Goal: Answer question/provide support: Share knowledge or assist other users

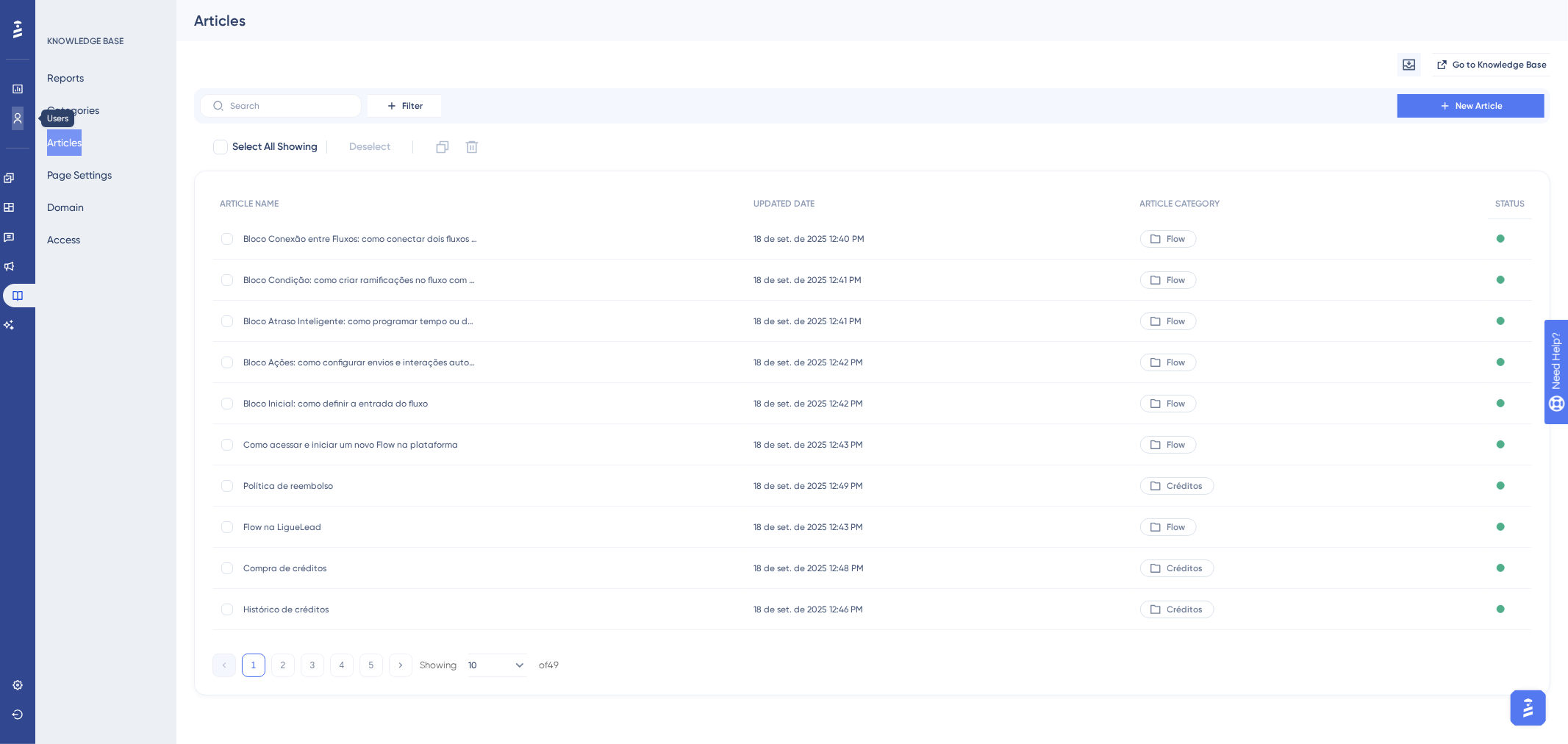
click at [19, 121] on icon at bounding box center [17, 118] width 12 height 12
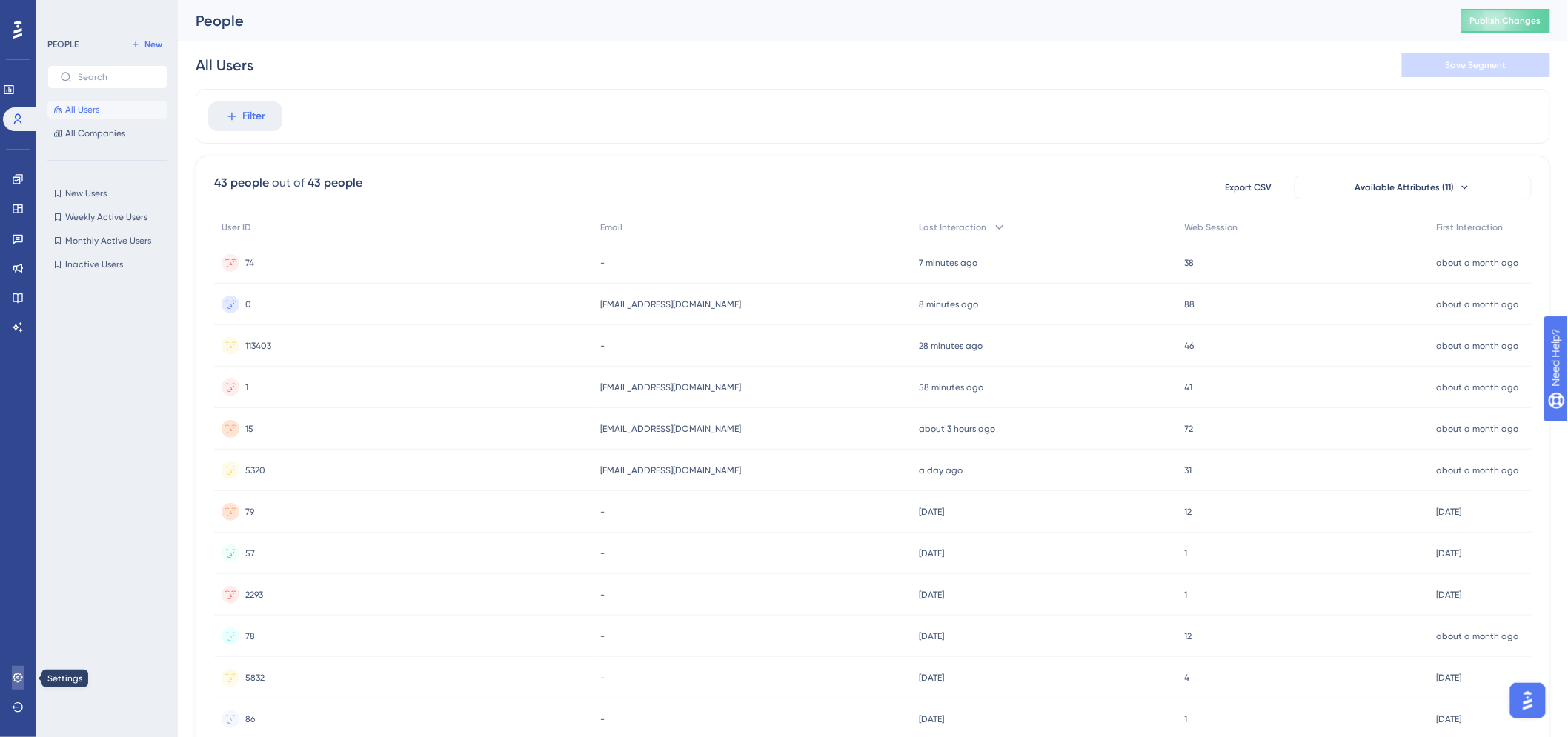
click at [13, 678] on icon at bounding box center [18, 678] width 10 height 10
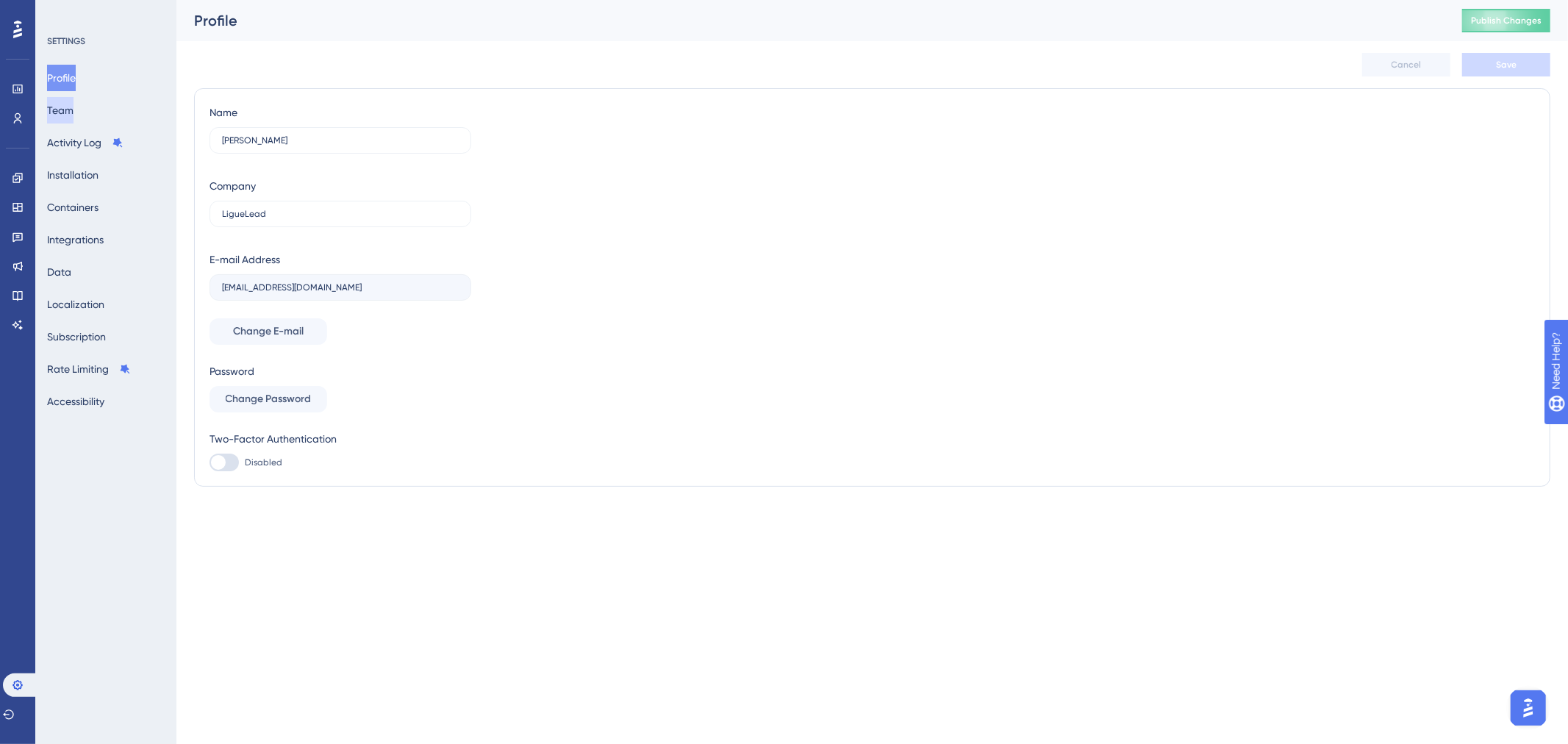
click at [73, 103] on button "Team" at bounding box center [61, 111] width 27 height 27
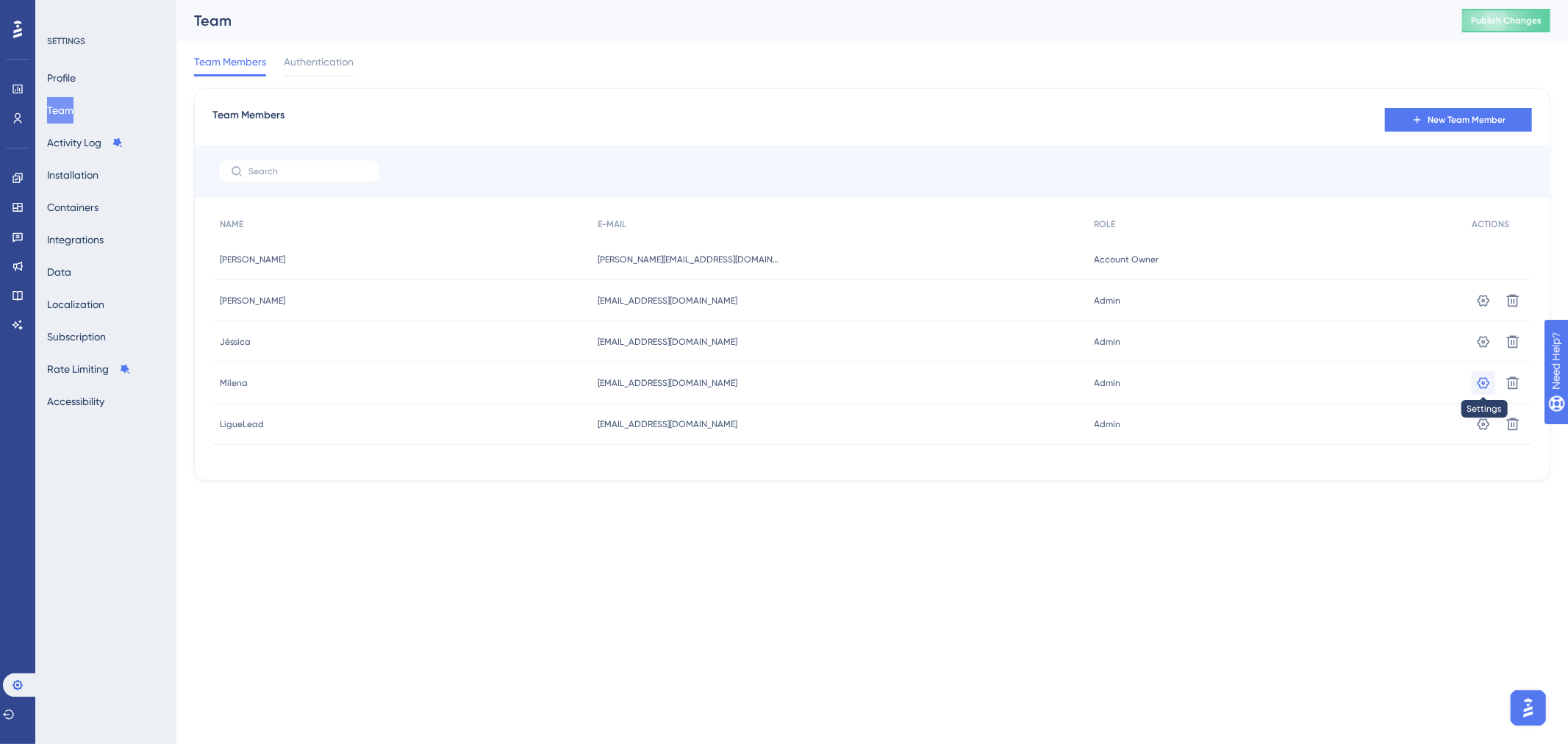
click at [1482, 381] on icon at bounding box center [1483, 382] width 12 height 12
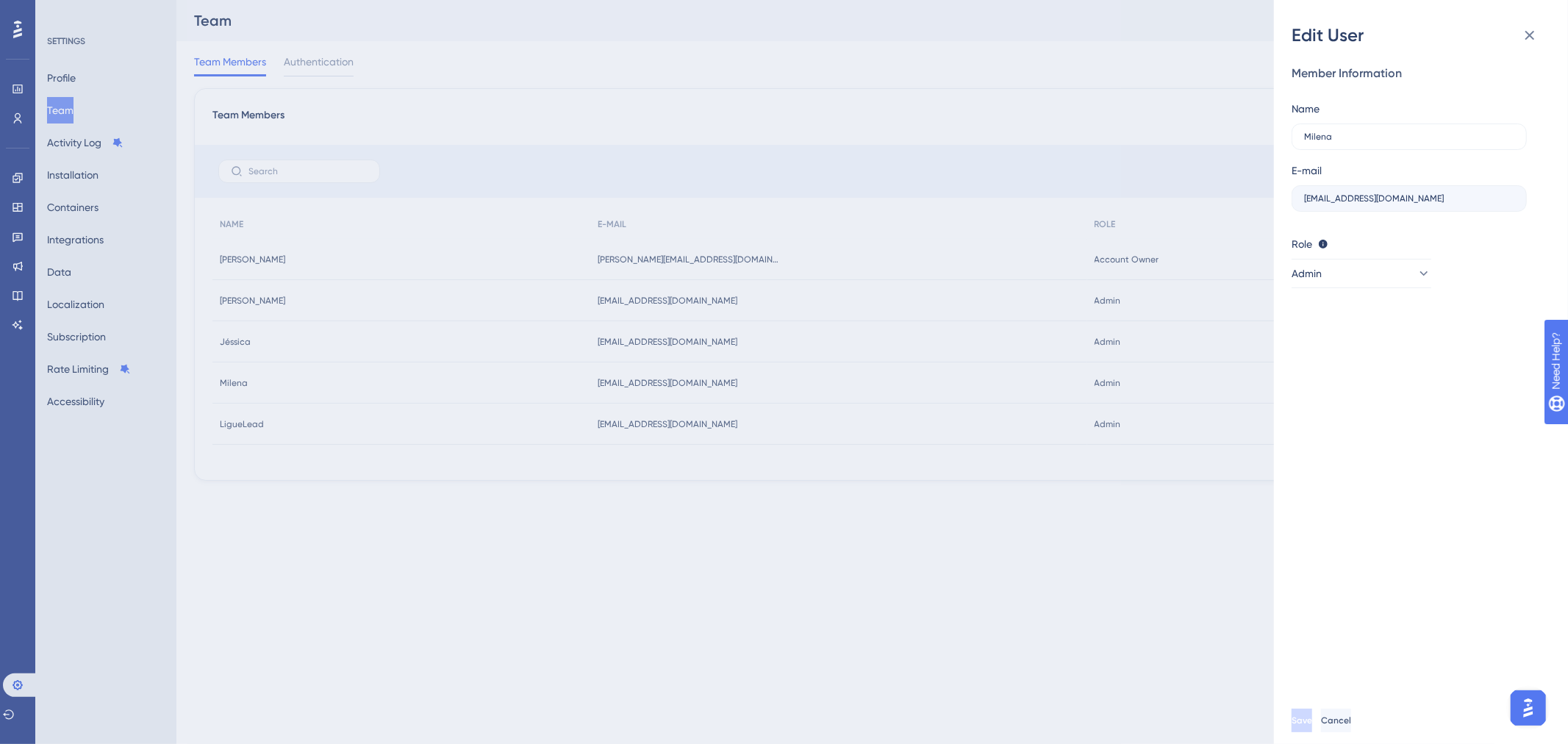
click at [1106, 602] on div "Edit User Member Information Name Milena E-mail milenasinotti@liguelead.com.br …" at bounding box center [784, 372] width 1568 height 744
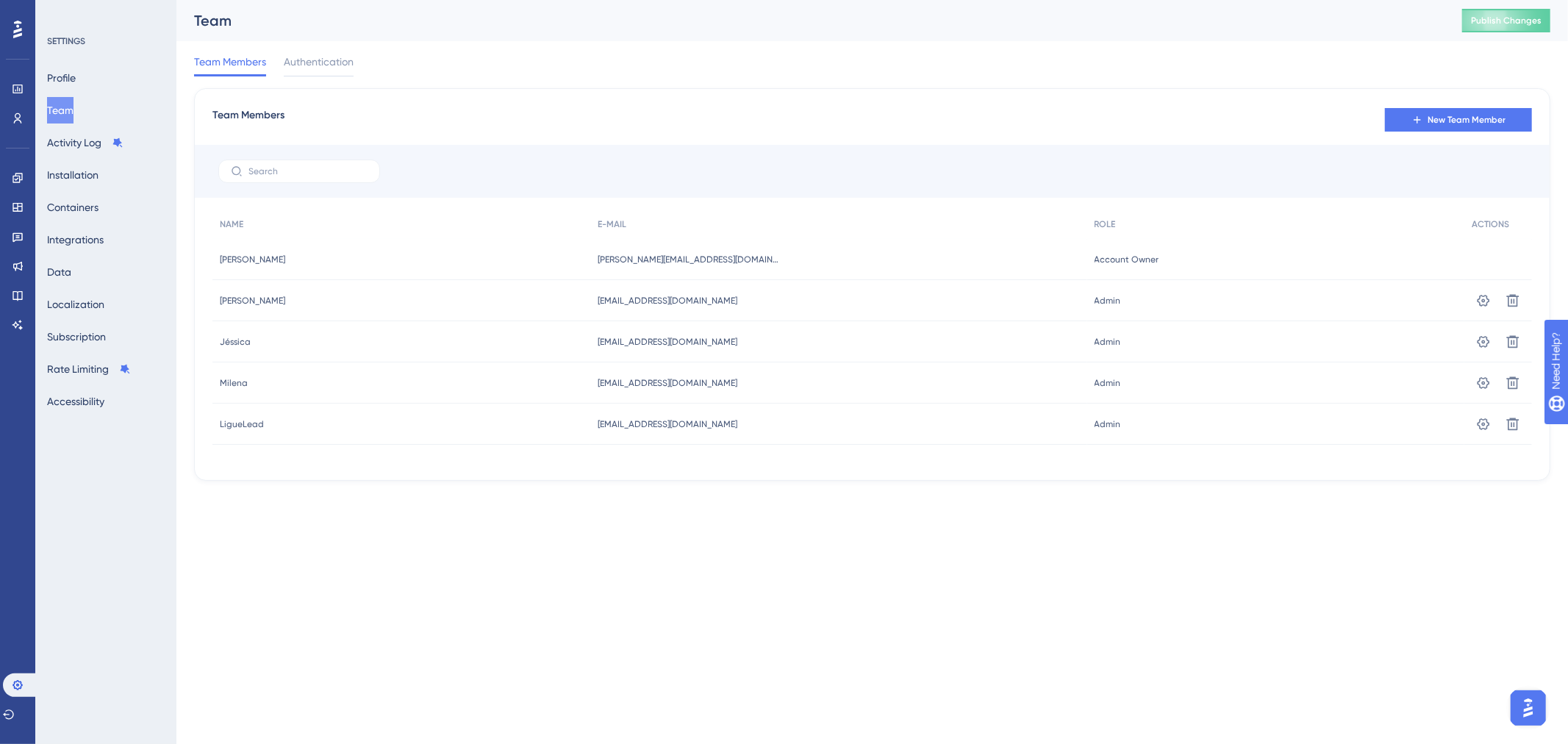
click at [1106, 0] on html "Performance Users Engagement Widgets Feedback Product Updates Knowledge Base AI…" at bounding box center [784, 0] width 1568 height 0
drag, startPoint x: 1523, startPoint y: 373, endPoint x: 1509, endPoint y: 387, distance: 19.8
click at [1509, 387] on icon at bounding box center [1513, 383] width 15 height 15
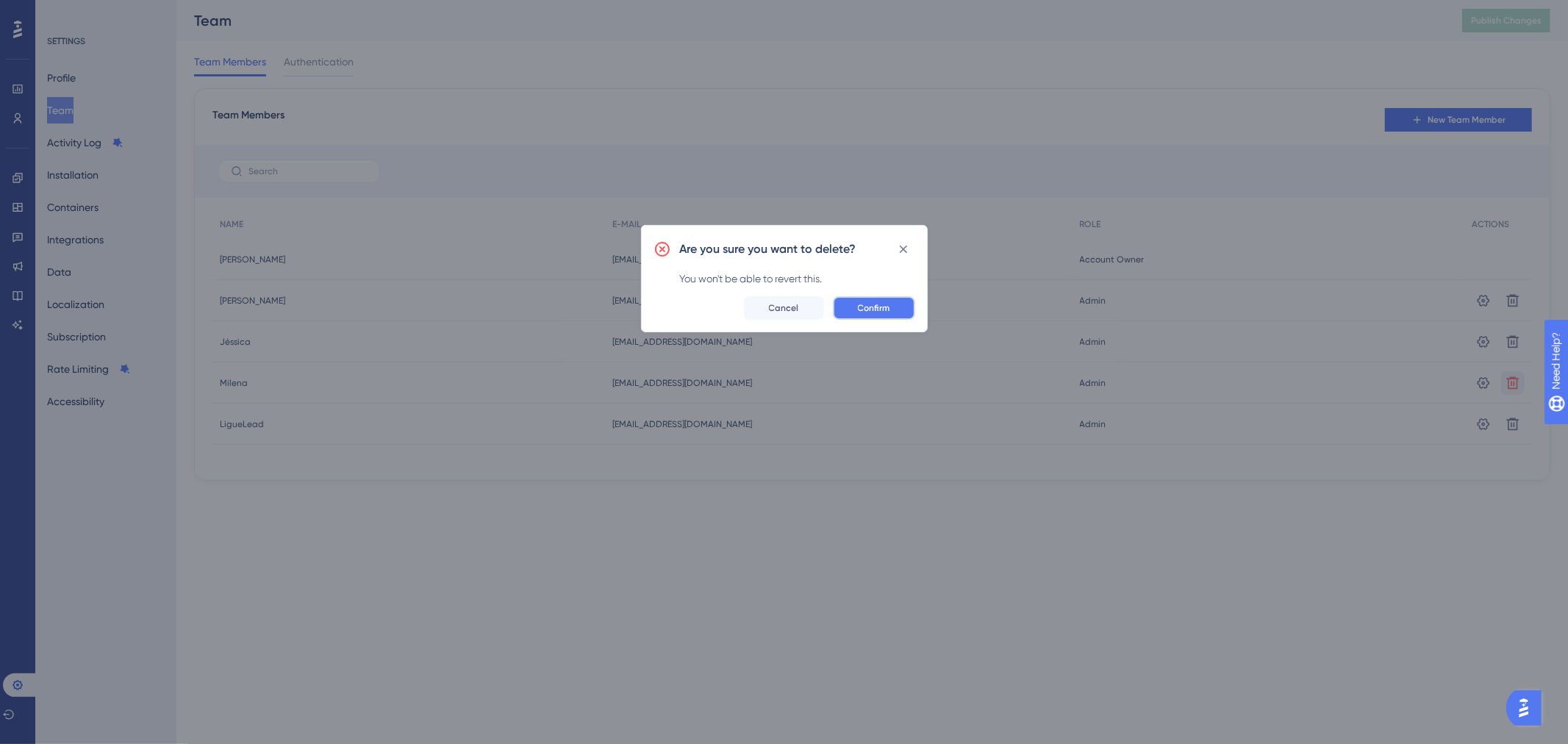
click at [892, 309] on button "Confirm" at bounding box center [873, 308] width 82 height 23
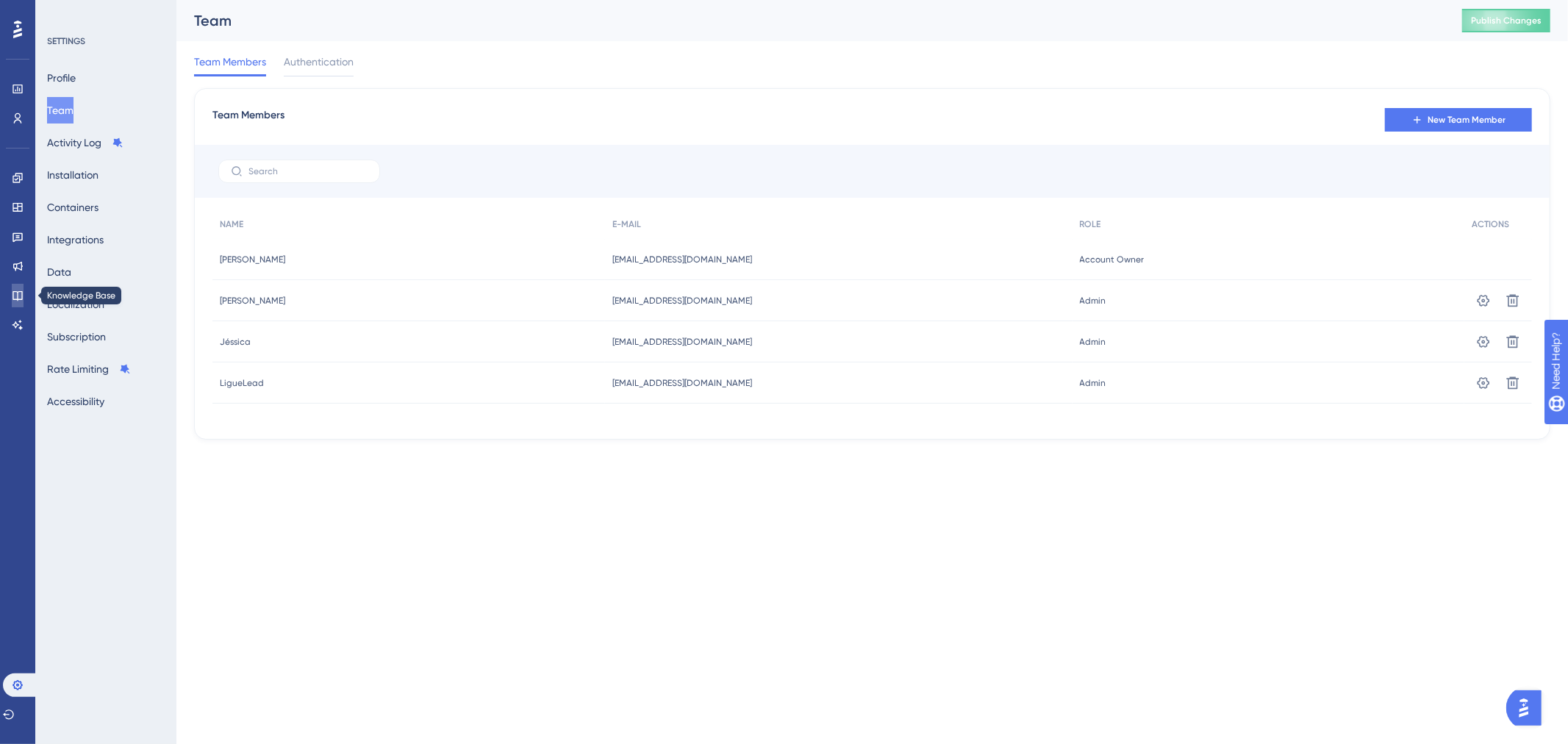
drag, startPoint x: 13, startPoint y: 298, endPoint x: 207, endPoint y: 3, distance: 353.1
click at [13, 298] on icon at bounding box center [17, 296] width 12 height 12
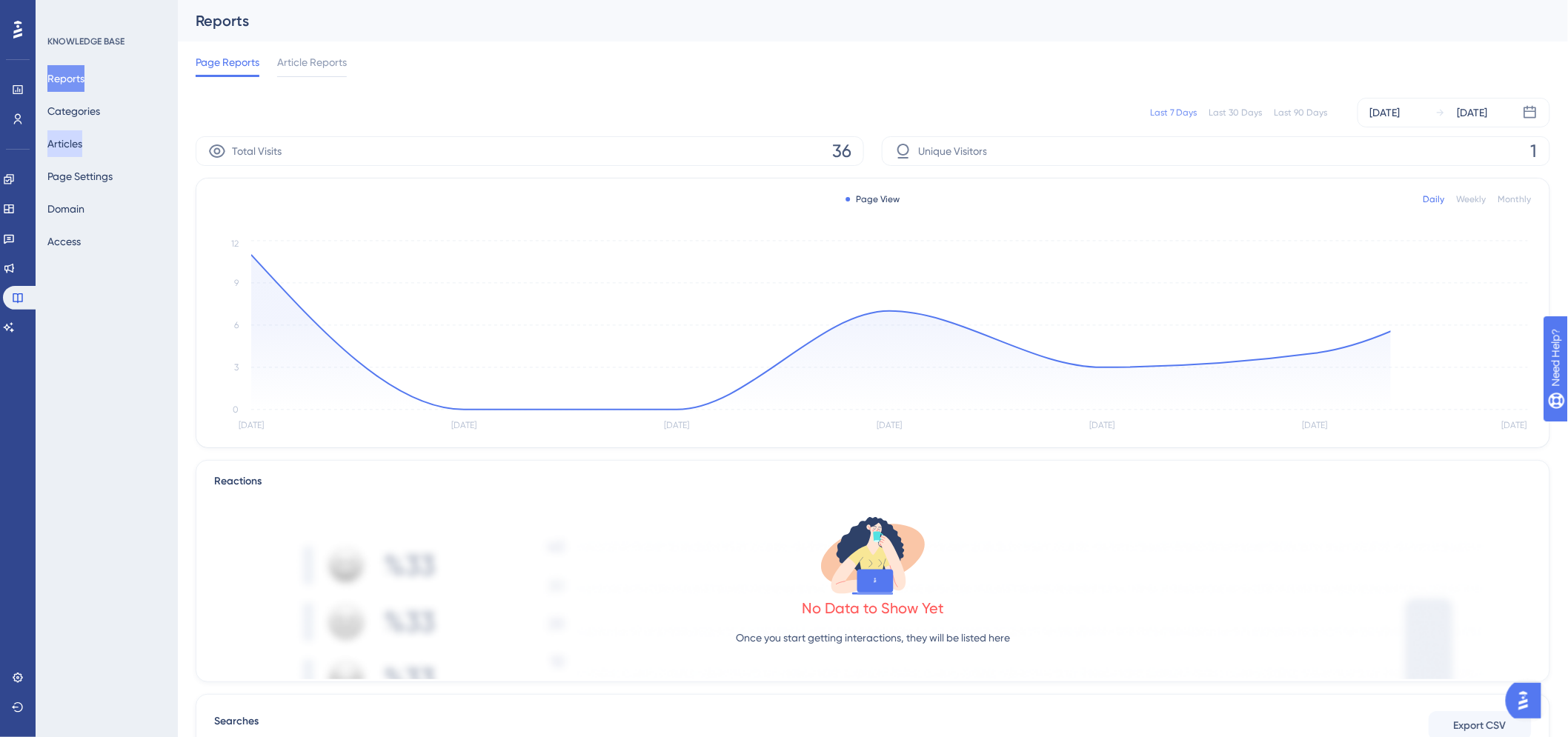
click at [73, 147] on button "Articles" at bounding box center [65, 144] width 35 height 27
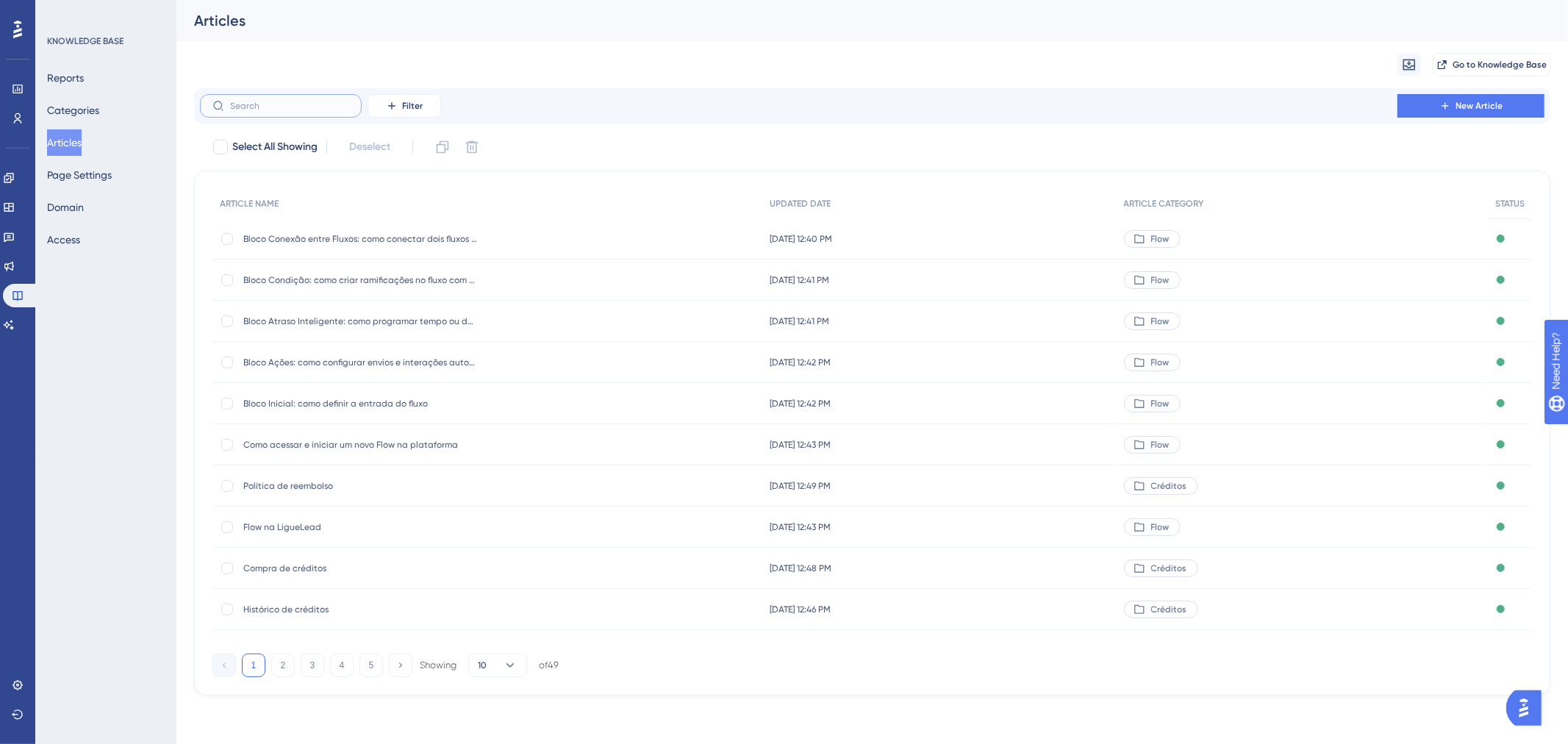
click at [276, 105] on input "text" at bounding box center [289, 106] width 119 height 10
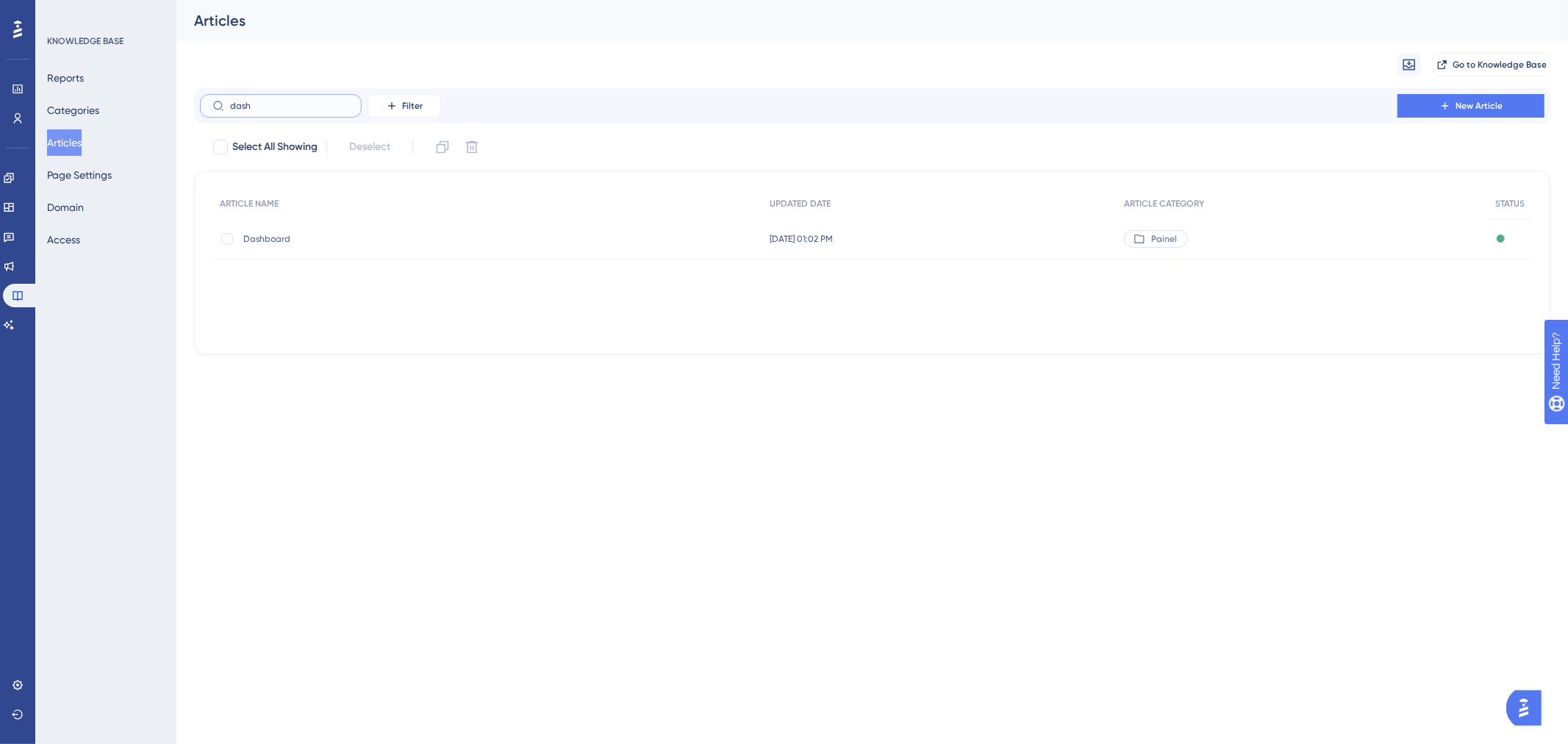
type input "dash"
click at [265, 240] on span "Dashboard" at bounding box center [361, 239] width 235 height 12
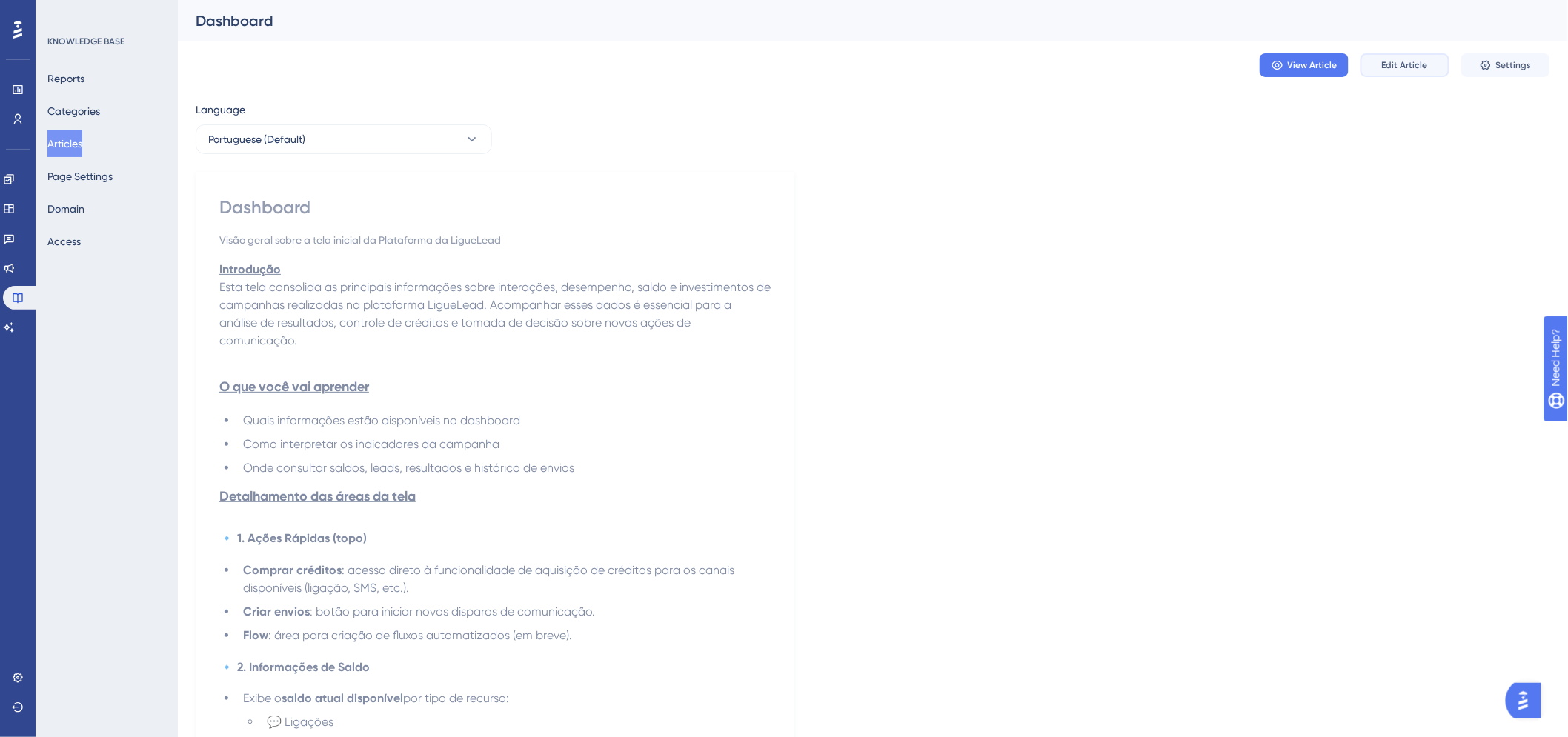
click at [1419, 61] on span "Edit Article" at bounding box center [1405, 65] width 46 height 12
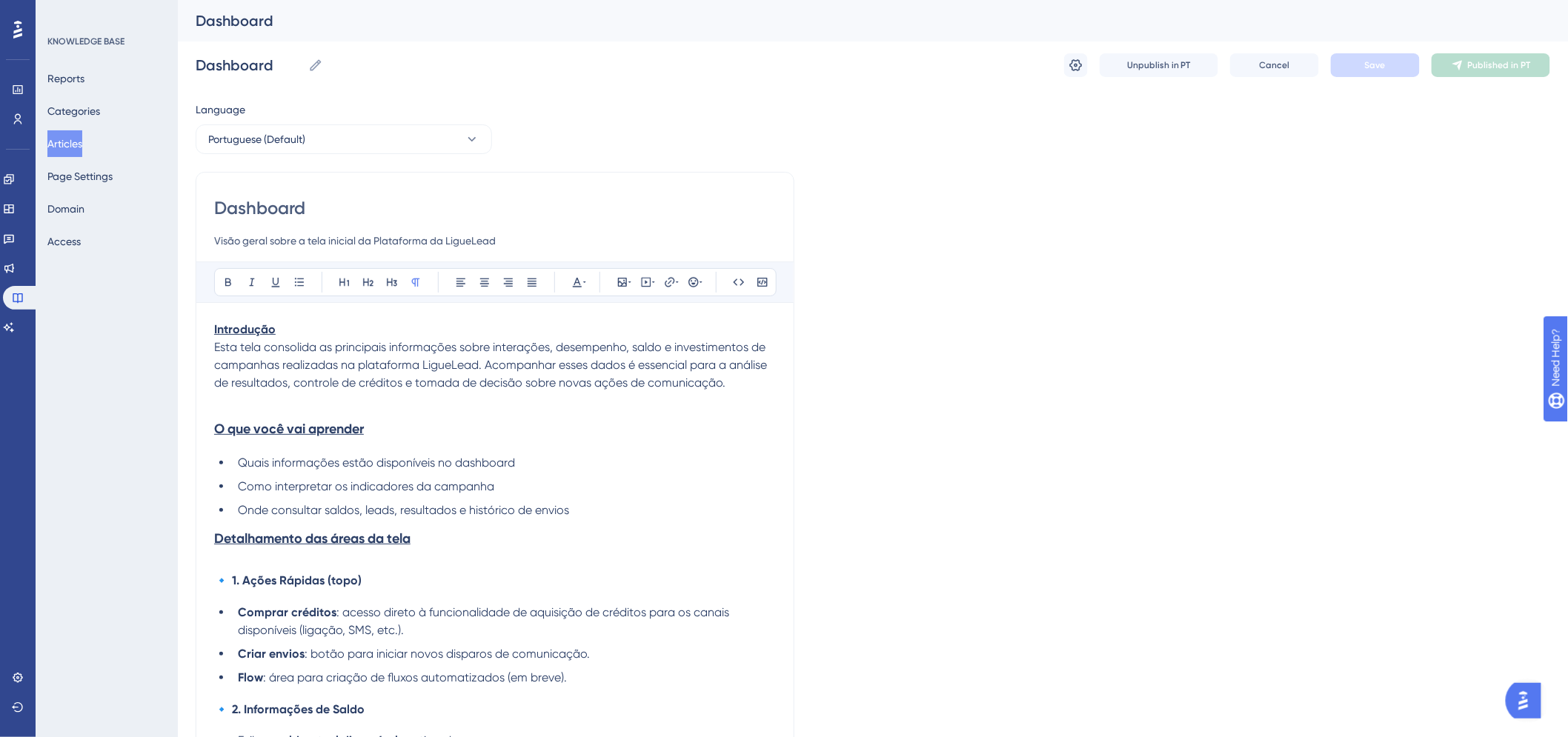
click at [257, 329] on strong "Introdução" at bounding box center [245, 329] width 61 height 14
click at [272, 278] on icon at bounding box center [276, 282] width 12 height 12
click at [307, 435] on strong "O que você vai aprender" at bounding box center [289, 429] width 150 height 16
click at [306, 435] on strong "O que você vai aprender" at bounding box center [289, 429] width 150 height 16
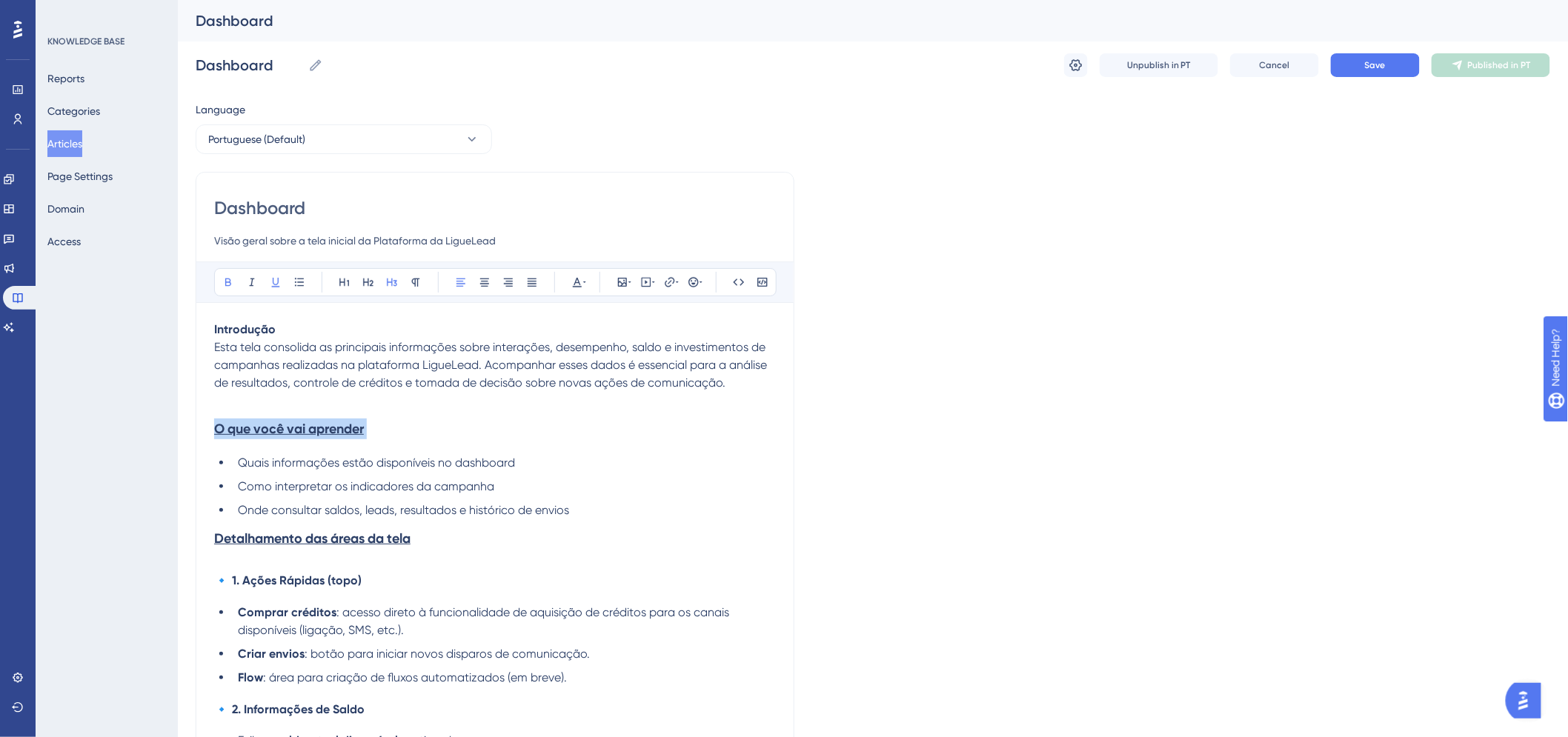
click at [306, 435] on strong "O que você vai aprender" at bounding box center [289, 429] width 150 height 16
click at [268, 286] on button at bounding box center [276, 282] width 21 height 21
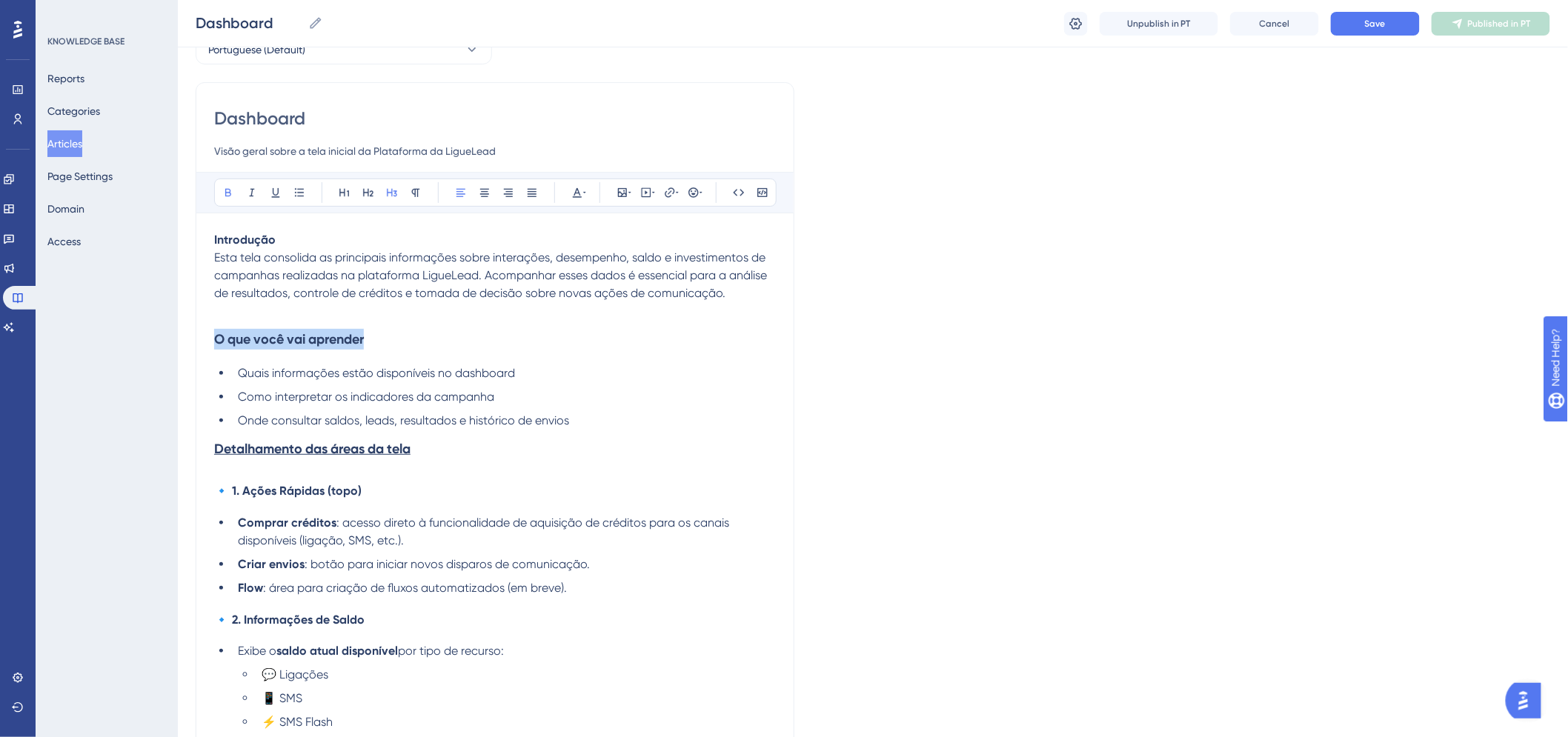
scroll to position [164, 0]
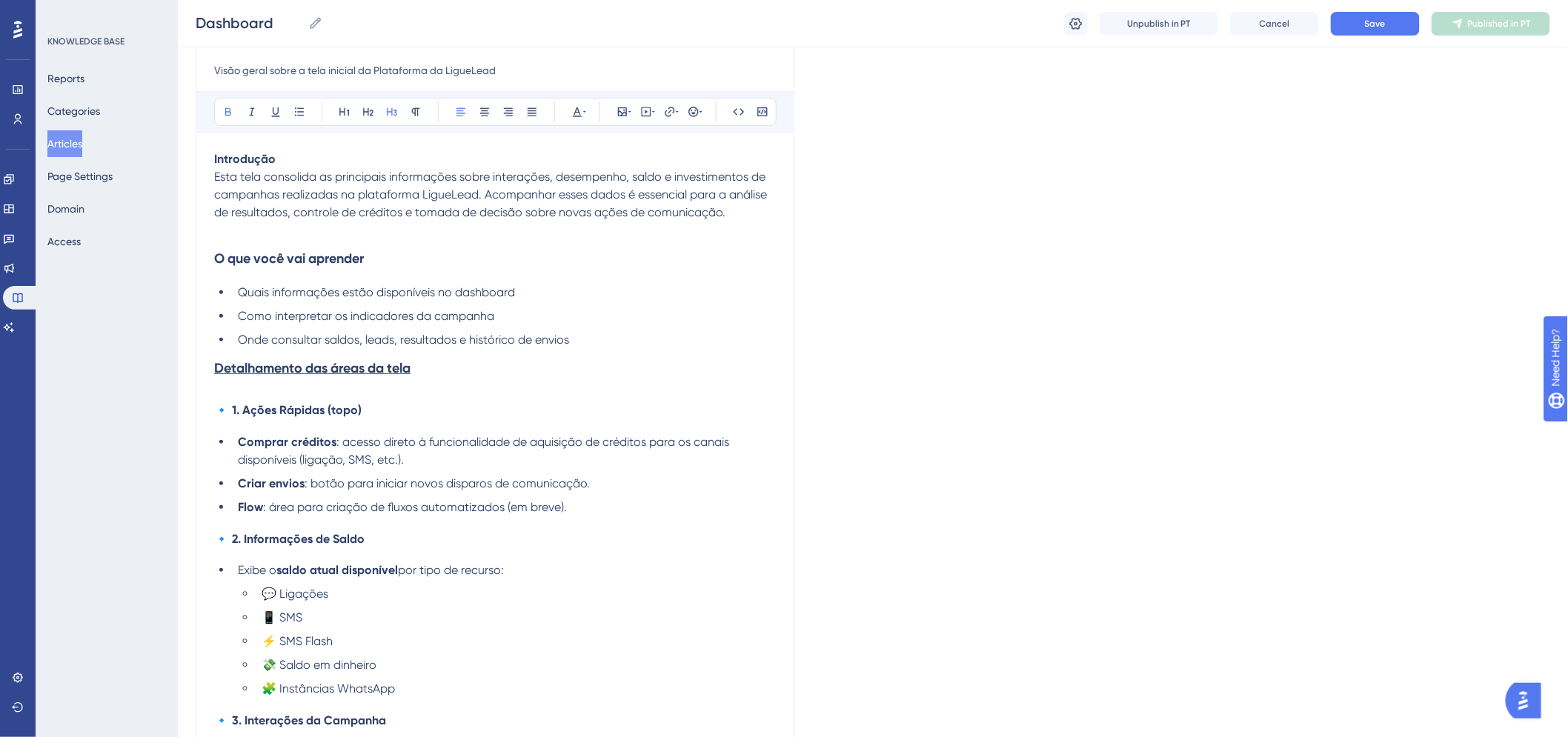
click at [315, 361] on strong "Detalhamento das áreas da tela" at bounding box center [312, 368] width 196 height 16
click at [270, 121] on button at bounding box center [276, 111] width 21 height 21
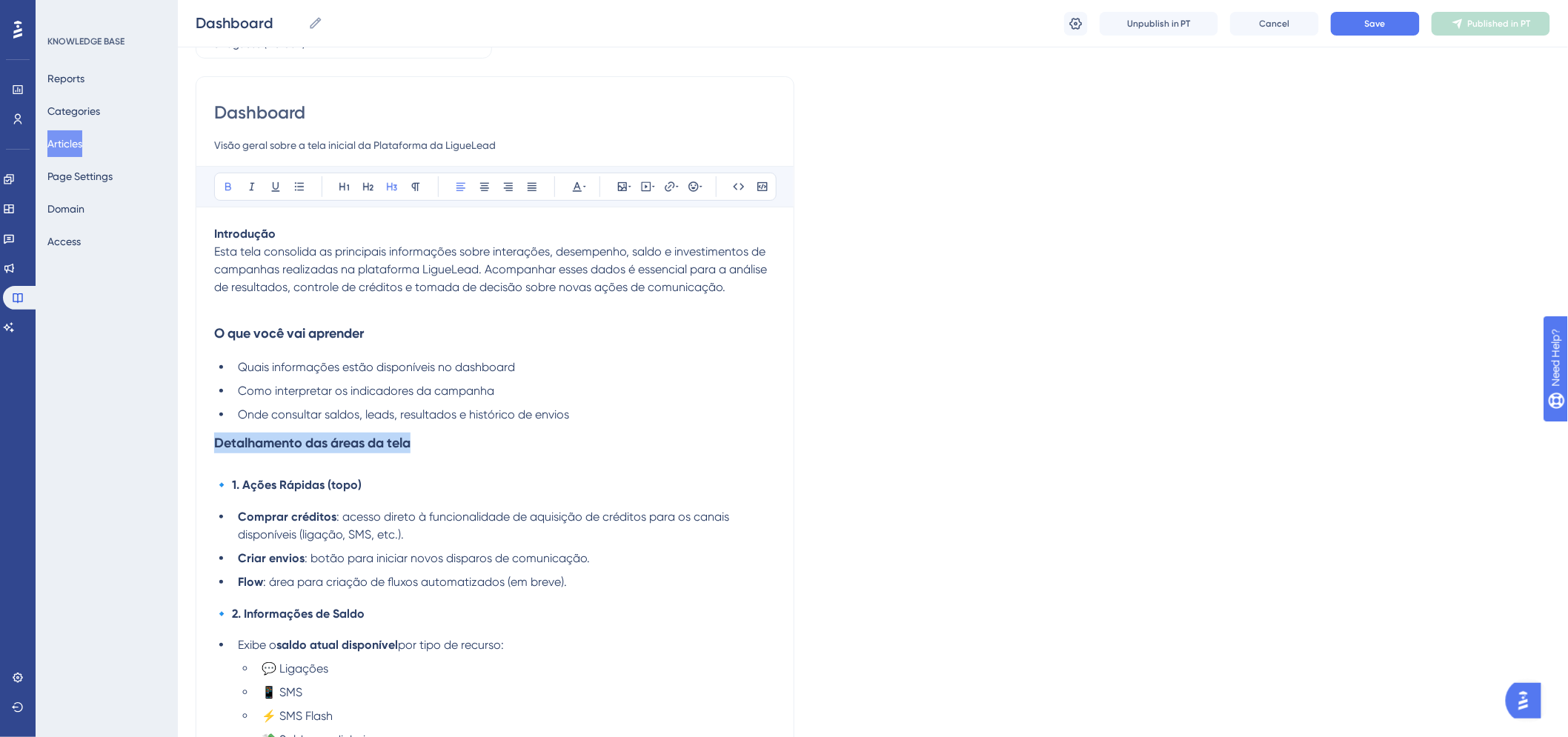
scroll to position [82, 0]
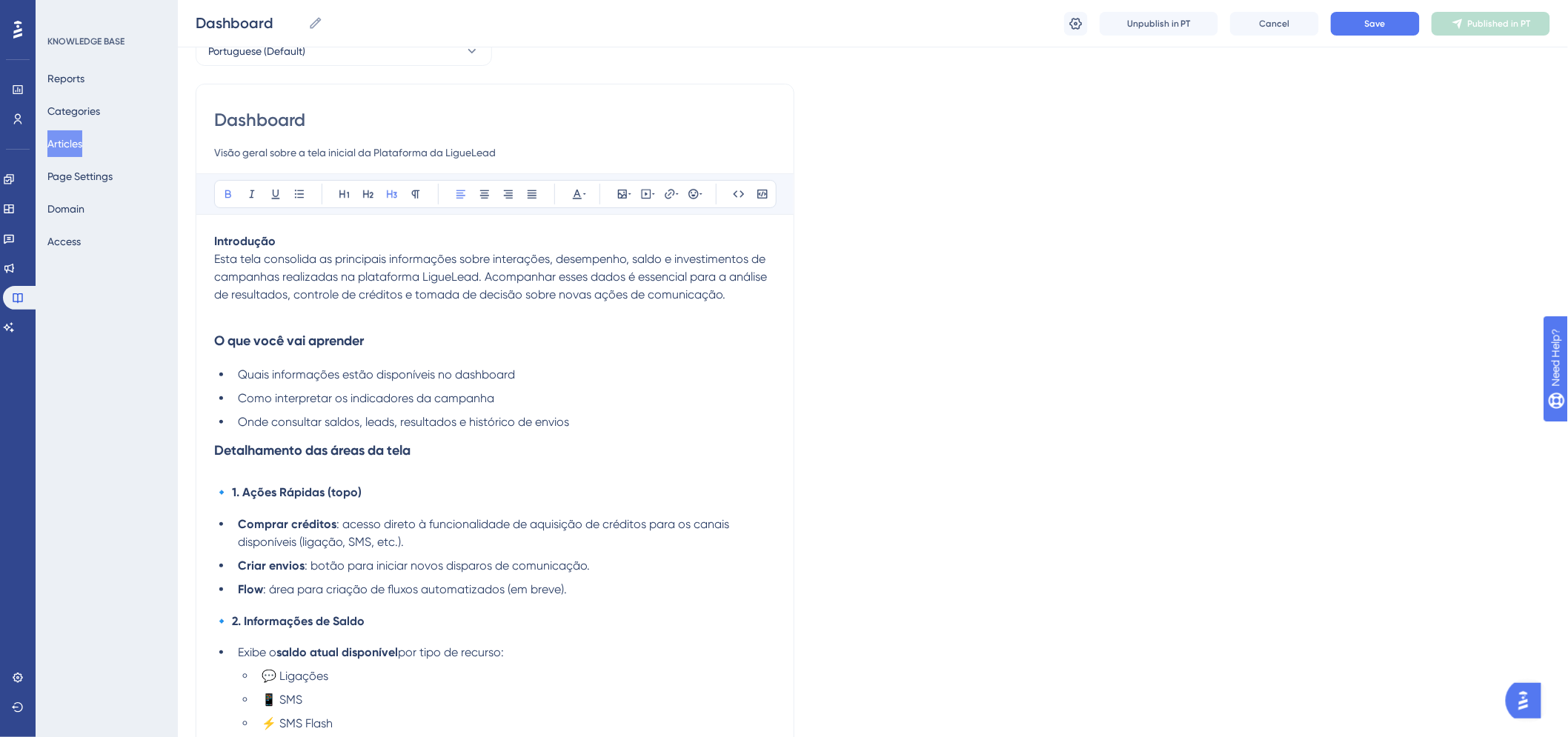
click at [235, 485] on h4 "🔹 1. Ações Rápidas (topo)" at bounding box center [495, 492] width 562 height 14
click at [235, 619] on span "🔹 2. Informações de Saldo" at bounding box center [290, 621] width 151 height 14
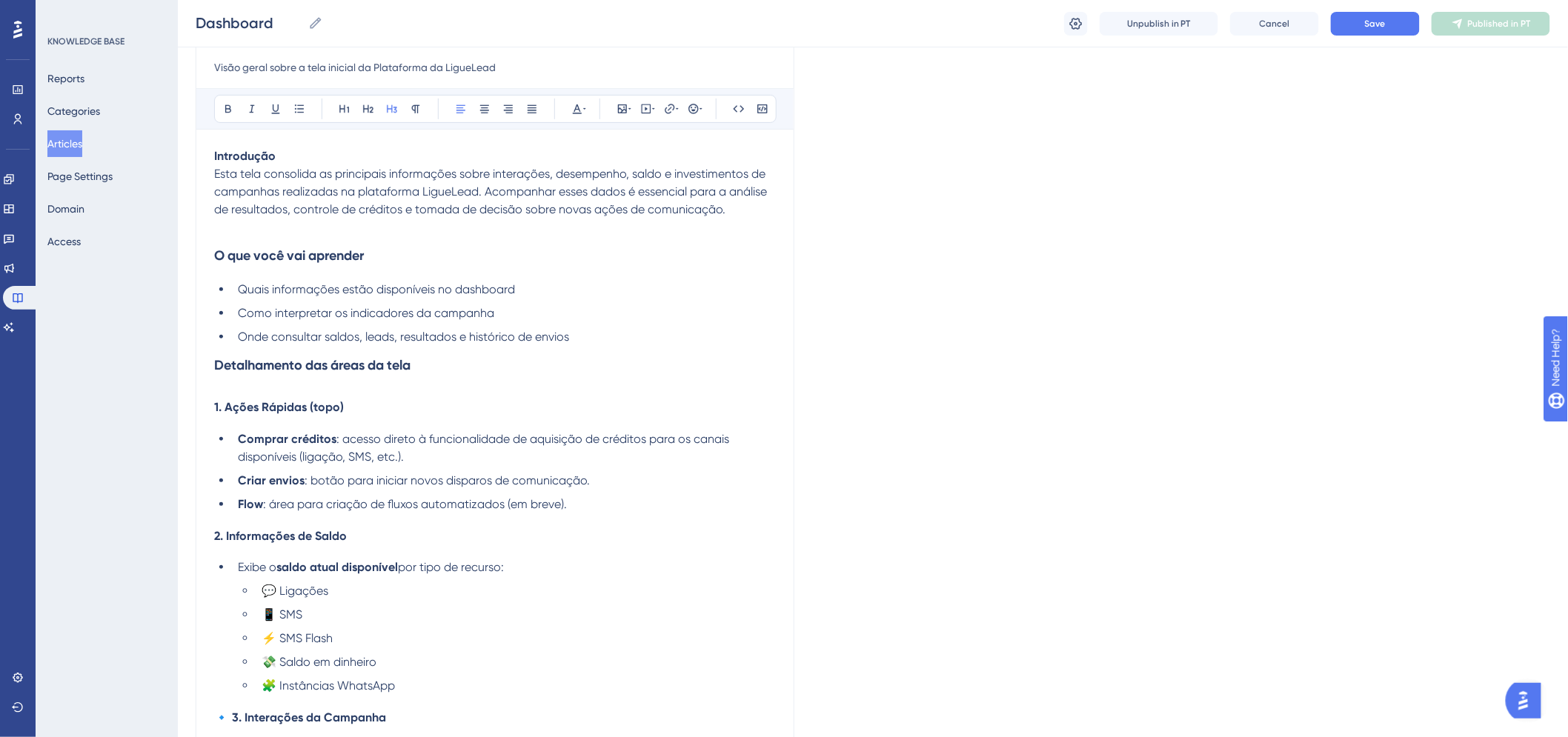
scroll to position [411, 0]
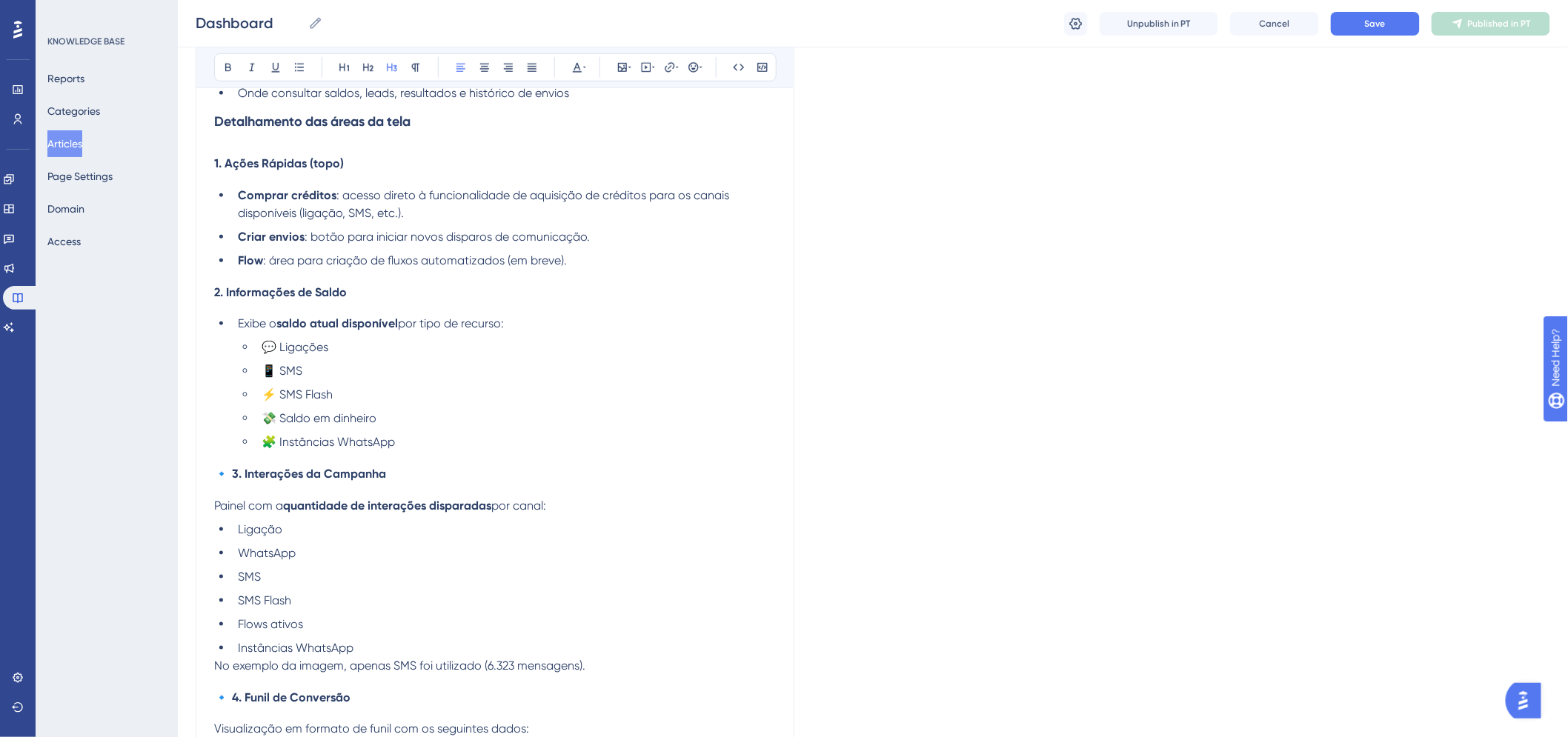
click at [232, 479] on span "🔹 3. Interações da Campanha" at bounding box center [300, 473] width 172 height 14
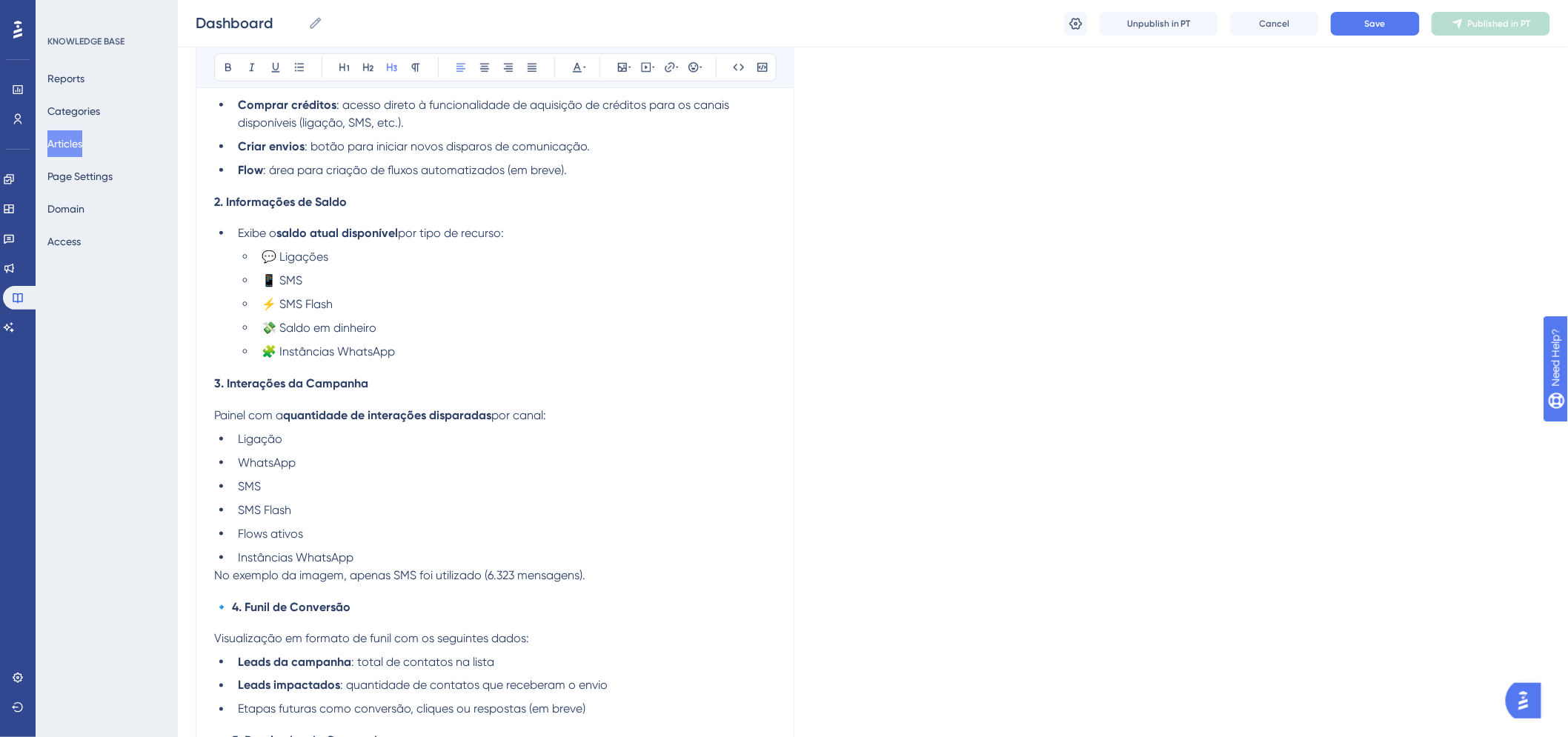
scroll to position [575, 0]
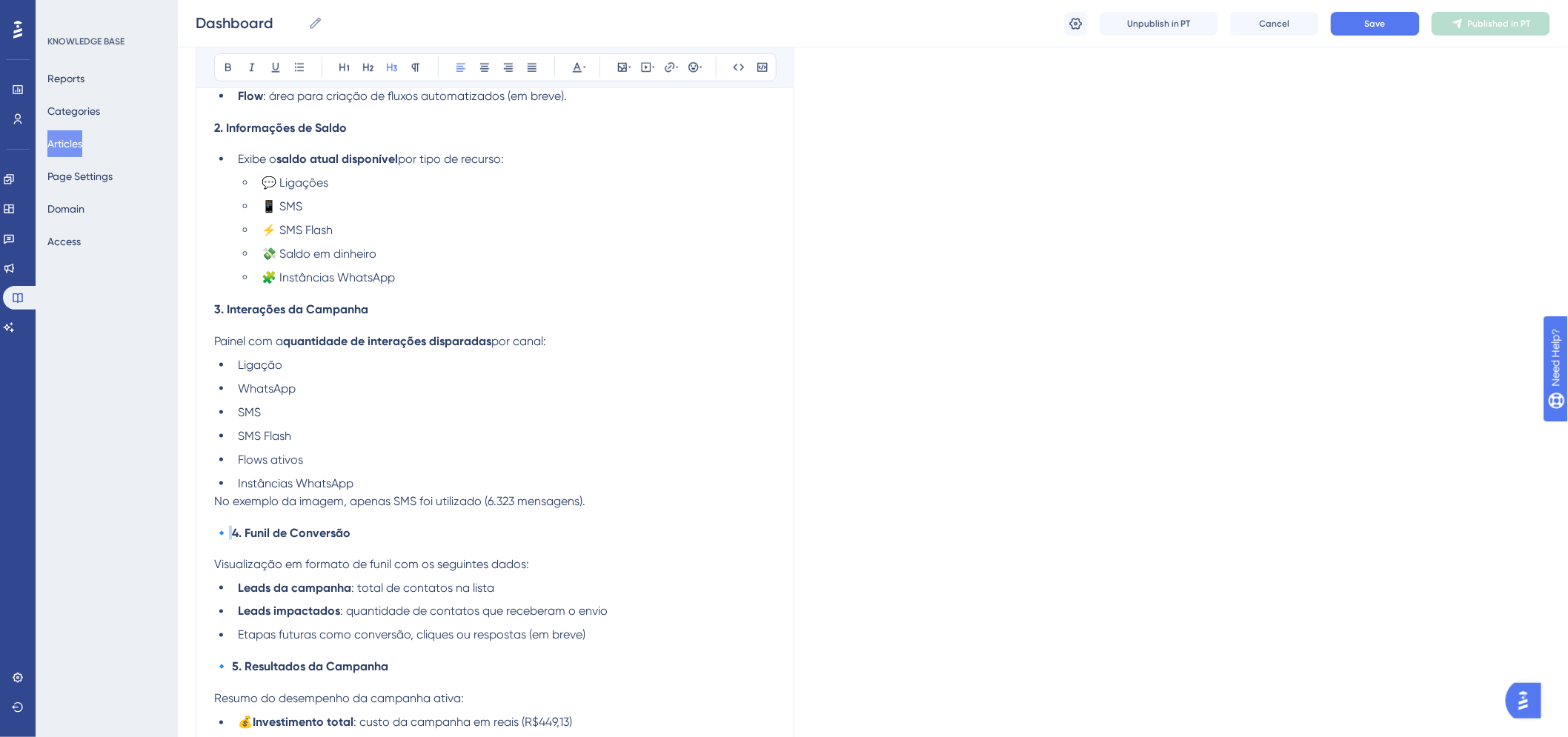
click at [232, 537] on span "🔹 4. Funil de Conversão" at bounding box center [282, 533] width 137 height 14
click at [231, 668] on span "🔹 5. Resultados da Campanha" at bounding box center [302, 667] width 174 height 14
click at [234, 670] on span "🔹 5. Resultados da Campanha" at bounding box center [302, 667] width 174 height 14
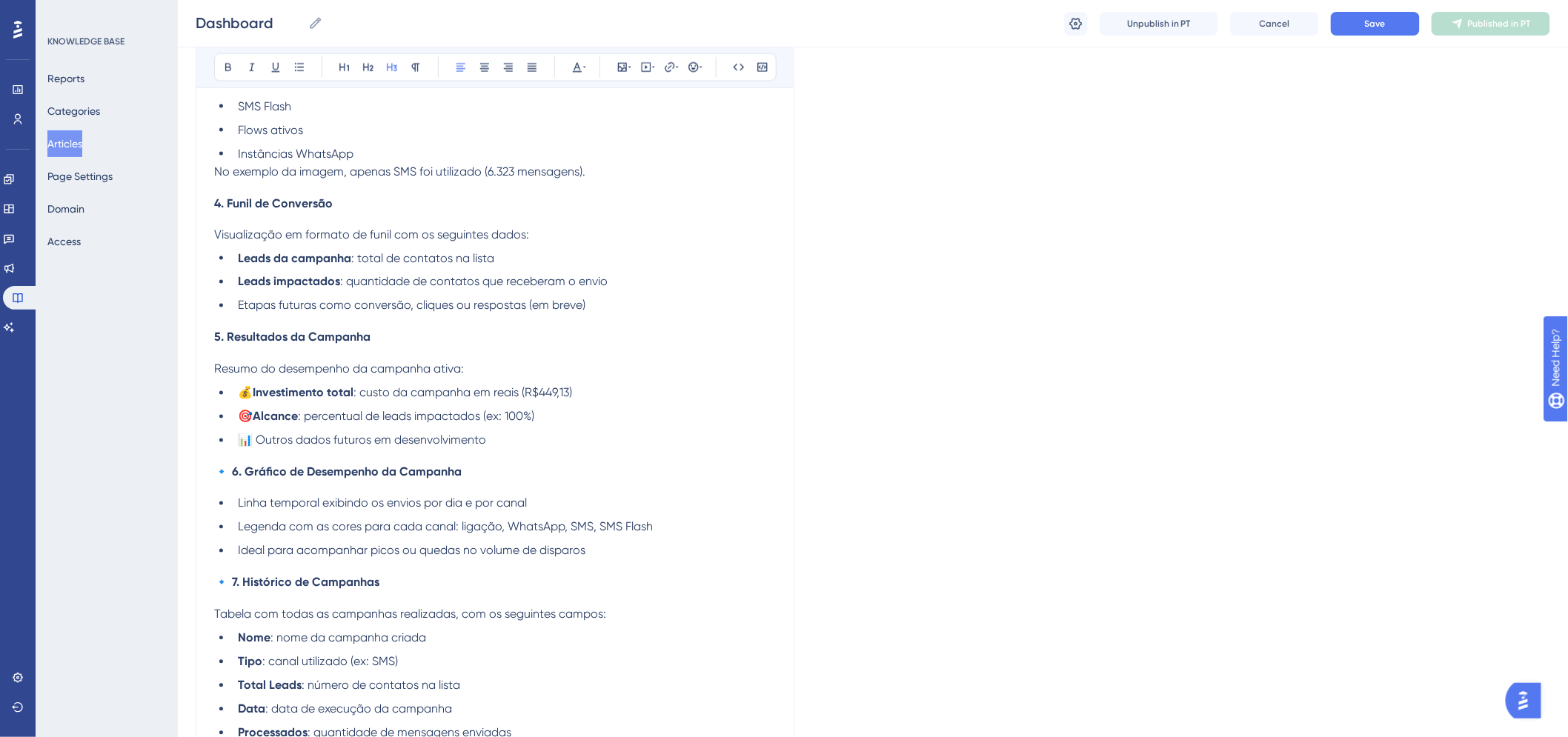
click at [233, 479] on span "🔹 6. Gráfico de Desempenho da Campanha" at bounding box center [338, 472] width 247 height 14
click at [232, 590] on span "🔹 7. Histórico de Campanhas" at bounding box center [297, 582] width 165 height 14
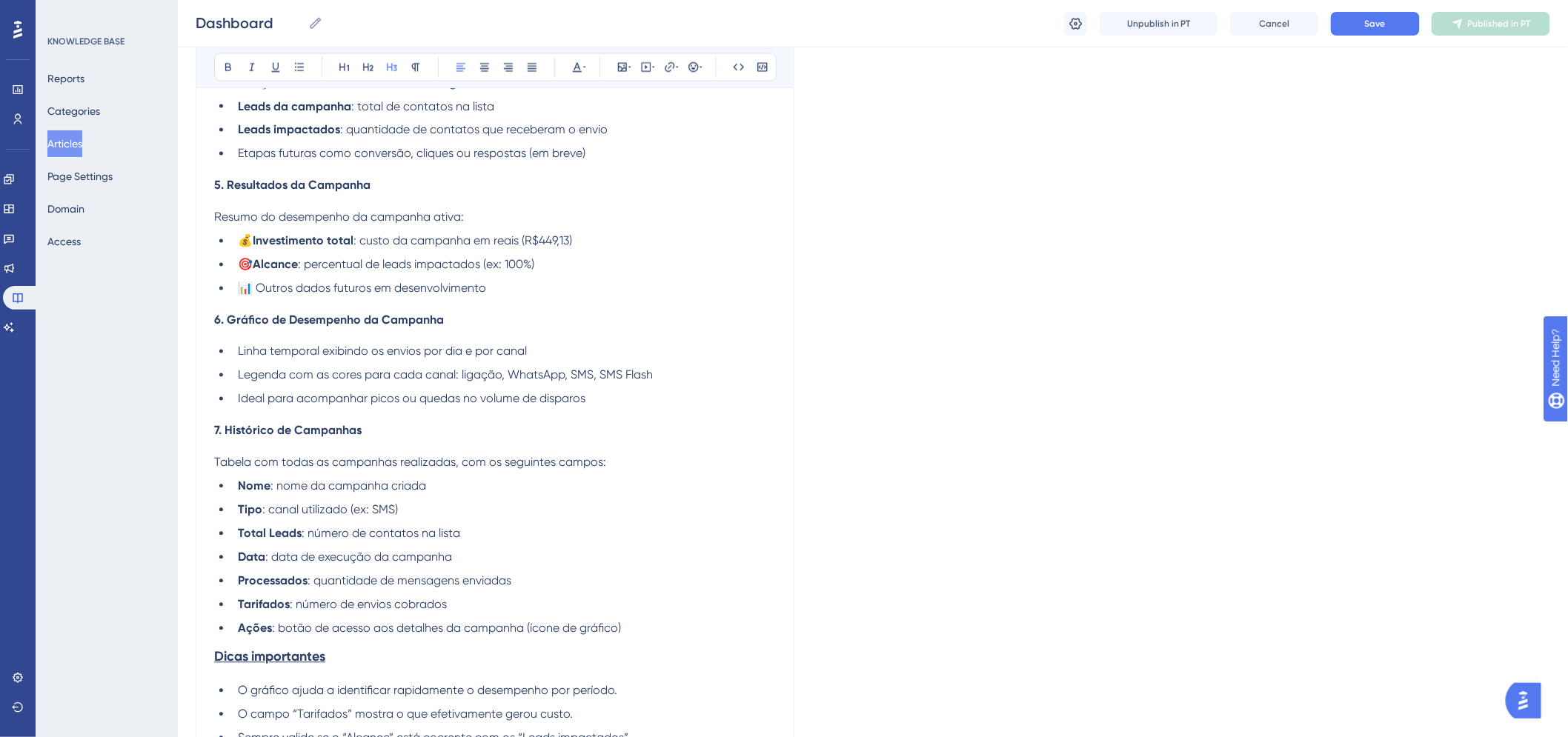
scroll to position [1263, 0]
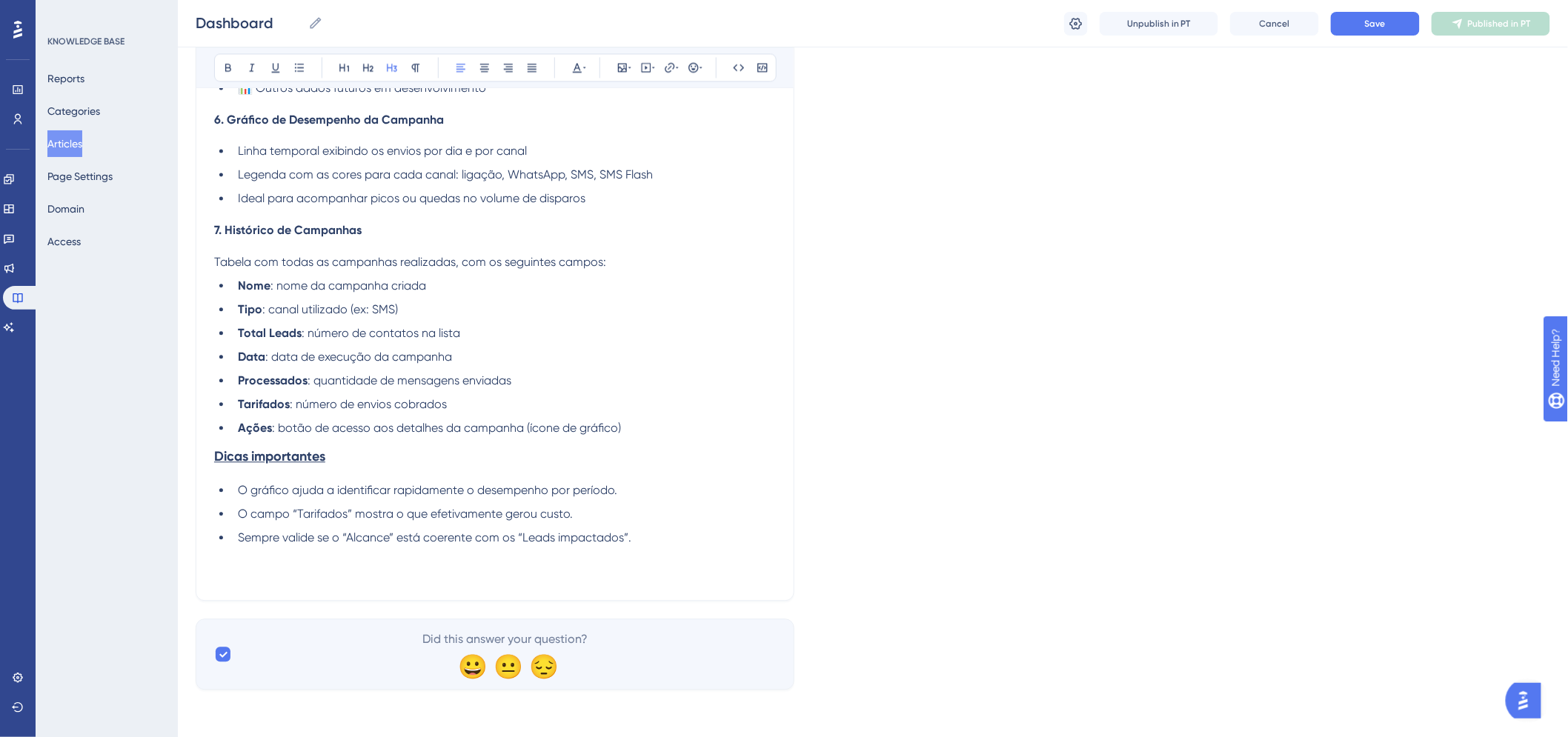
click at [282, 452] on strong "Dicas importantes" at bounding box center [270, 456] width 111 height 16
click at [284, 453] on strong "Dicas importantes" at bounding box center [270, 456] width 111 height 16
click at [271, 64] on icon at bounding box center [276, 67] width 12 height 12
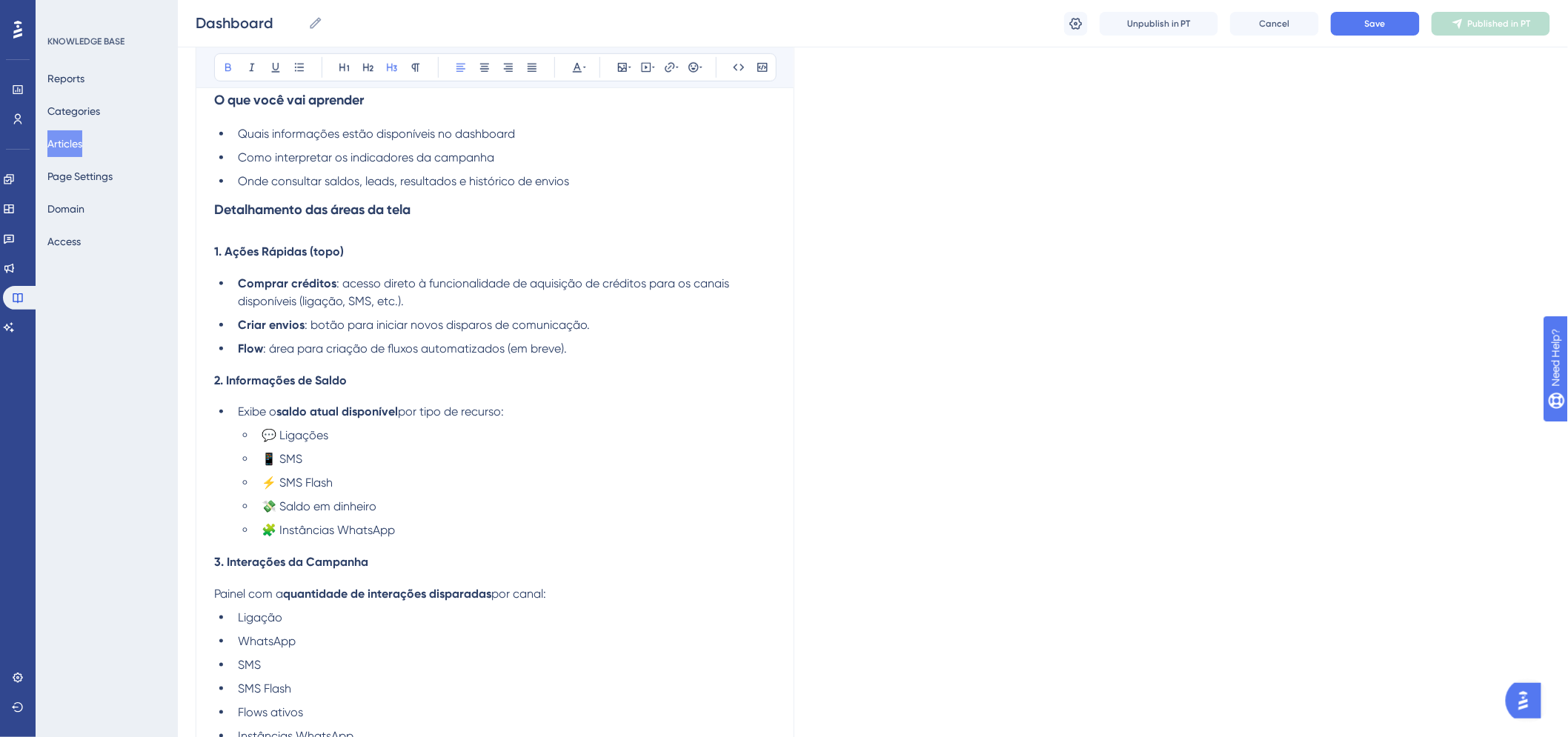
scroll to position [110, 0]
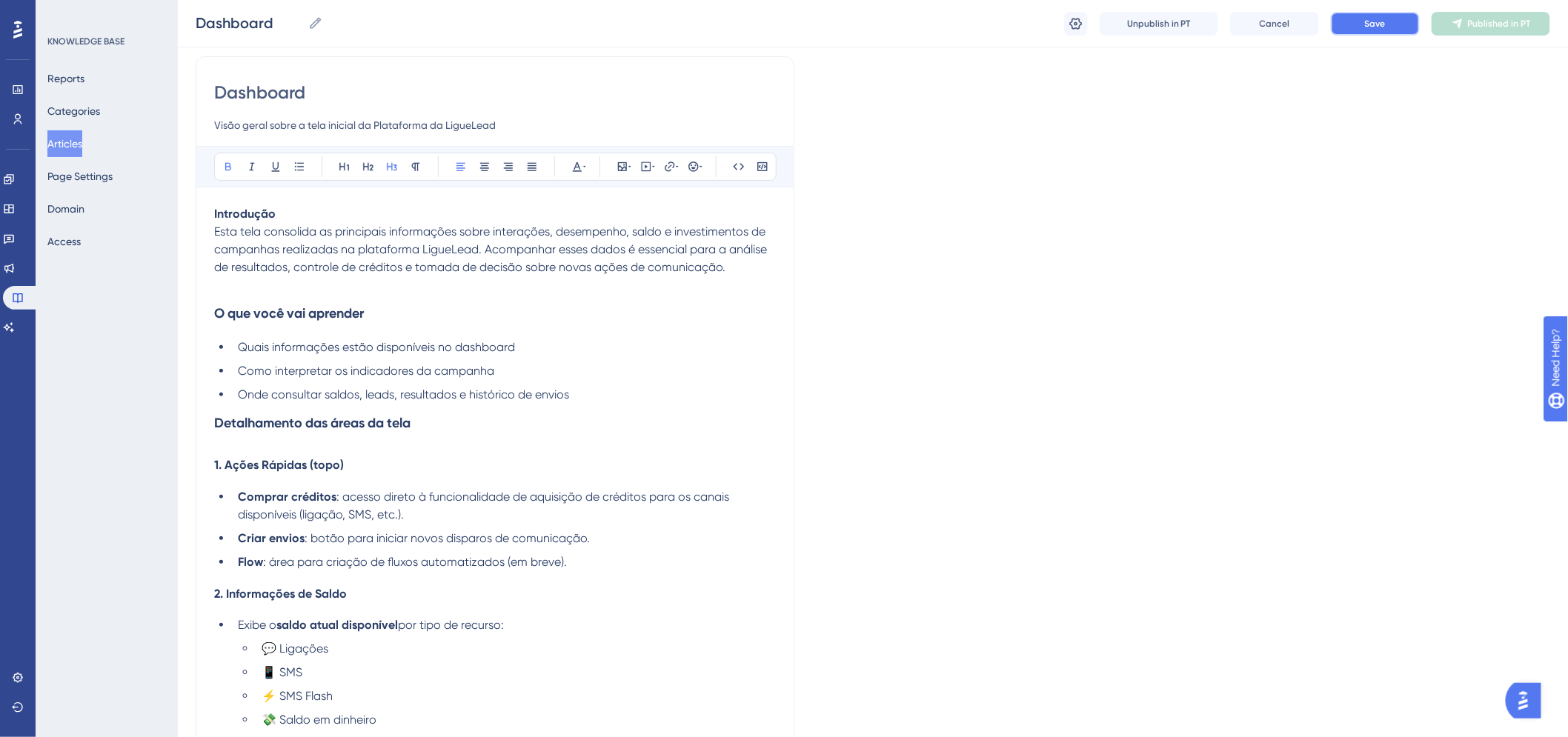
click at [1386, 27] on button "Save" at bounding box center [1375, 23] width 89 height 23
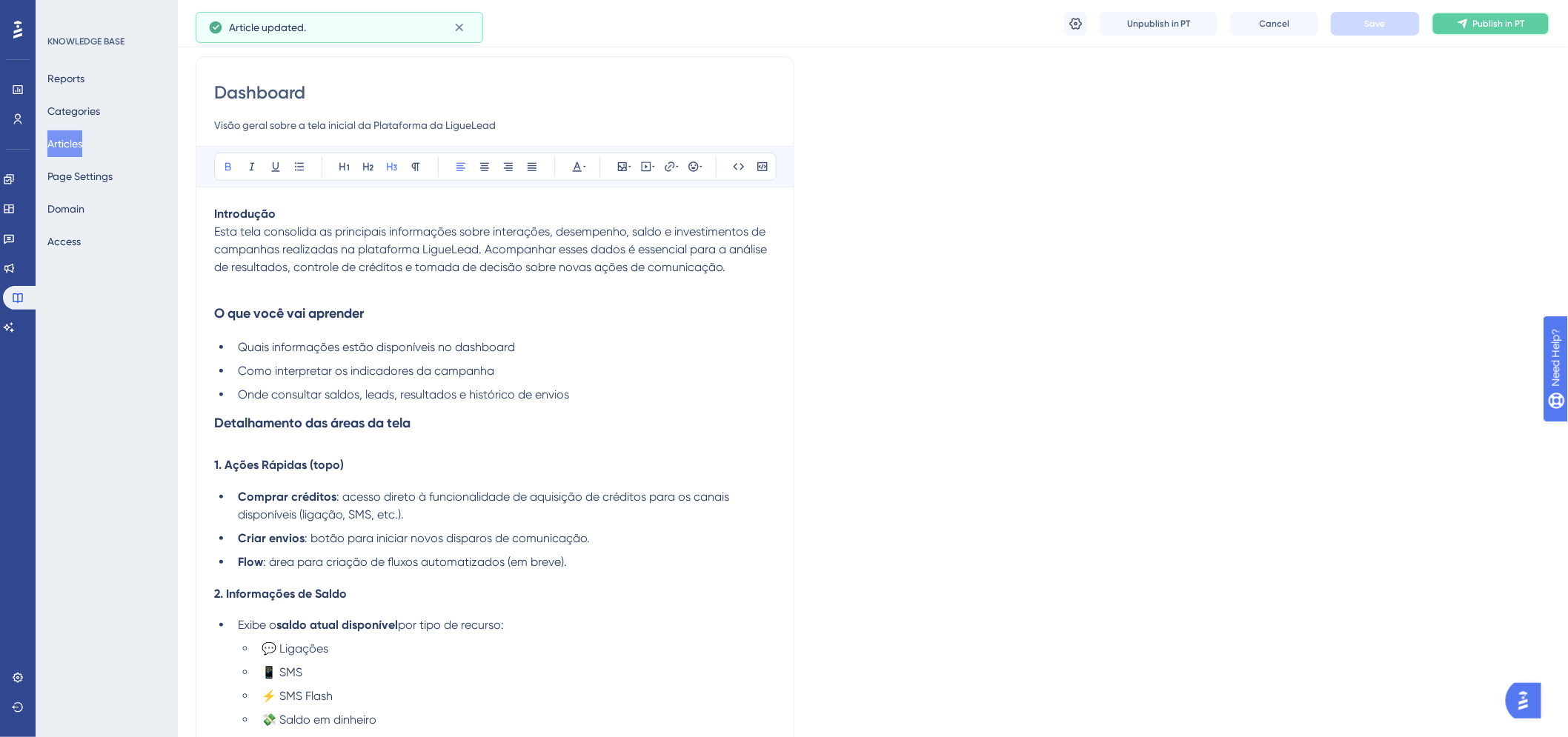
click at [1462, 23] on icon at bounding box center [1462, 23] width 12 height 12
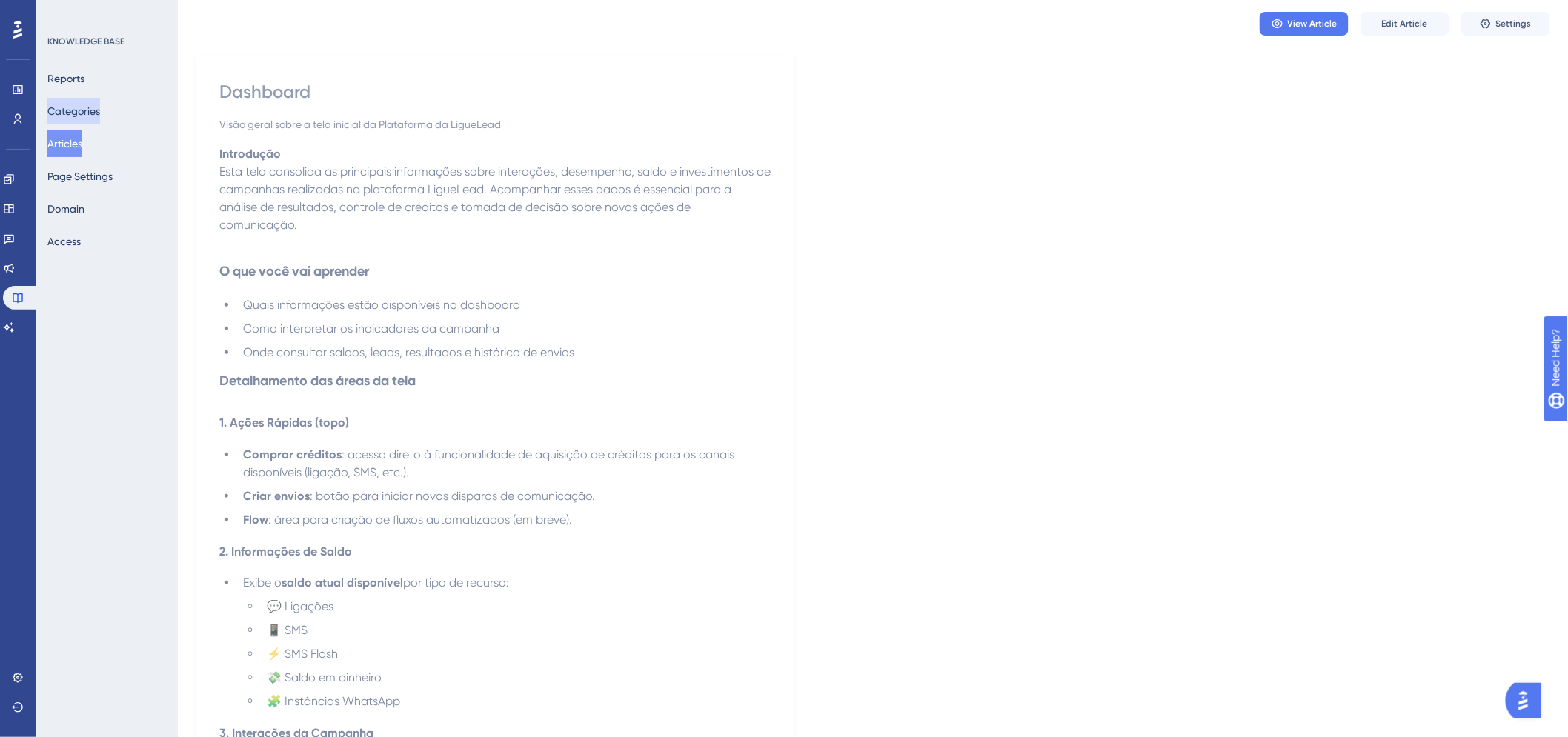
click at [73, 112] on button "Categories" at bounding box center [74, 111] width 53 height 27
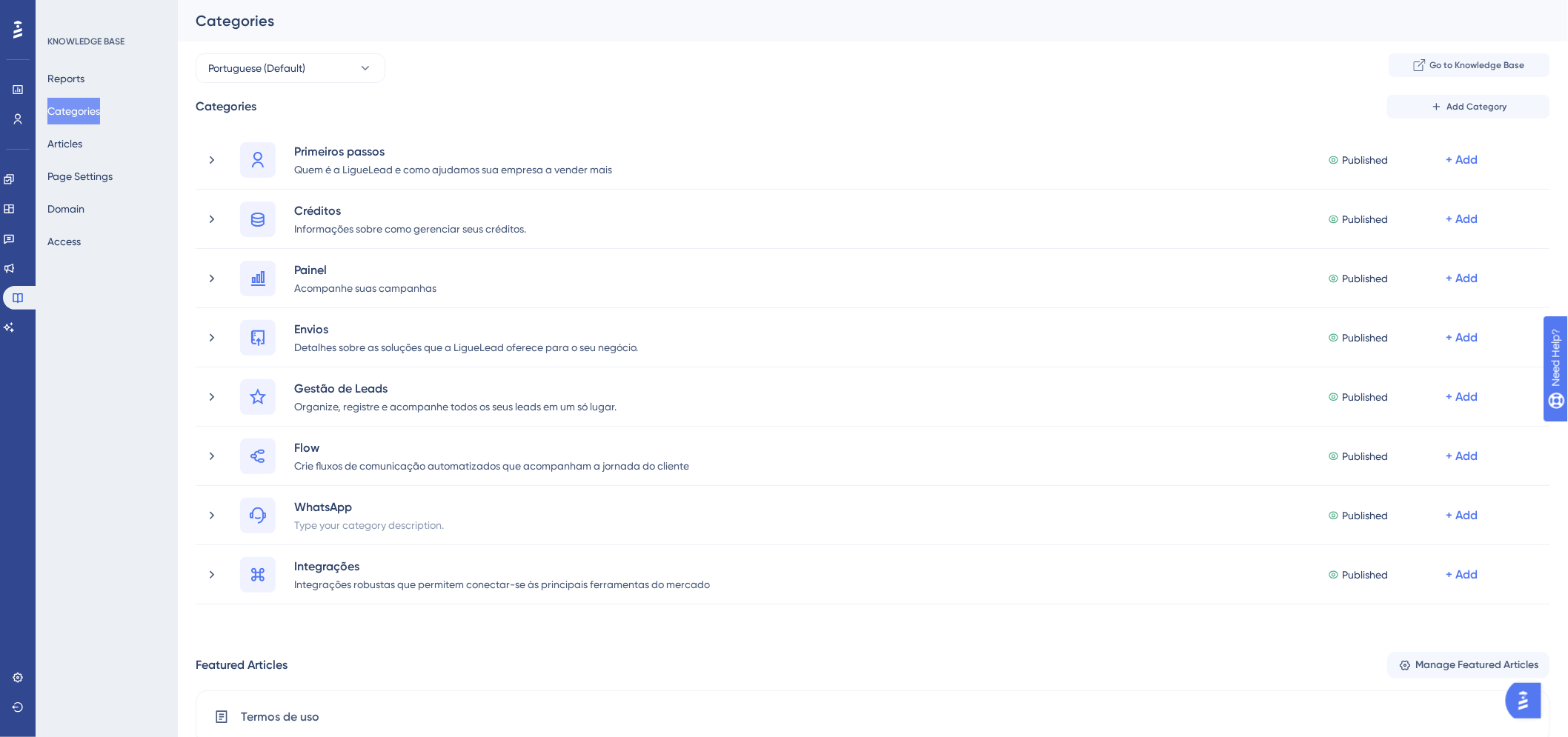
click at [819, 3] on div "Categories" at bounding box center [873, 21] width 1390 height 42
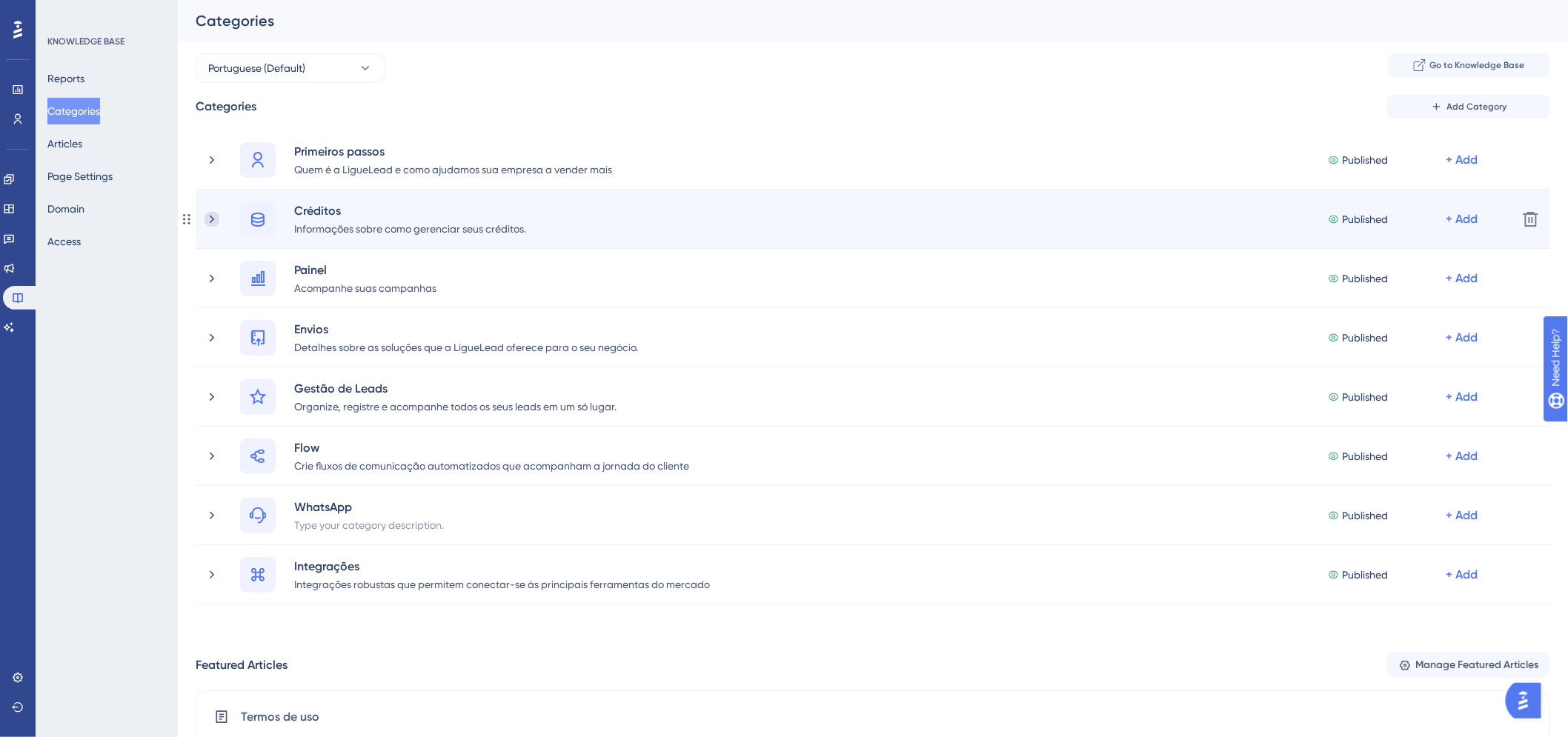
click at [209, 221] on icon at bounding box center [212, 219] width 15 height 15
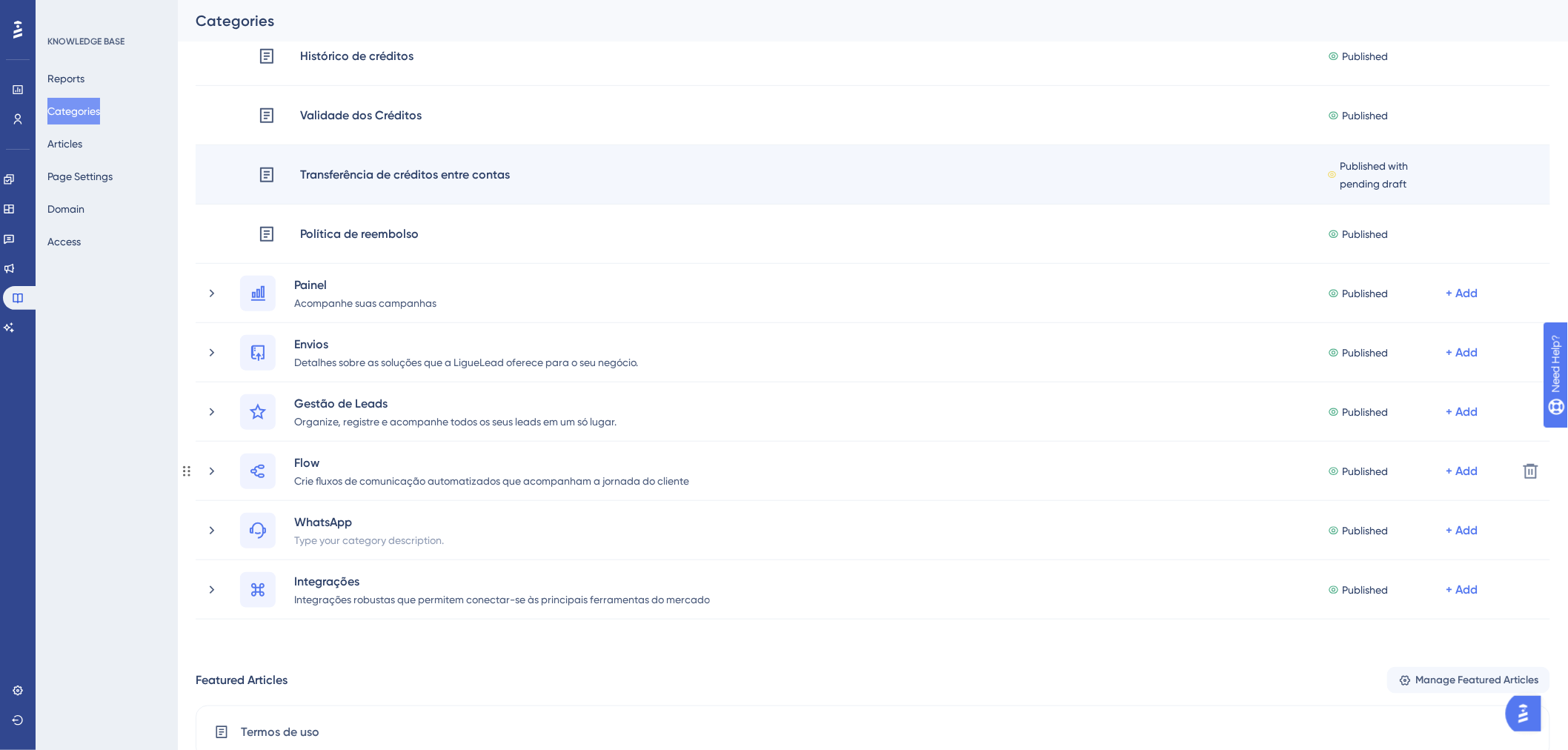
scroll to position [247, 0]
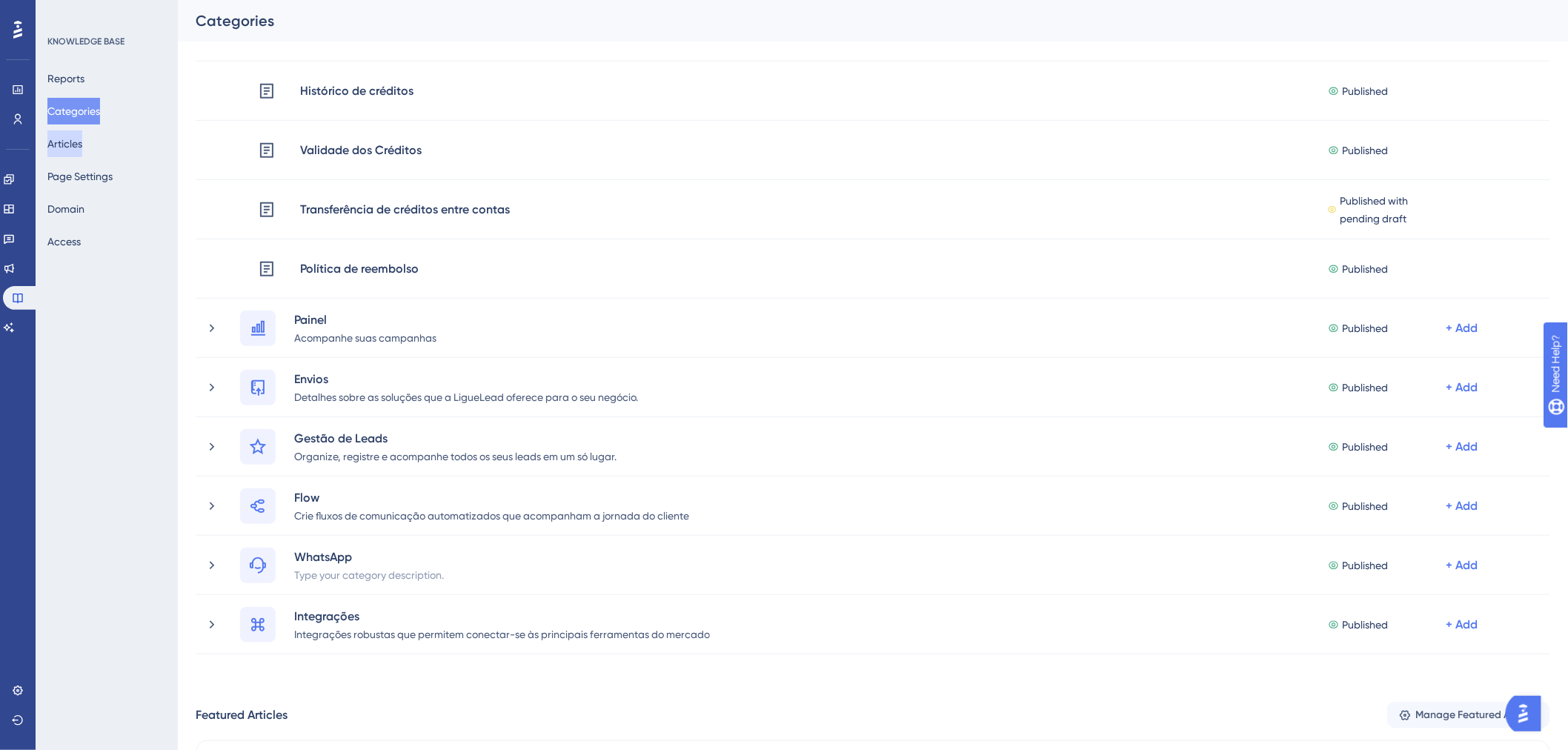
drag, startPoint x: 77, startPoint y: 143, endPoint x: 173, endPoint y: 139, distance: 96.1
click at [77, 143] on button "Articles" at bounding box center [65, 144] width 35 height 27
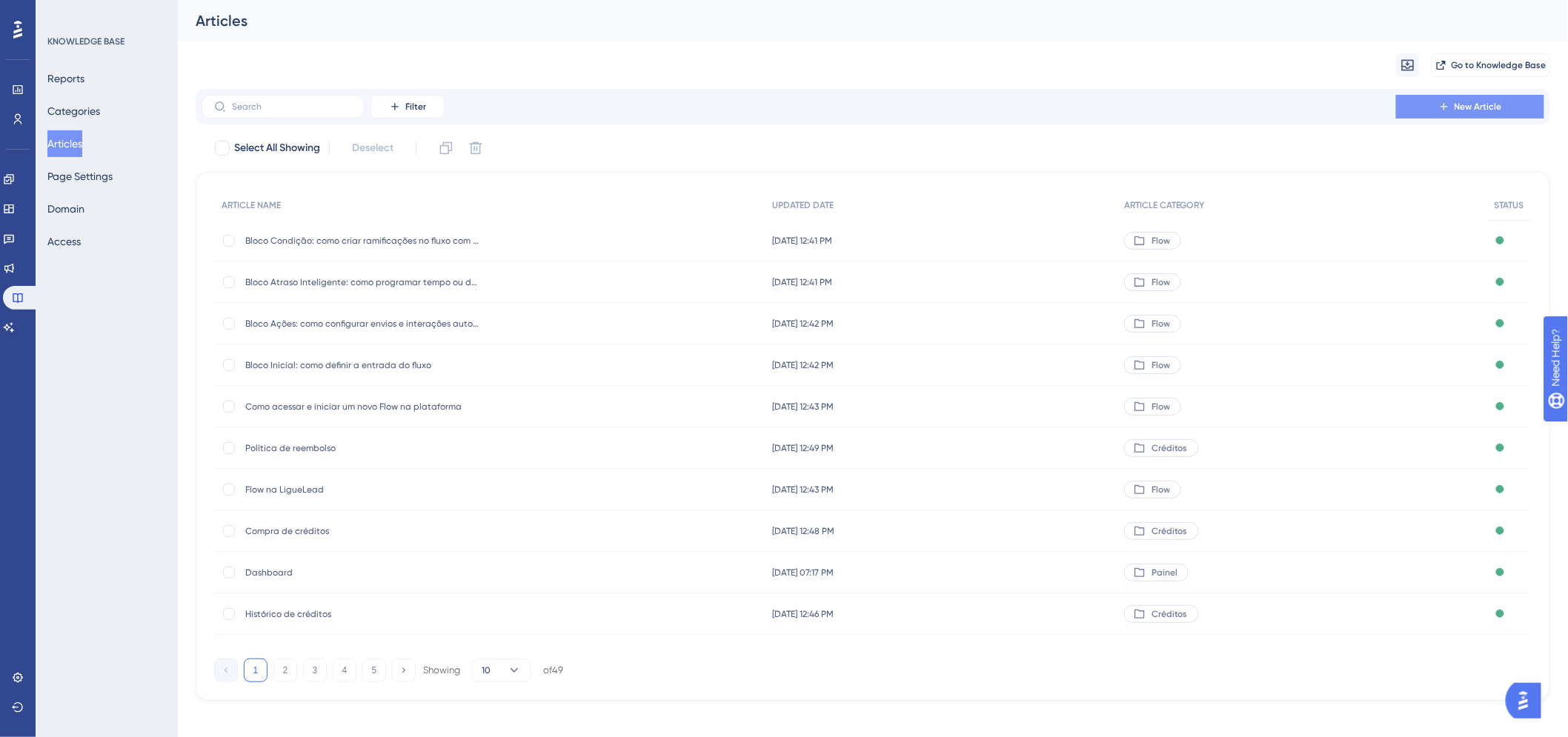
click at [1503, 111] on button "New Article" at bounding box center [1470, 106] width 148 height 23
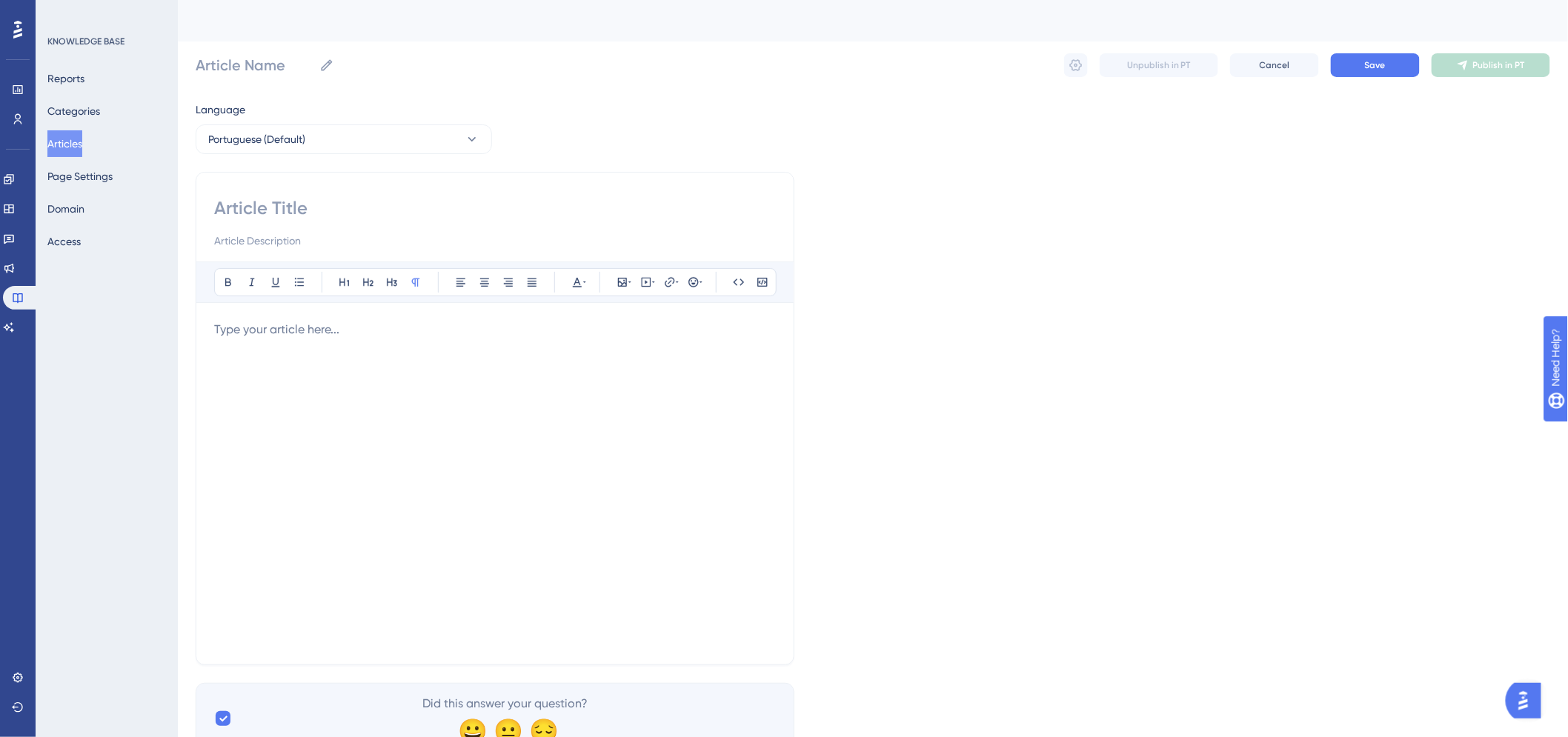
click at [388, 209] on input at bounding box center [495, 208] width 562 height 23
click at [286, 198] on input at bounding box center [495, 208] width 562 height 23
type input "Planos"
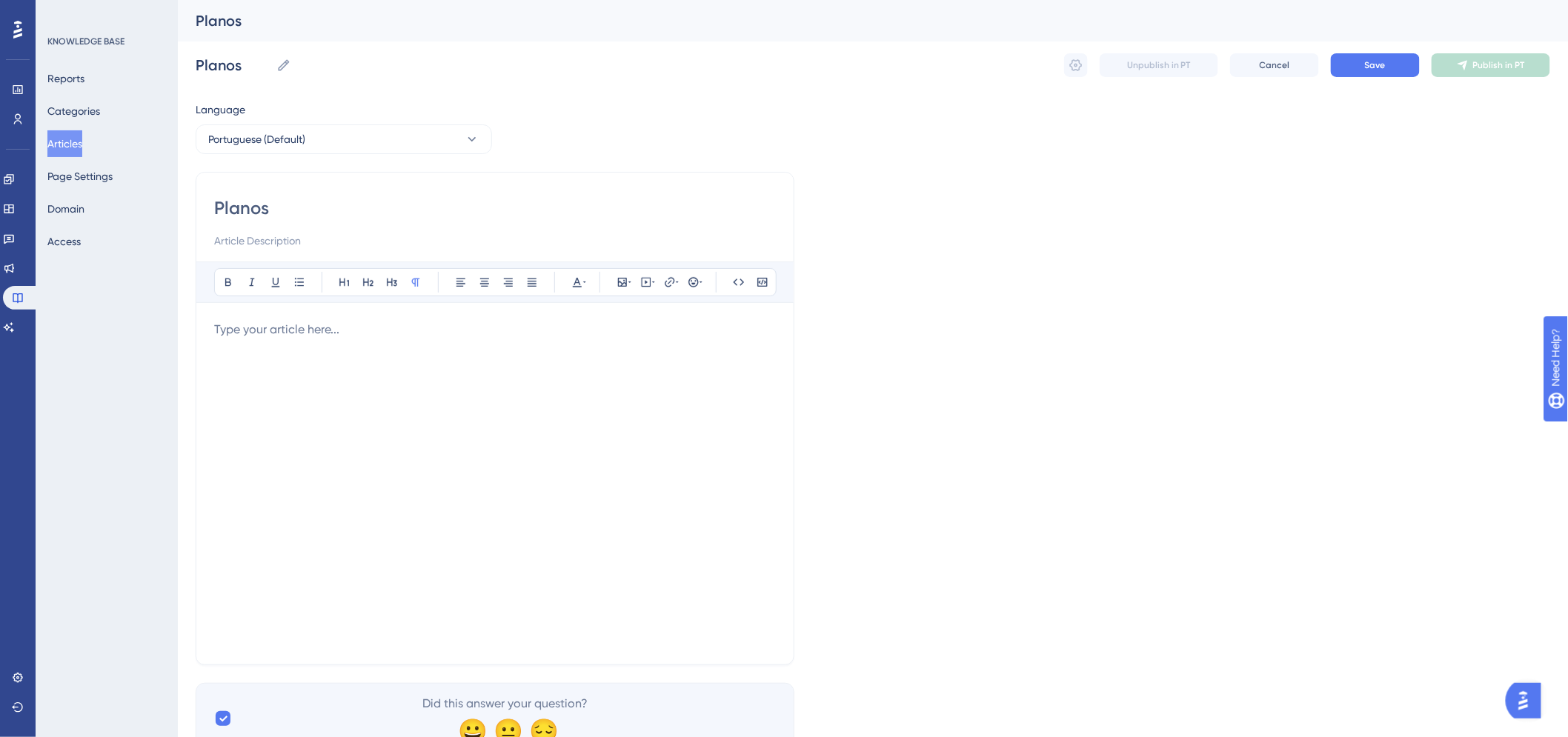
click at [369, 410] on div at bounding box center [495, 483] width 562 height 326
click at [337, 330] on p at bounding box center [495, 329] width 562 height 18
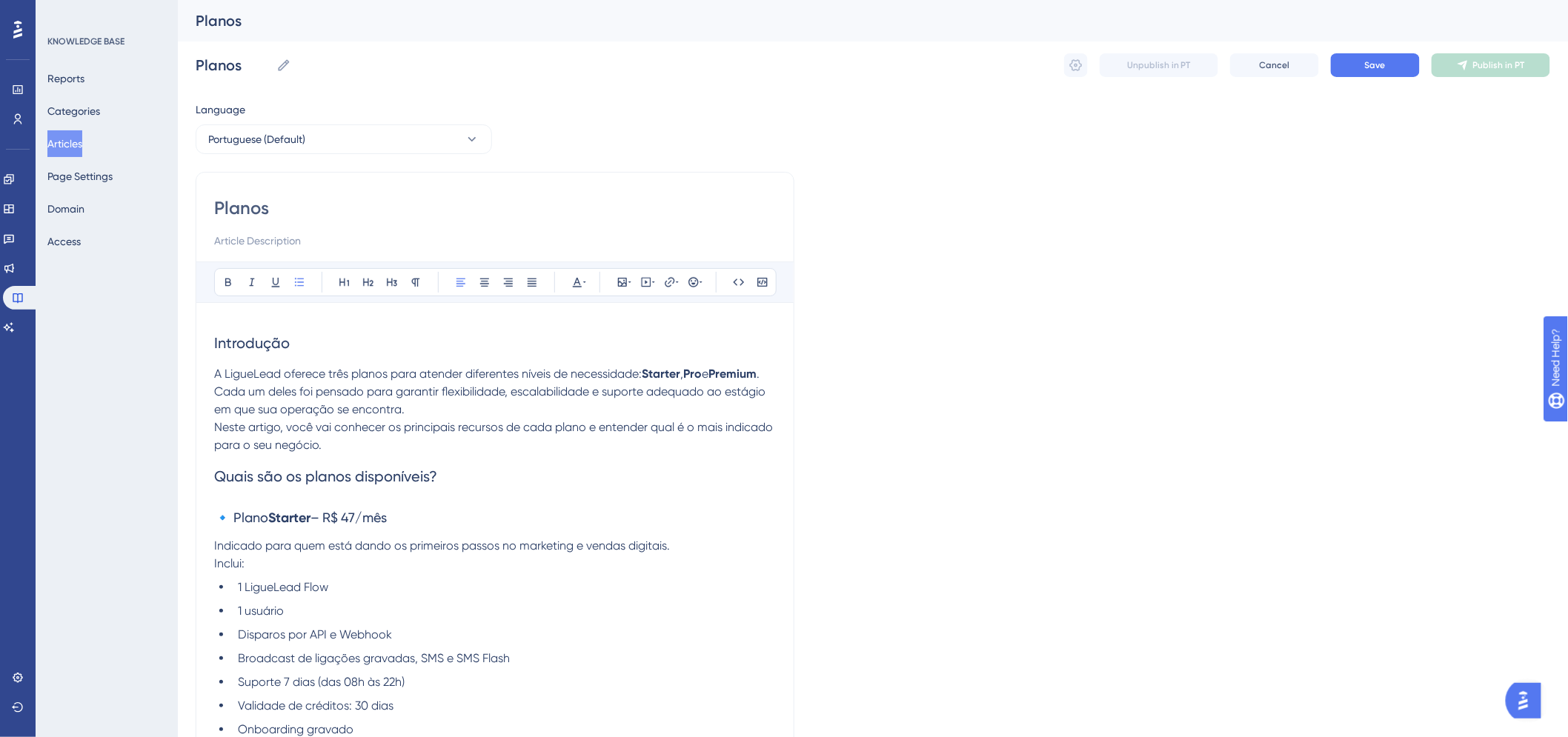
click at [269, 345] on span "Introdução" at bounding box center [252, 343] width 75 height 18
click at [223, 282] on icon at bounding box center [228, 282] width 12 height 12
click at [291, 472] on span "Quais são os planos disponíveis?" at bounding box center [326, 476] width 223 height 18
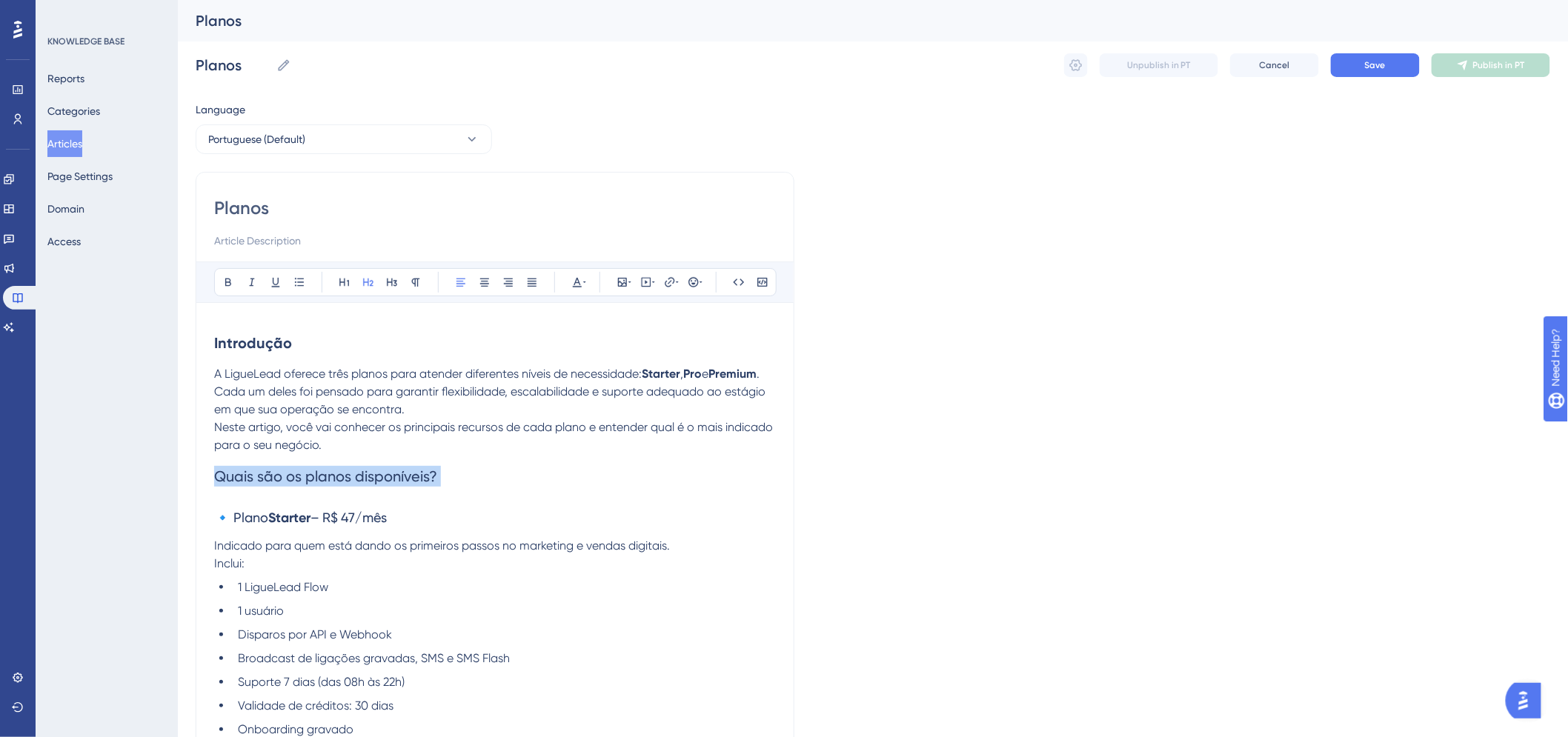
click at [291, 472] on span "Quais são os planos disponíveis?" at bounding box center [326, 476] width 223 height 18
click at [228, 285] on icon at bounding box center [228, 282] width 12 height 12
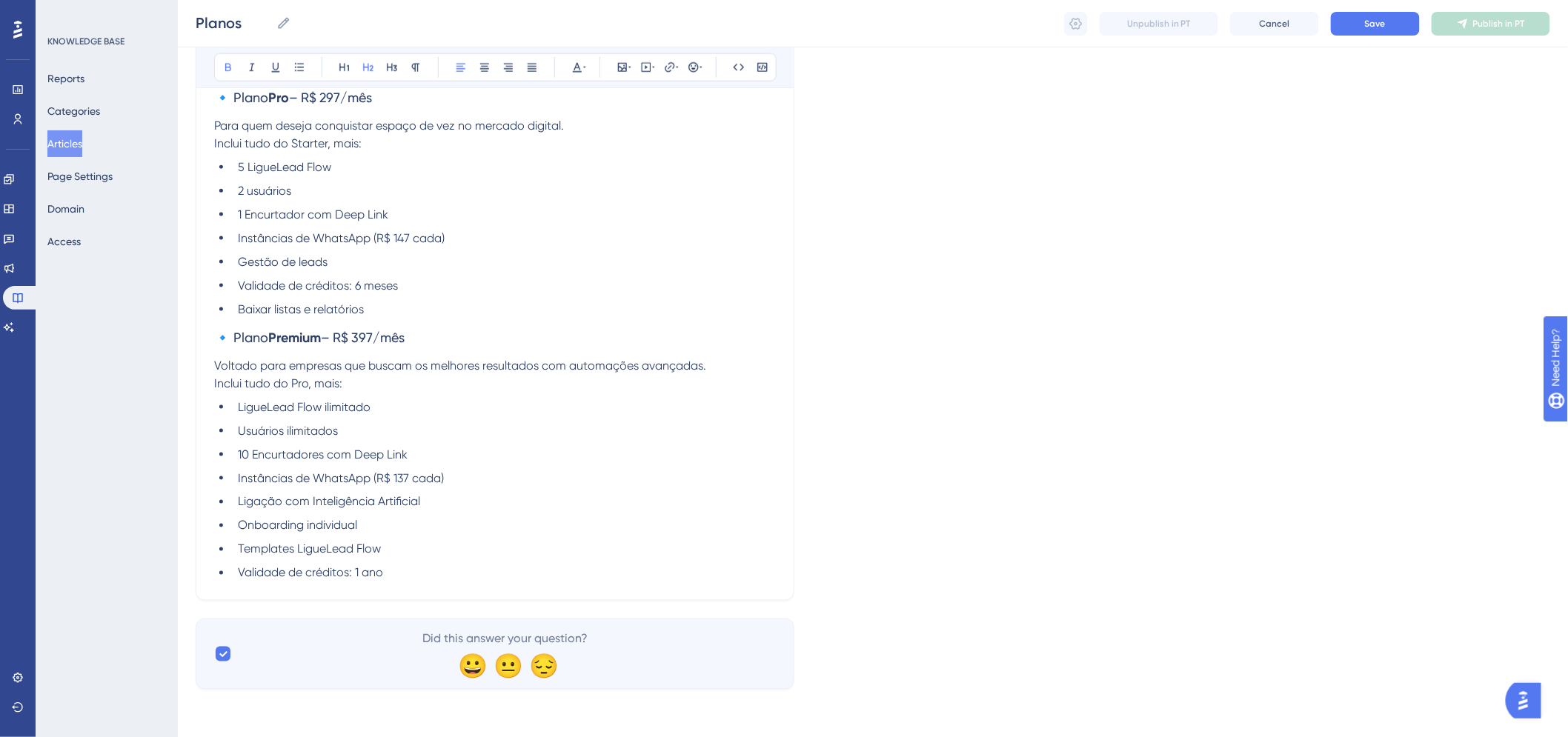
scroll to position [678, 0]
click at [437, 564] on ul "LigueLead Flow ilimitado Usuários ilimitados 10 Encurtadores com Deep Link Inst…" at bounding box center [495, 490] width 562 height 183
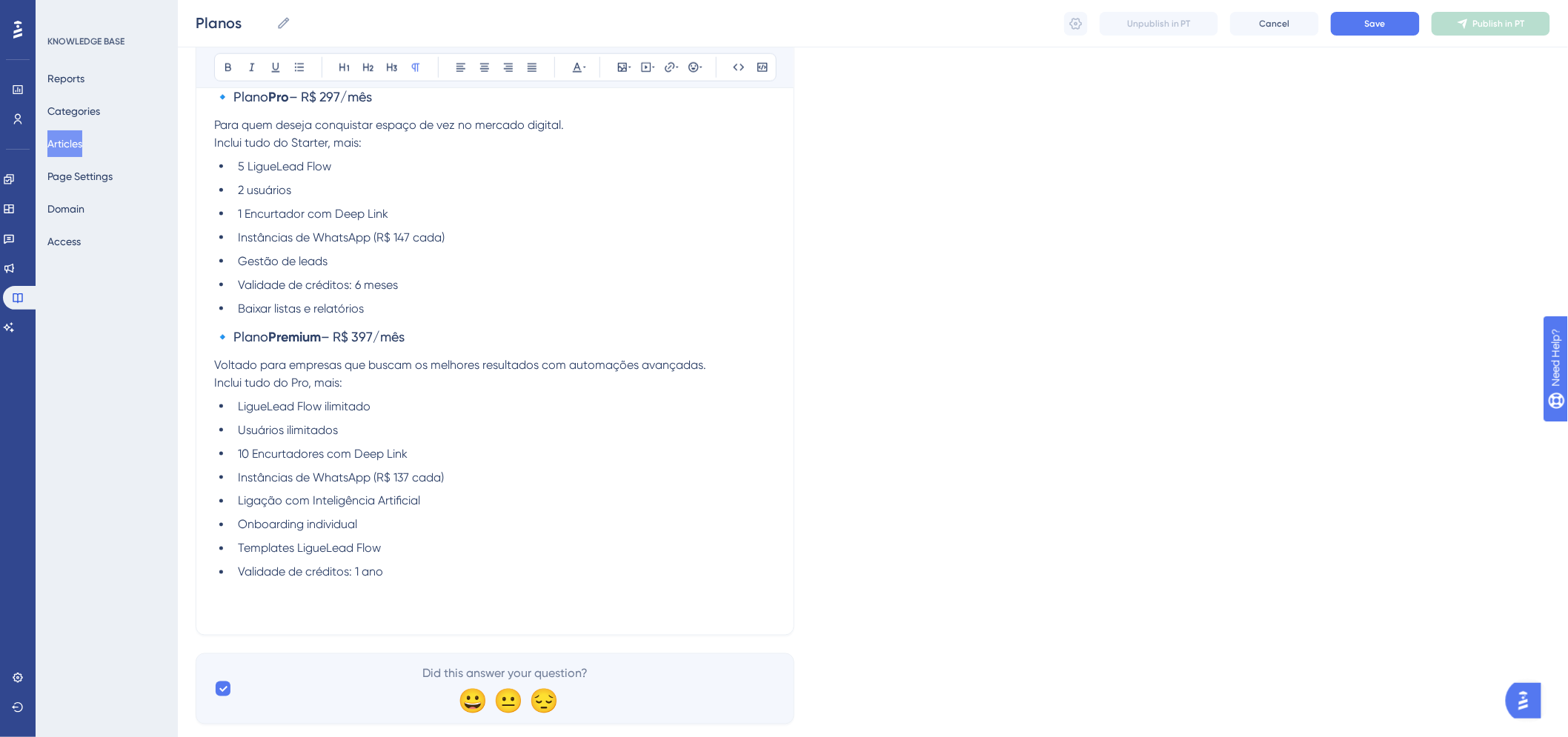
click at [351, 594] on p at bounding box center [495, 590] width 562 height 18
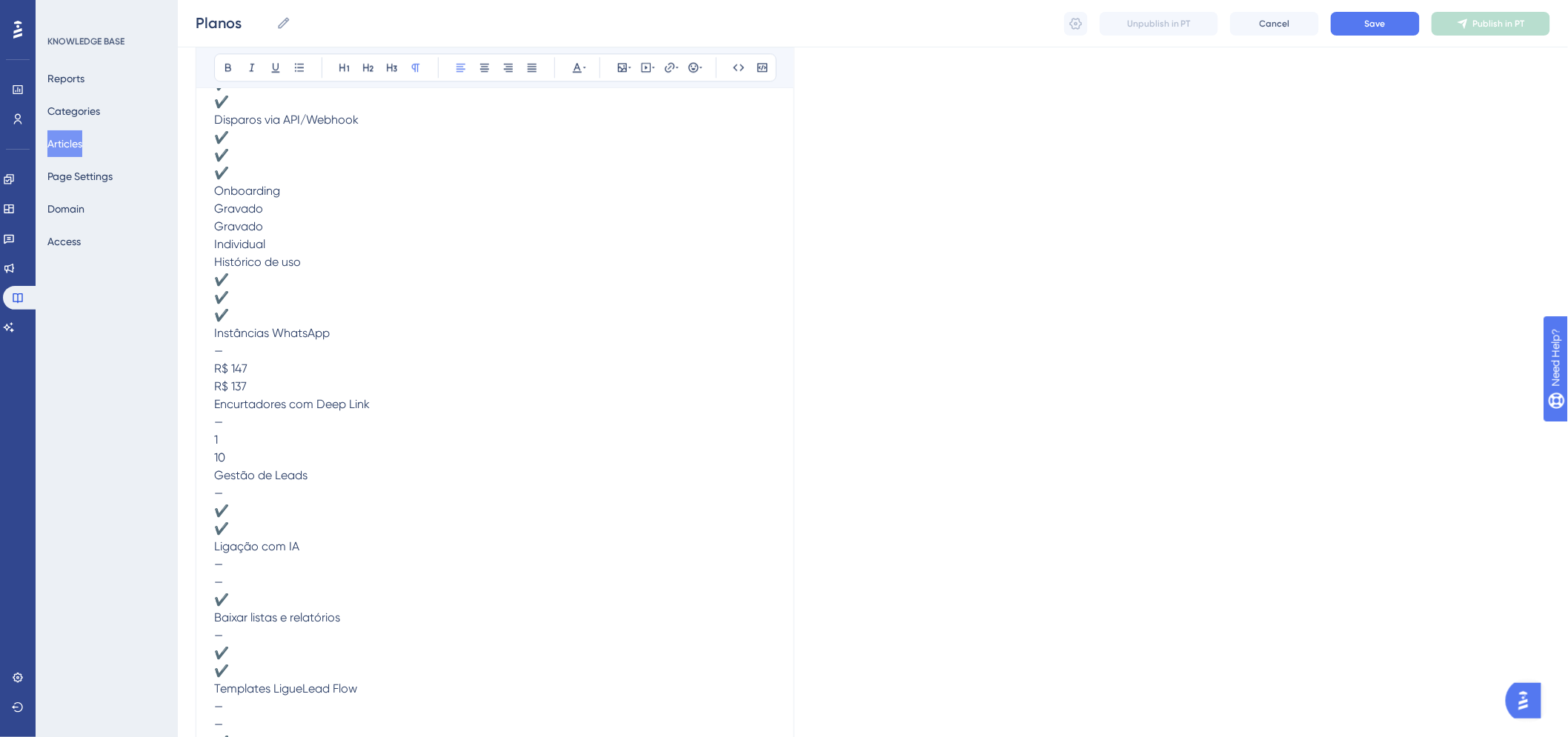
scroll to position [732, 0]
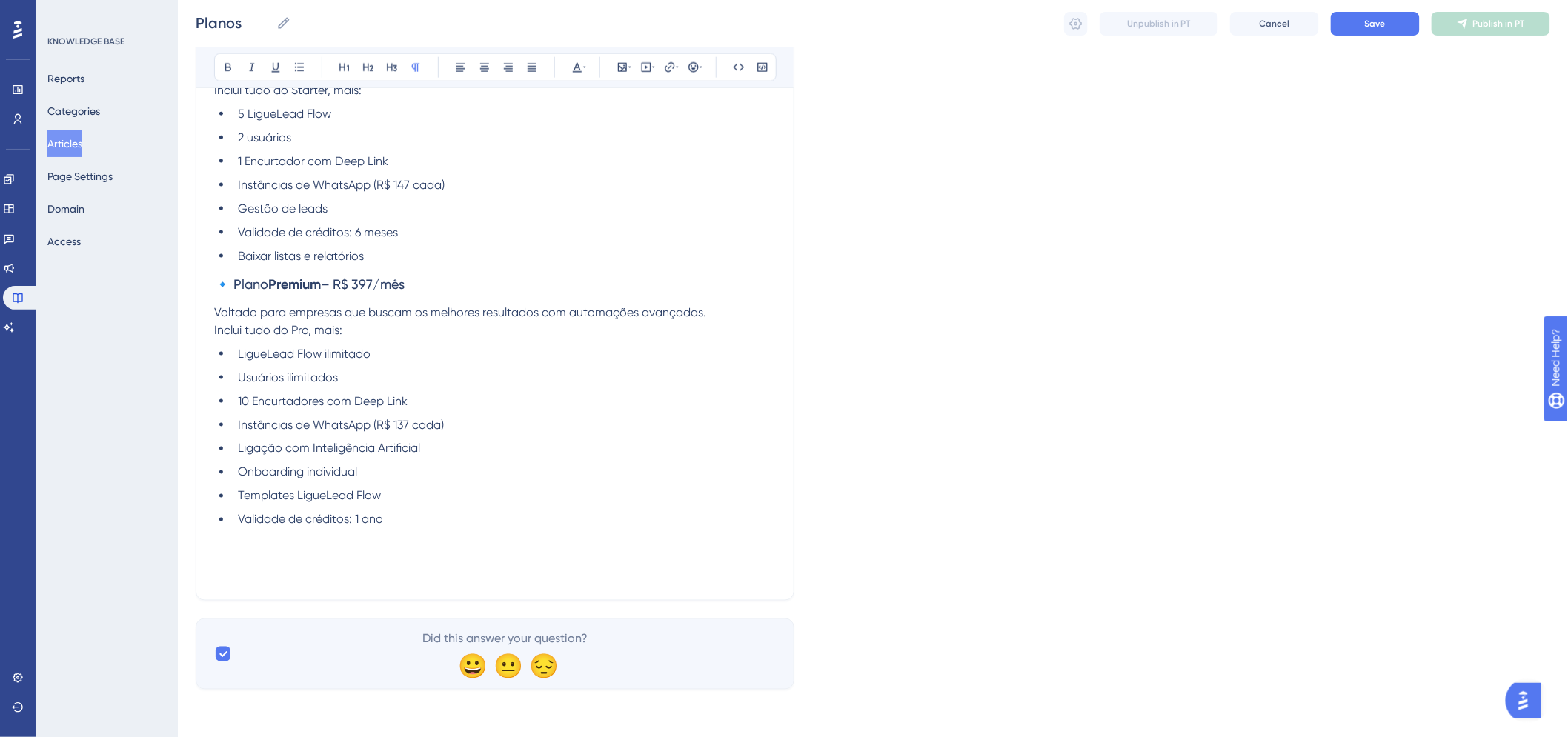
click at [313, 550] on p at bounding box center [495, 547] width 562 height 35
click at [627, 64] on icon at bounding box center [622, 67] width 12 height 12
click at [620, 145] on button "Upload Image" at bounding box center [622, 137] width 163 height 23
click at [313, 559] on p at bounding box center [495, 547] width 562 height 35
click at [622, 64] on icon at bounding box center [622, 67] width 12 height 12
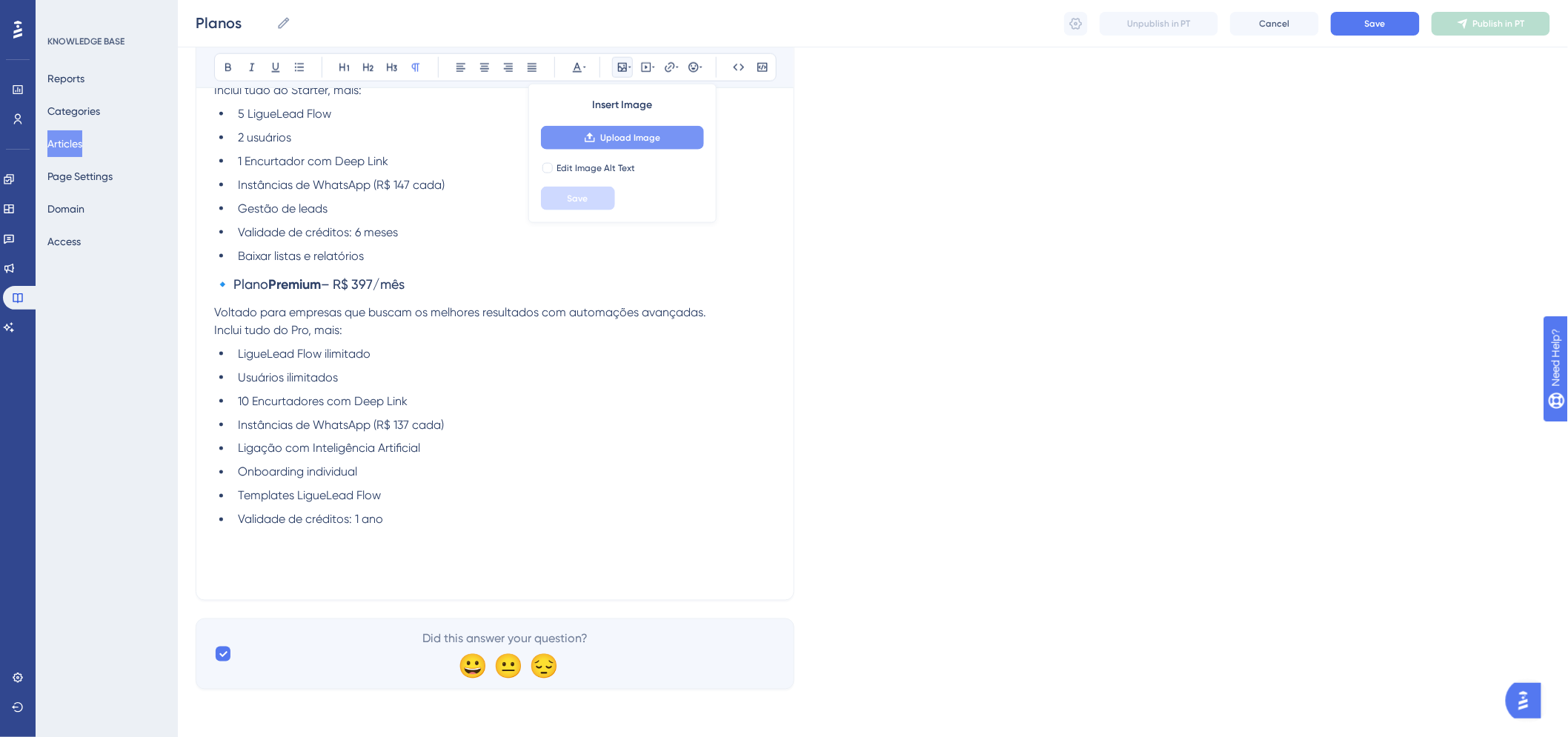
click at [618, 136] on span "Upload Image" at bounding box center [631, 137] width 60 height 12
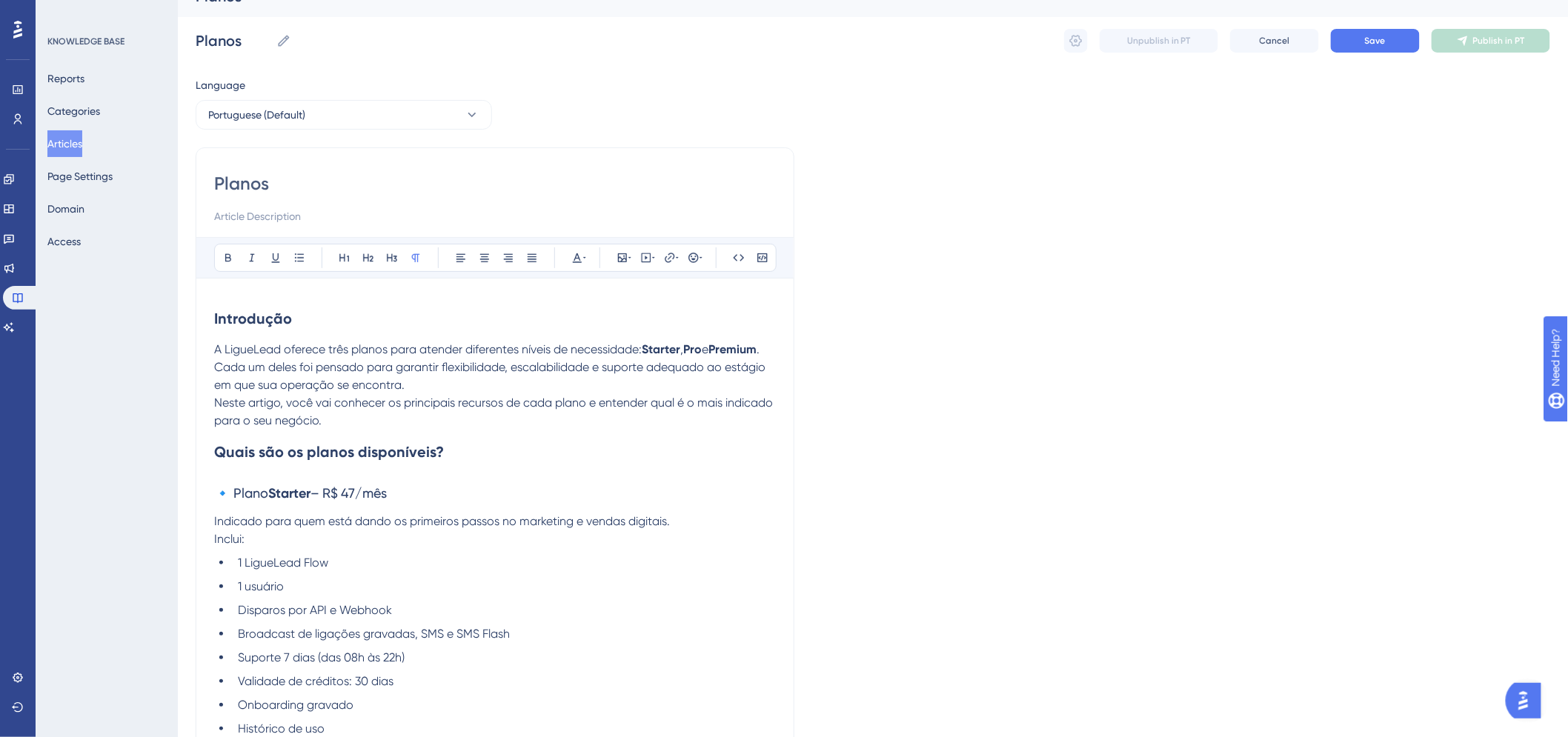
scroll to position [0, 0]
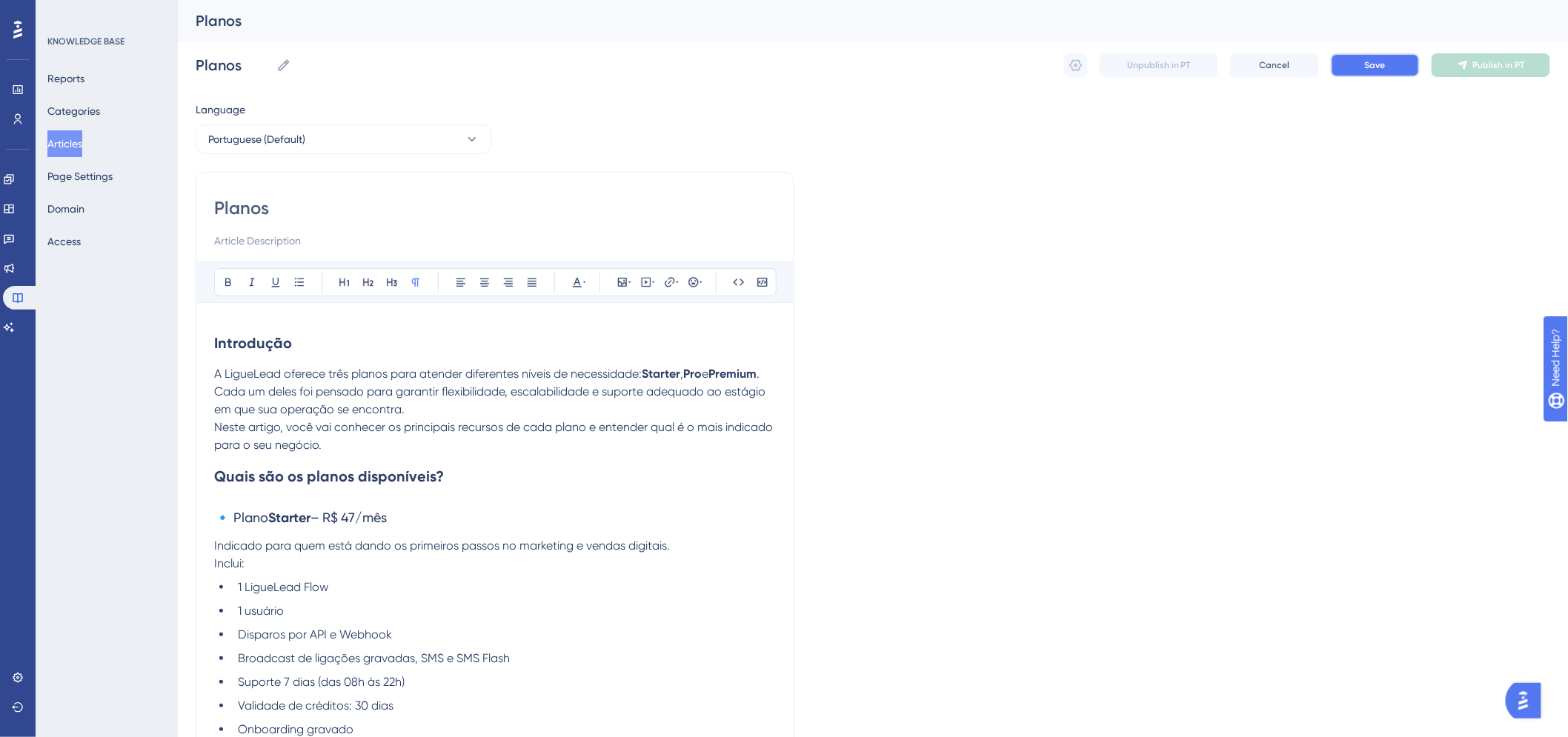
click at [1372, 63] on span "Save" at bounding box center [1375, 65] width 21 height 12
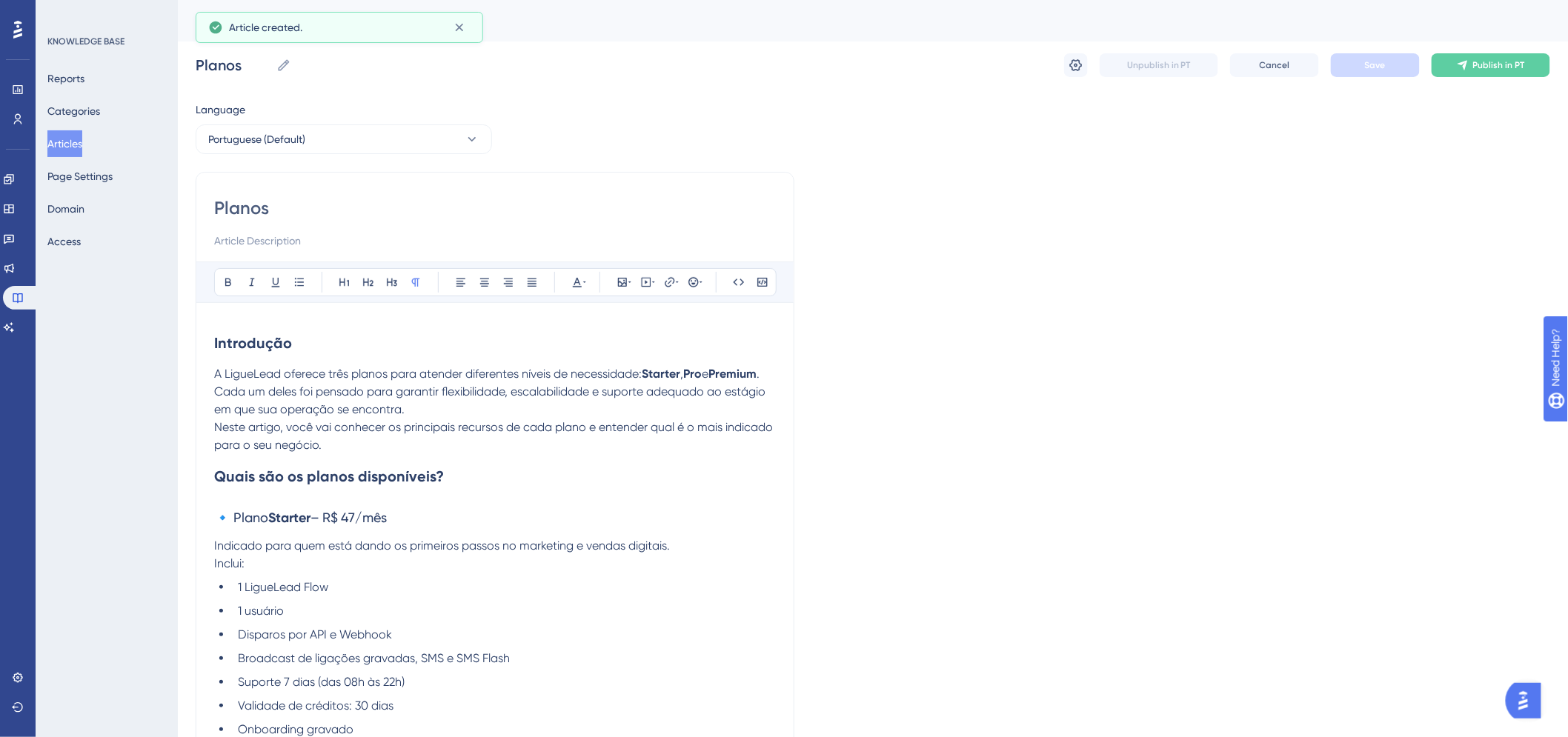
scroll to position [569, 0]
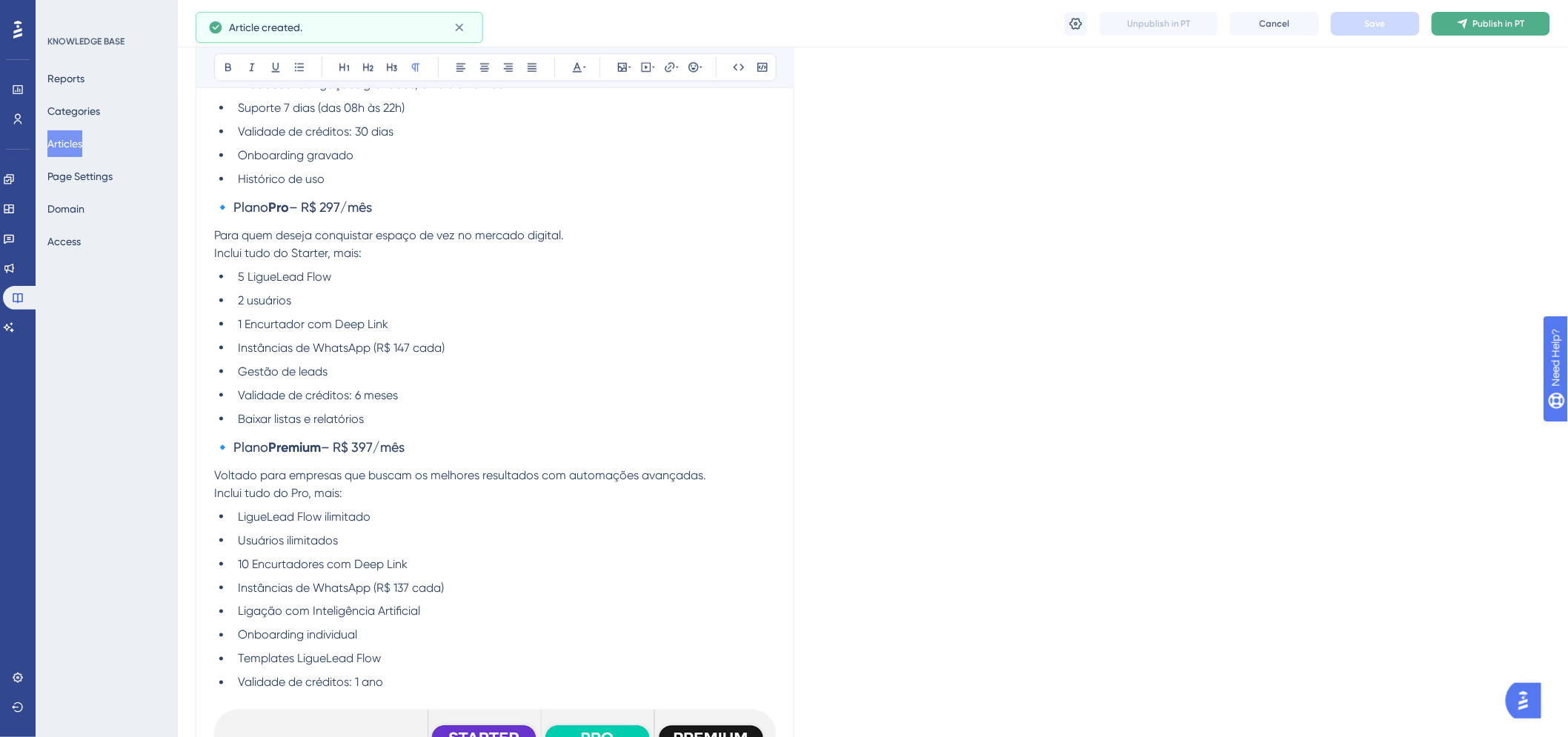
click at [1473, 28] on button "Publish in PT" at bounding box center [1491, 23] width 119 height 23
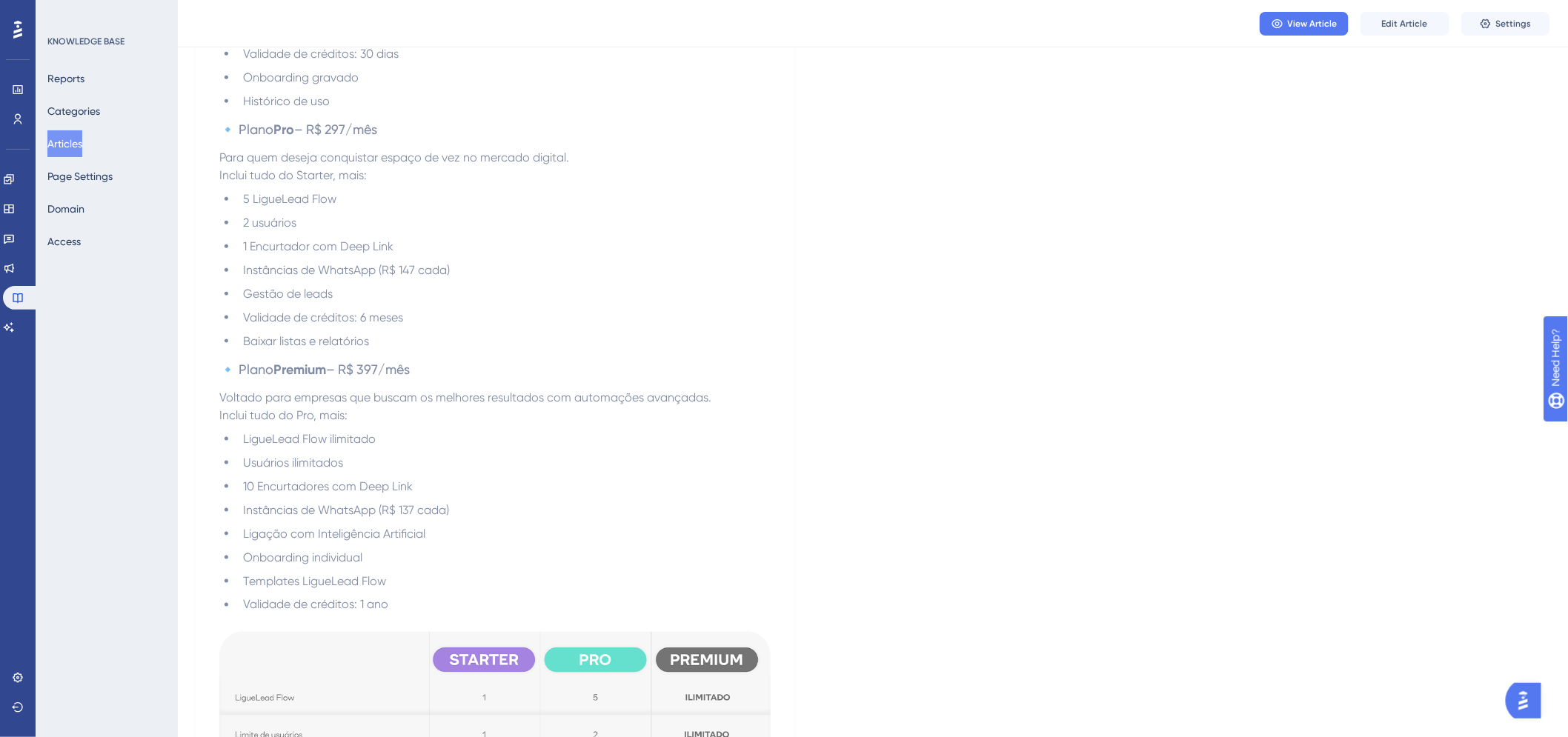
click at [82, 138] on button "Articles" at bounding box center [65, 144] width 35 height 27
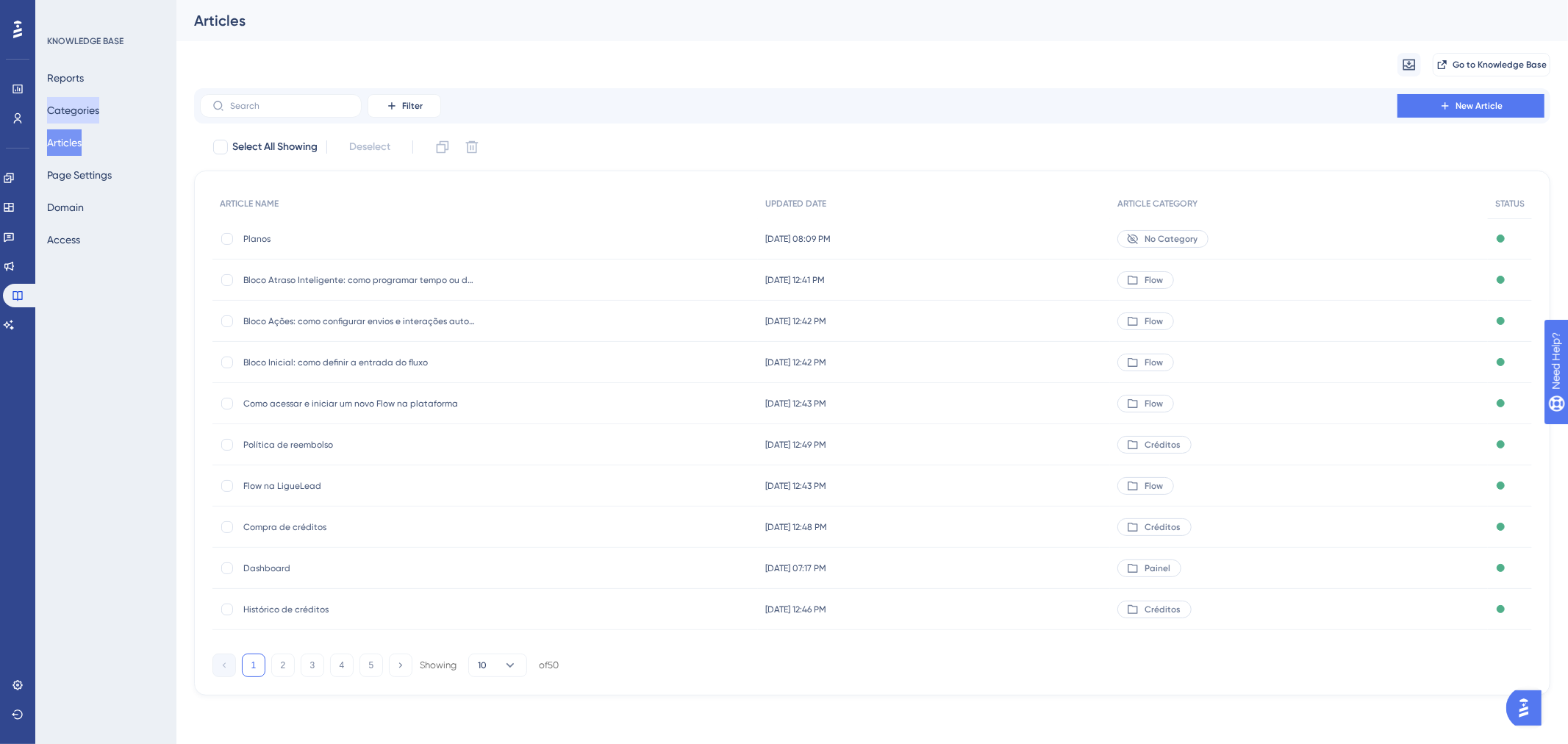
click at [85, 103] on button "Categories" at bounding box center [73, 111] width 52 height 27
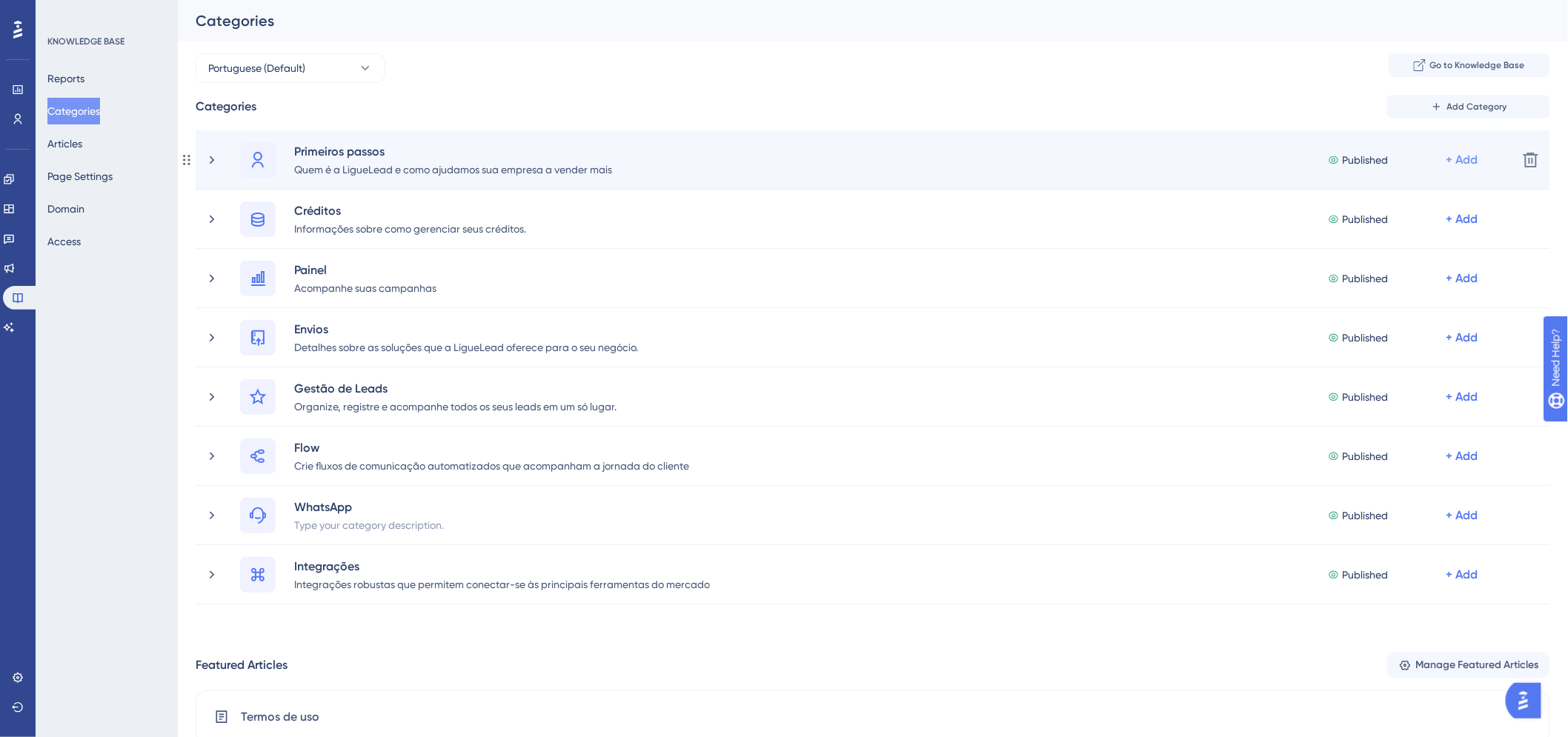
click at [1475, 160] on div "+ Add" at bounding box center [1462, 159] width 32 height 18
click at [1400, 223] on span "Add Articles" at bounding box center [1380, 229] width 57 height 18
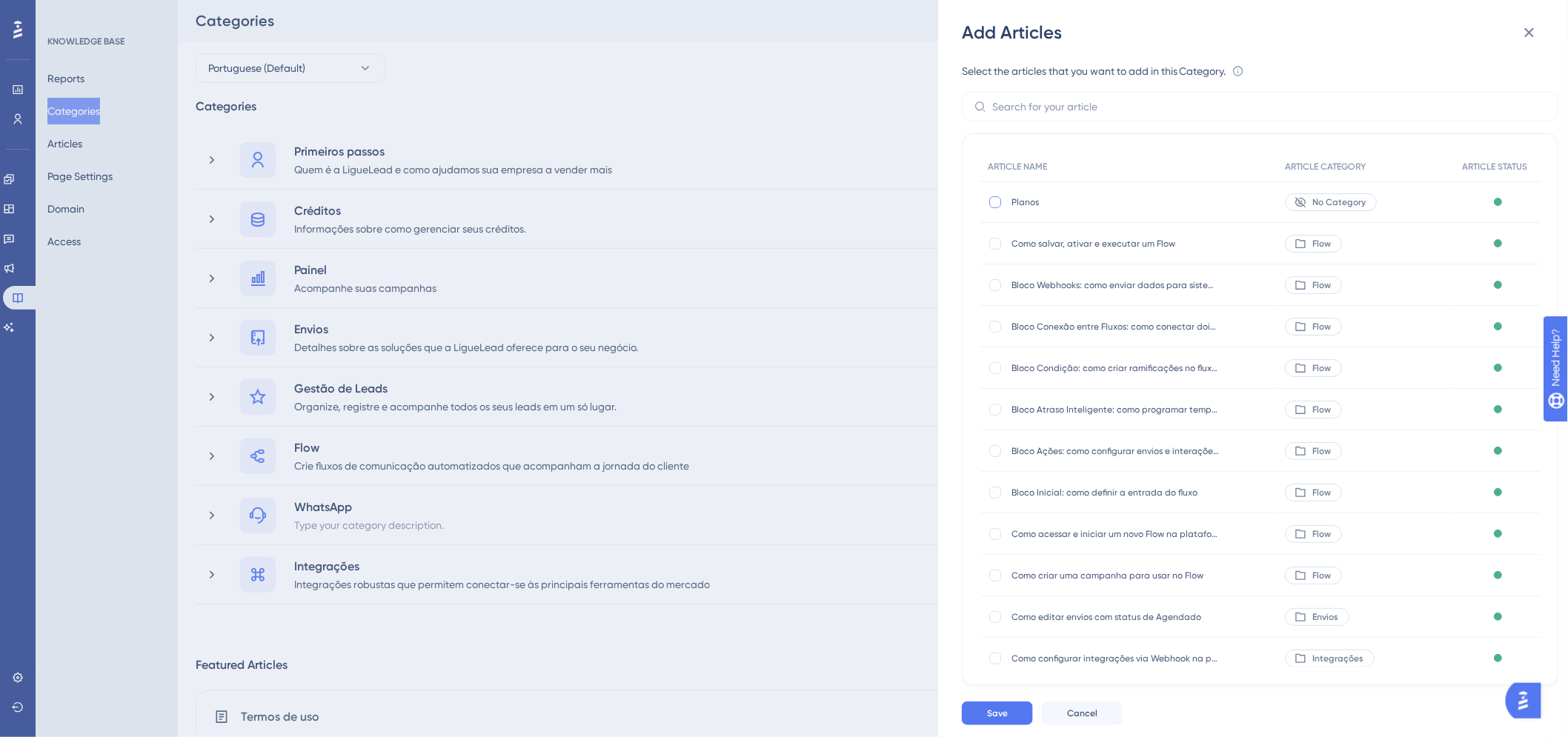
click at [994, 201] on div at bounding box center [995, 202] width 12 height 12
checkbox input "true"
click at [995, 719] on span "Save" at bounding box center [997, 714] width 21 height 12
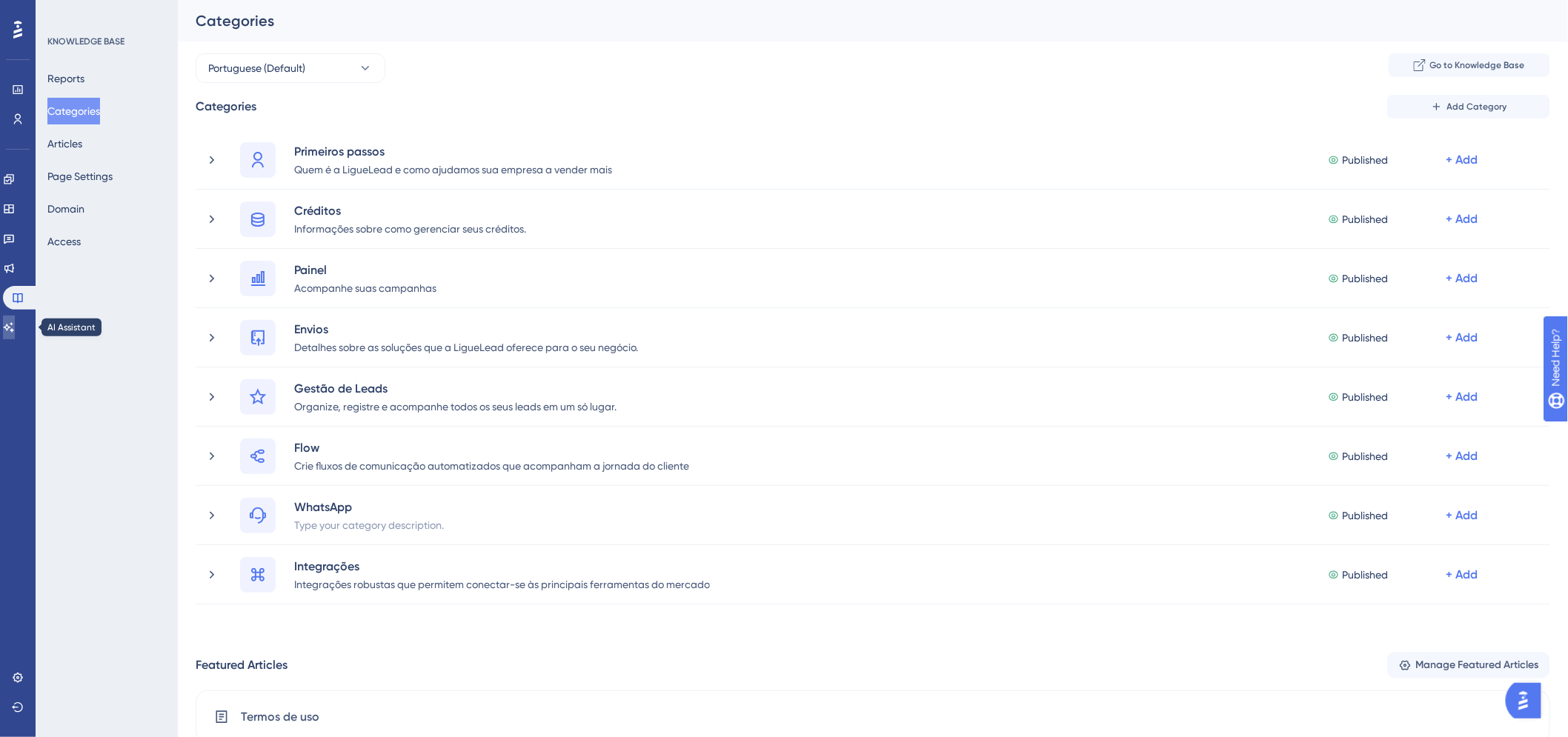
drag, startPoint x: 17, startPoint y: 326, endPoint x: 254, endPoint y: 257, distance: 246.8
click at [14, 326] on icon at bounding box center [8, 327] width 10 height 10
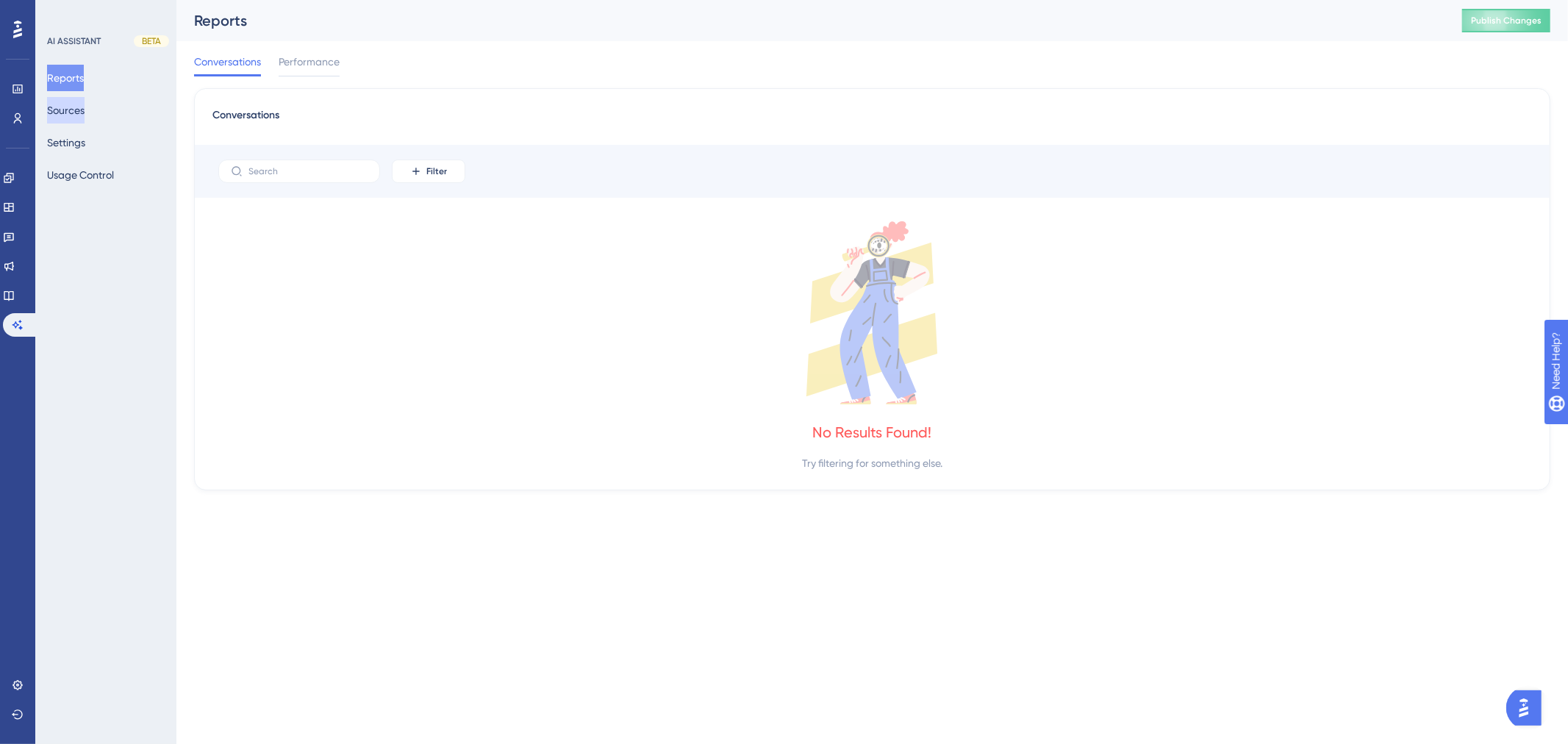
click at [84, 115] on button "Sources" at bounding box center [66, 111] width 37 height 27
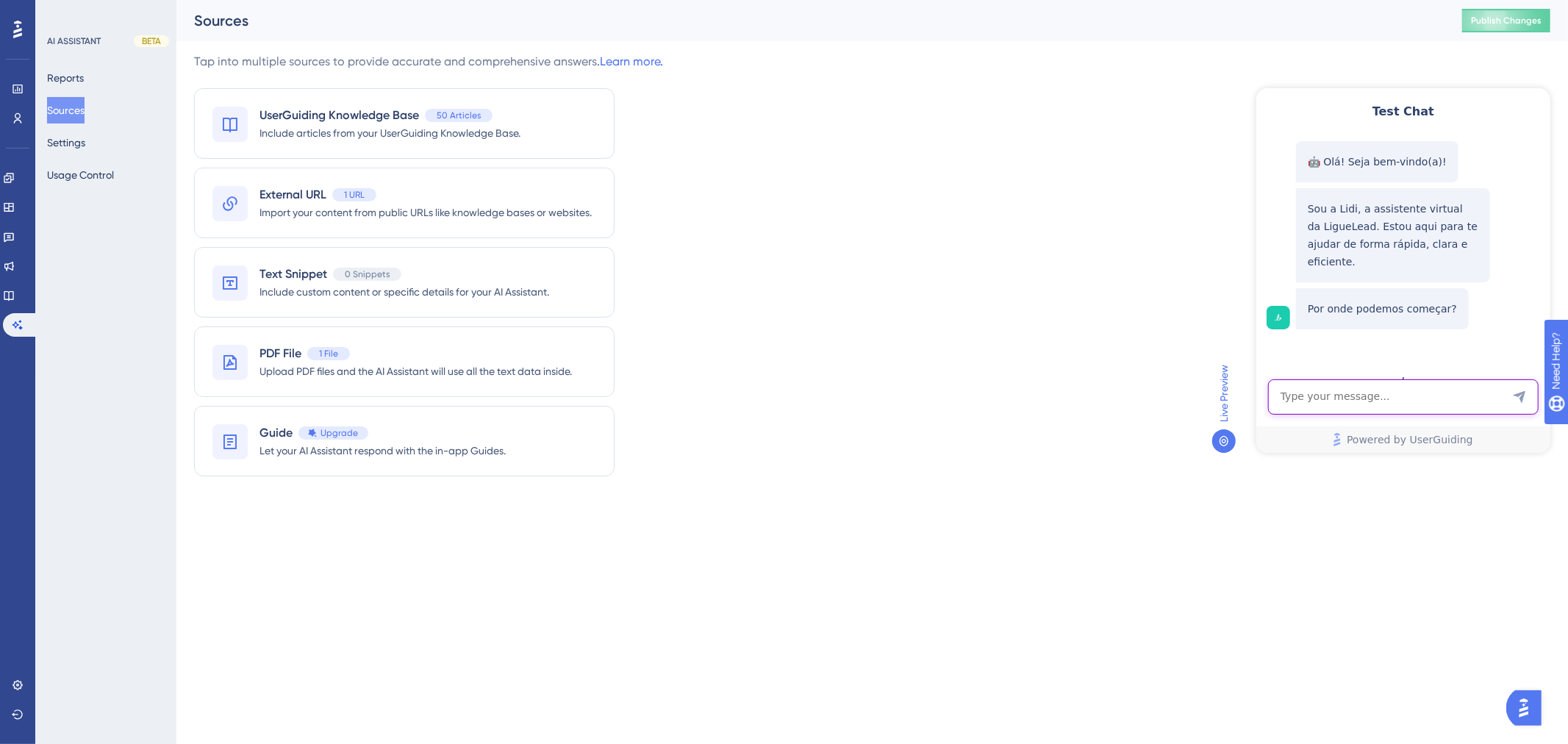
click at [1315, 386] on textarea "AI Assistant Text Input" at bounding box center [1403, 397] width 271 height 35
type textarea "dúvidas sobre plano"
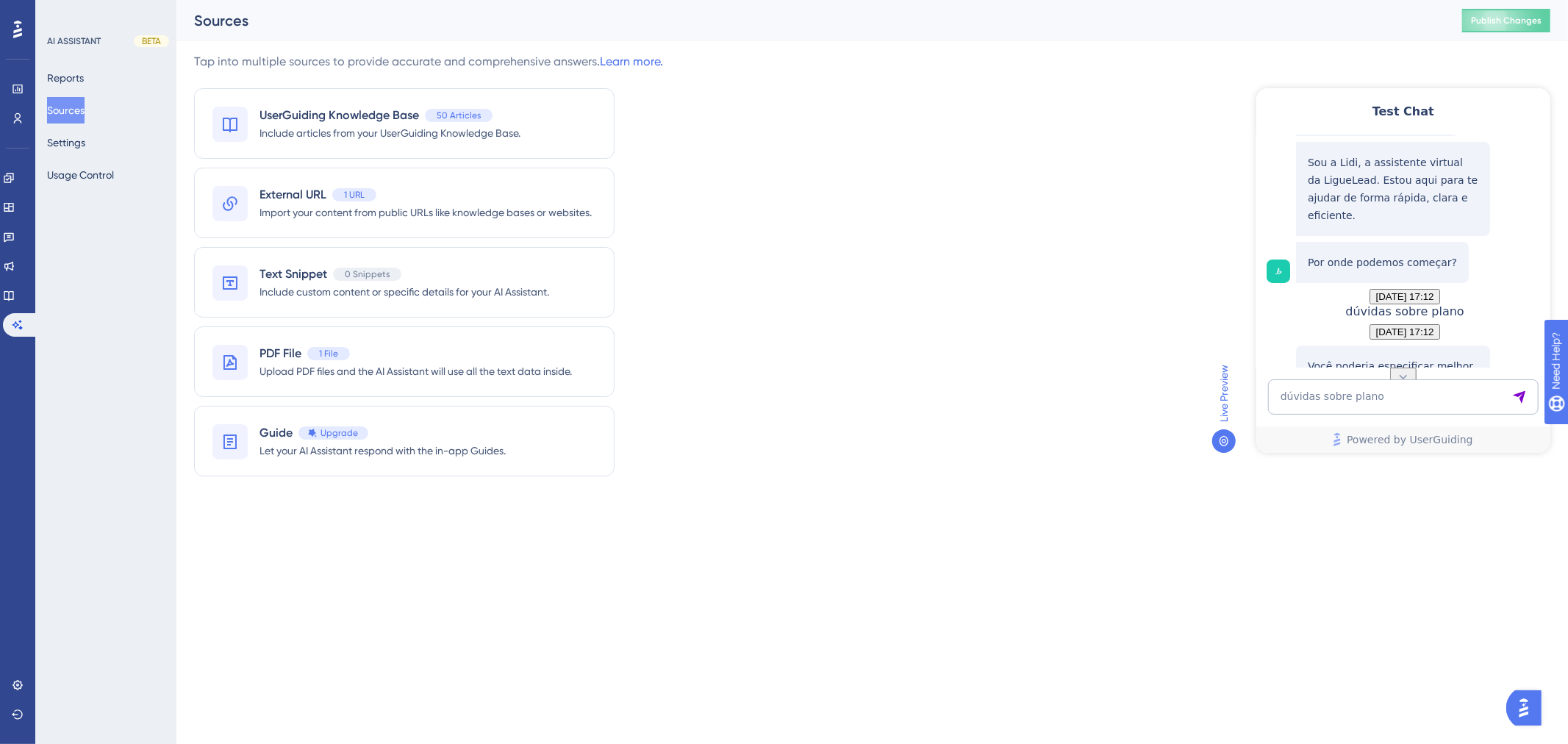
scroll to position [185, 0]
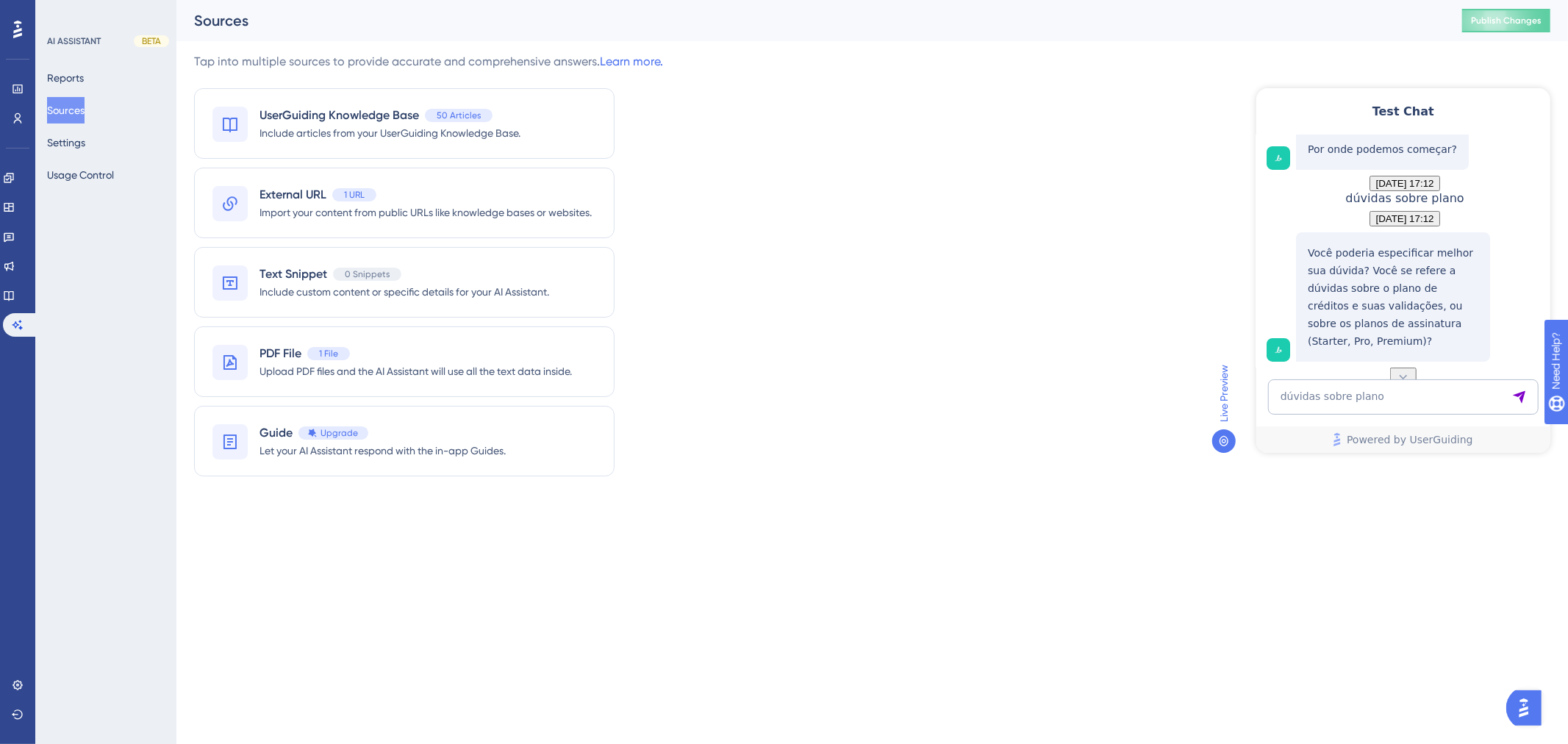
click at [1403, 369] on icon at bounding box center [1403, 377] width 15 height 15
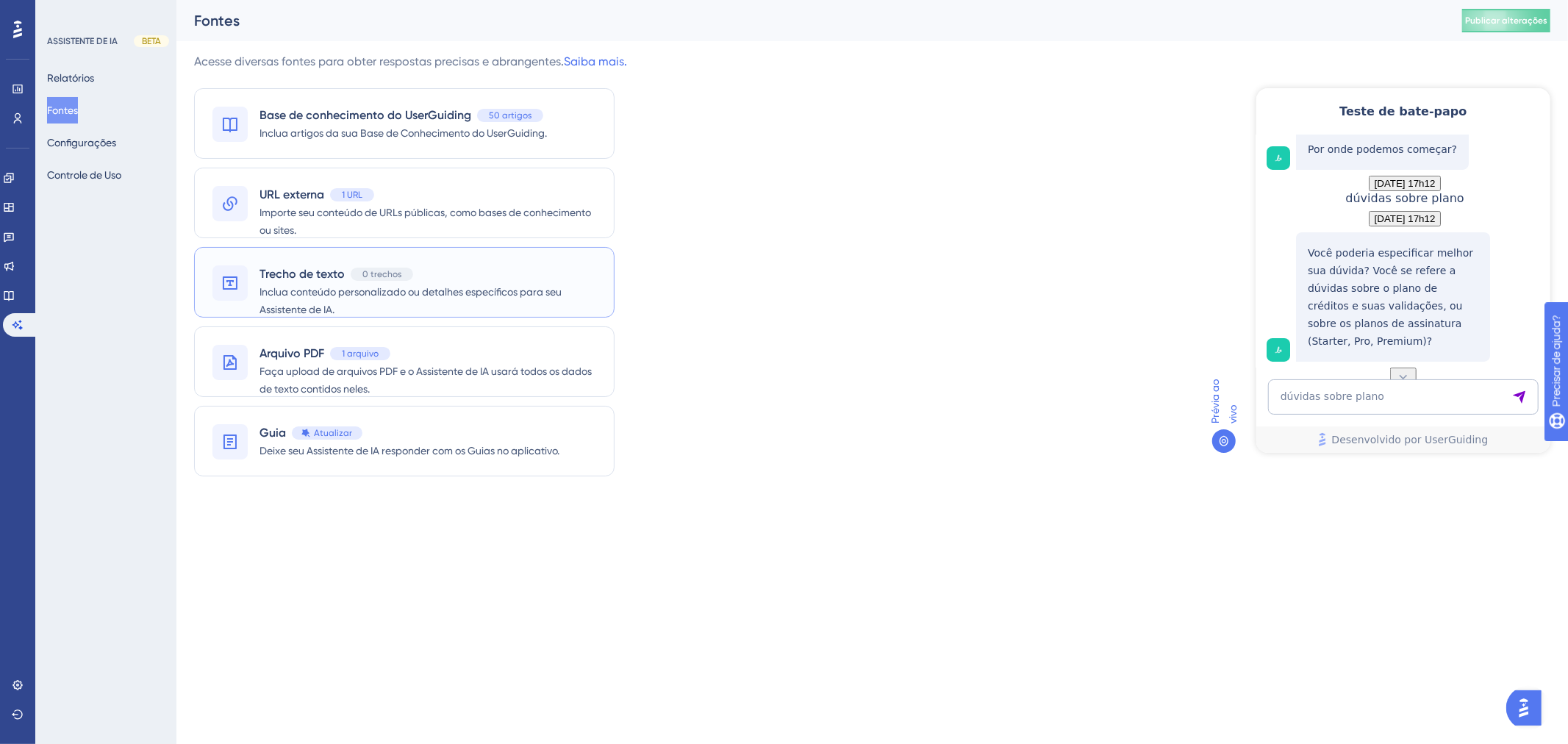
click at [324, 283] on span "Inclua conteúdo personalizado ou detalhes específicos para seu Assistente de IA." at bounding box center [427, 301] width 337 height 35
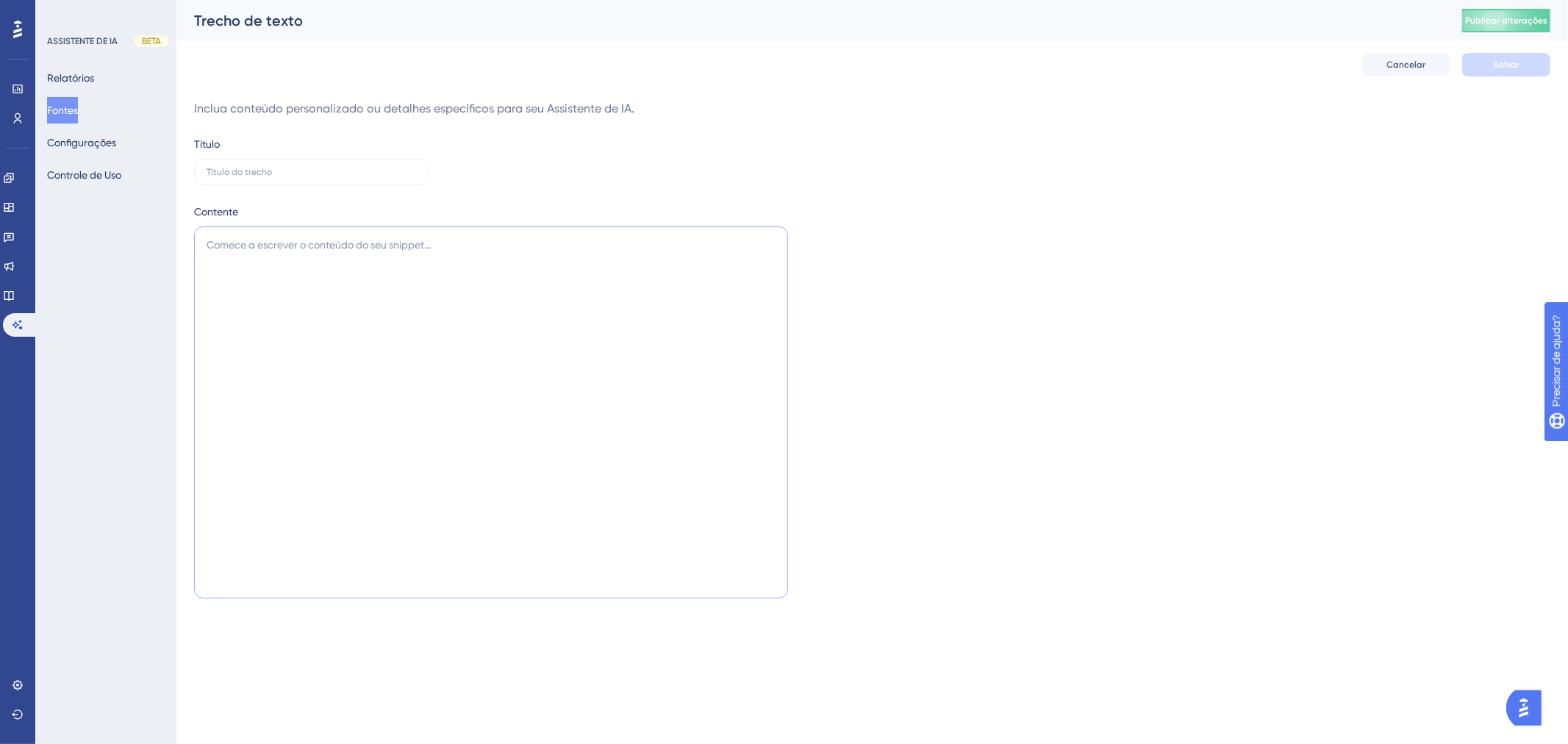
click at [364, 303] on textarea at bounding box center [491, 412] width 594 height 372
paste textarea "FAQ Chatbot – Planos LigueLead ❓ Quais planos a LigueLead oferece? 👉 Temos três…"
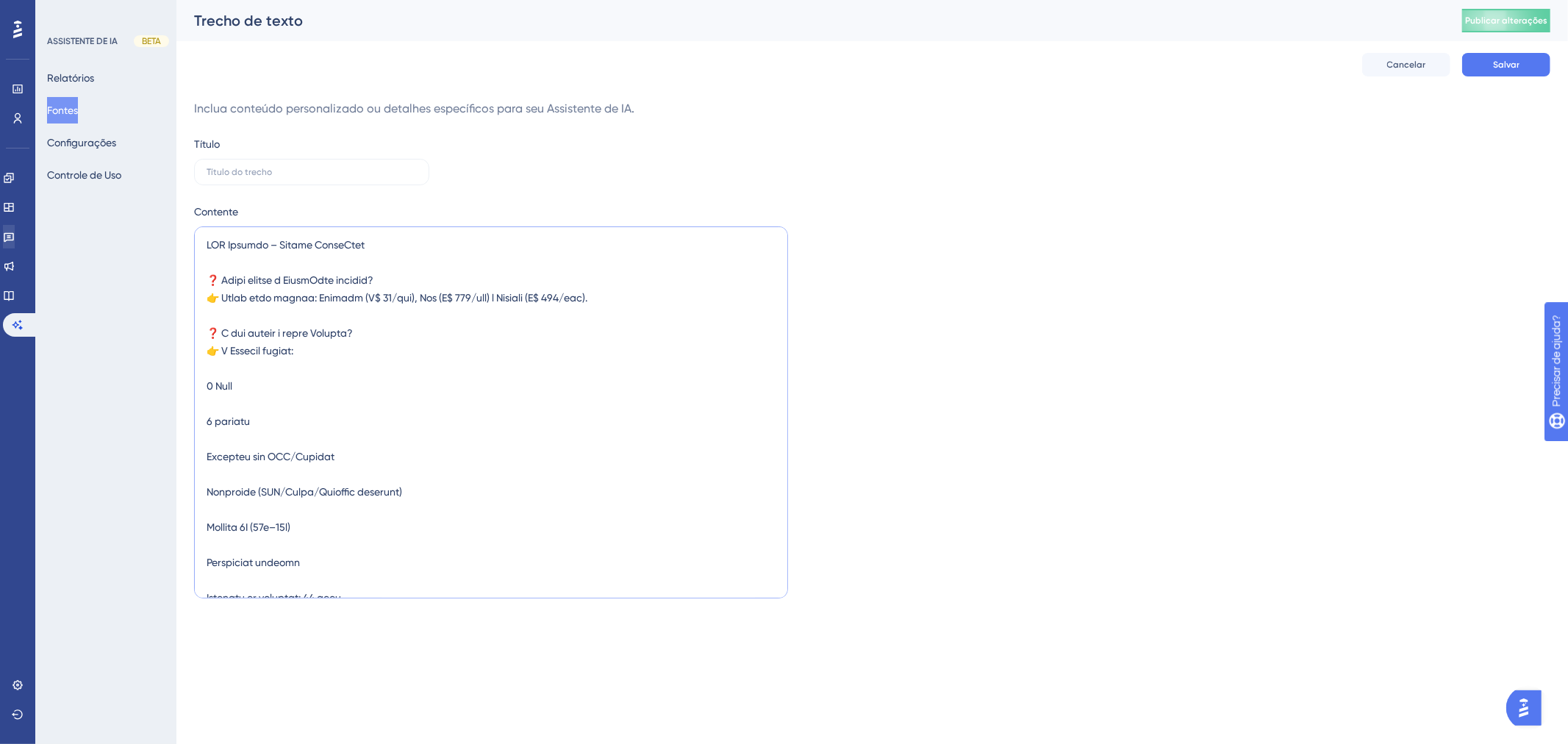
drag, startPoint x: 376, startPoint y: 245, endPoint x: 11, endPoint y: 246, distance: 365.0
click at [176, 252] on div "Desempenho Usuários Noivado Widgets Opinião Atualizações de produtos Base de co…" at bounding box center [872, 313] width 1392 height 625
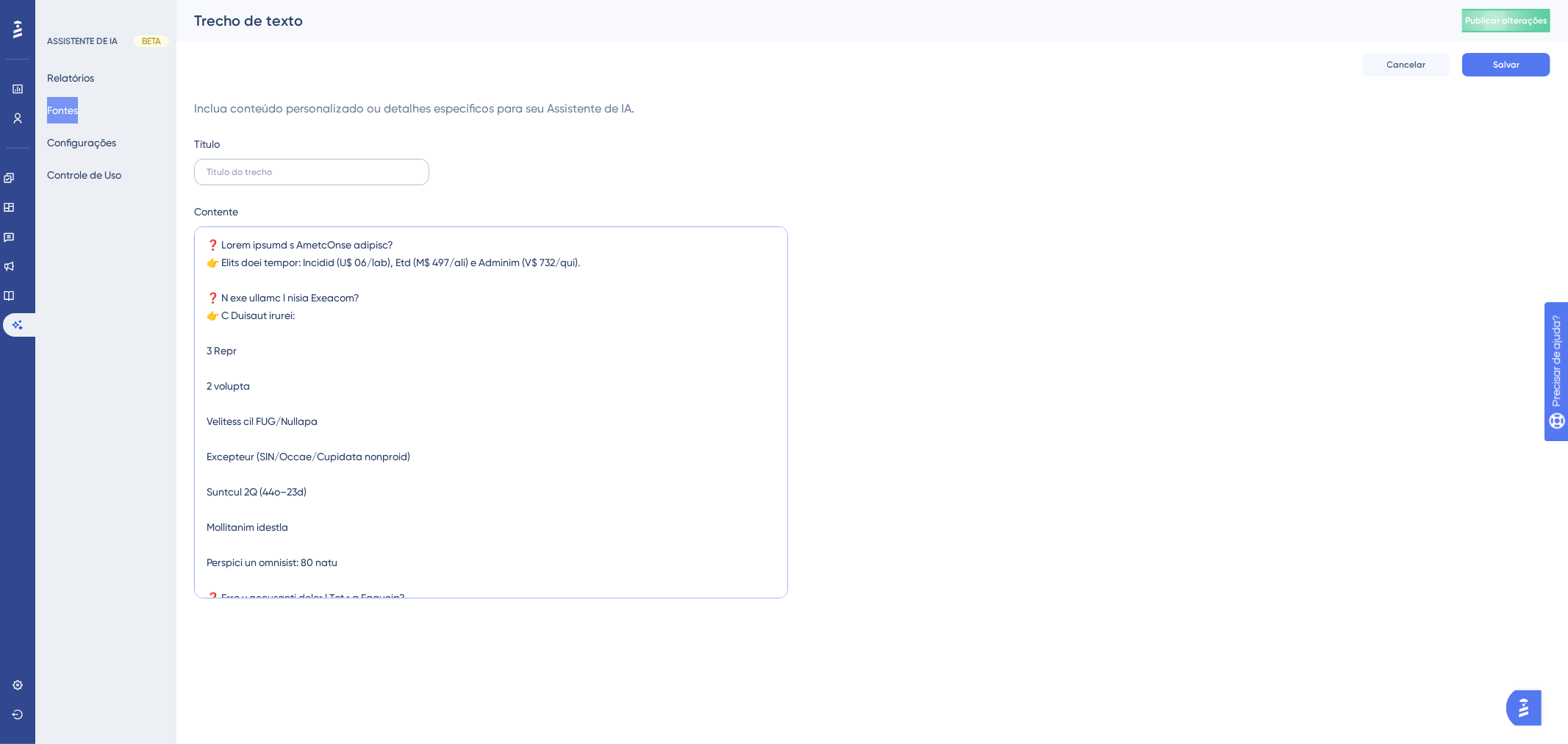
type textarea "❓ Quais planos a LigueLead oferece? 👉 Temos três planos: Starter (R$ 47/mês), P…"
click at [313, 171] on input "text" at bounding box center [312, 172] width 210 height 10
paste input "FAQ Chatbot – Planos LigueLead"
type input "FAQ Chatbot – Planos LigueLead"
click at [1490, 61] on button "Salvar" at bounding box center [1507, 65] width 88 height 23
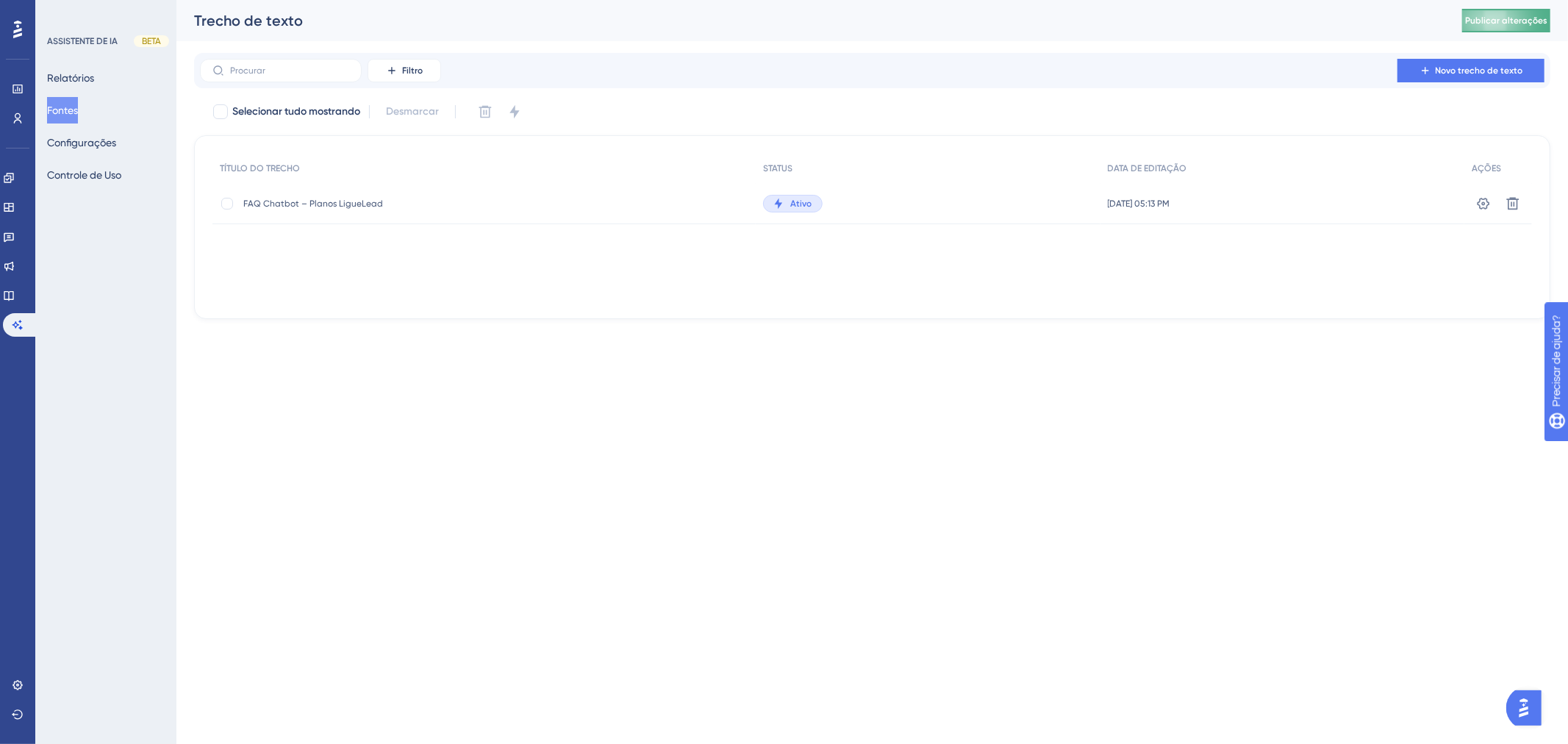
click at [1502, 20] on font "Publicar alterações" at bounding box center [1506, 21] width 82 height 10
click at [1485, 207] on icon at bounding box center [1483, 203] width 12 height 12
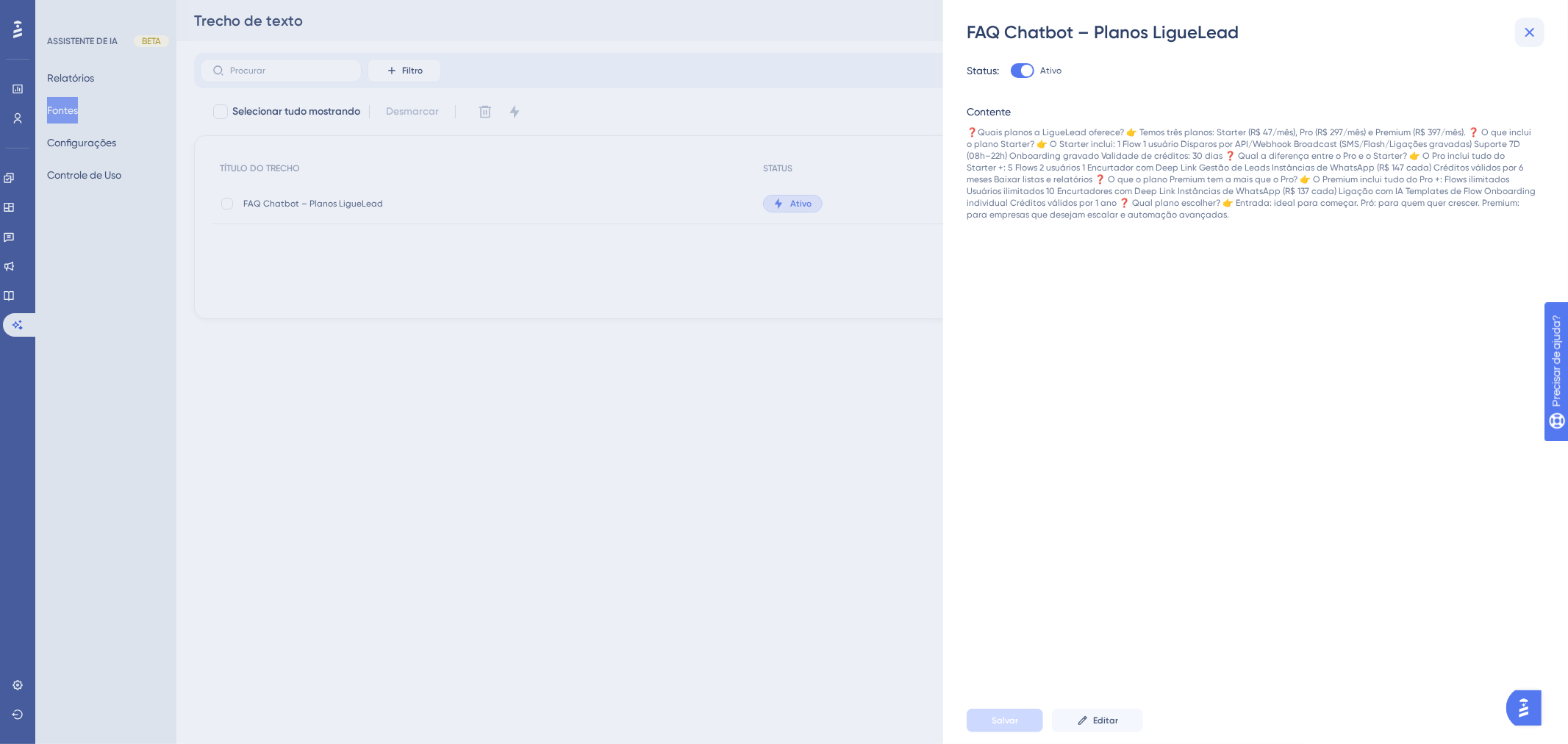
click at [1527, 33] on icon at bounding box center [1531, 33] width 10 height 10
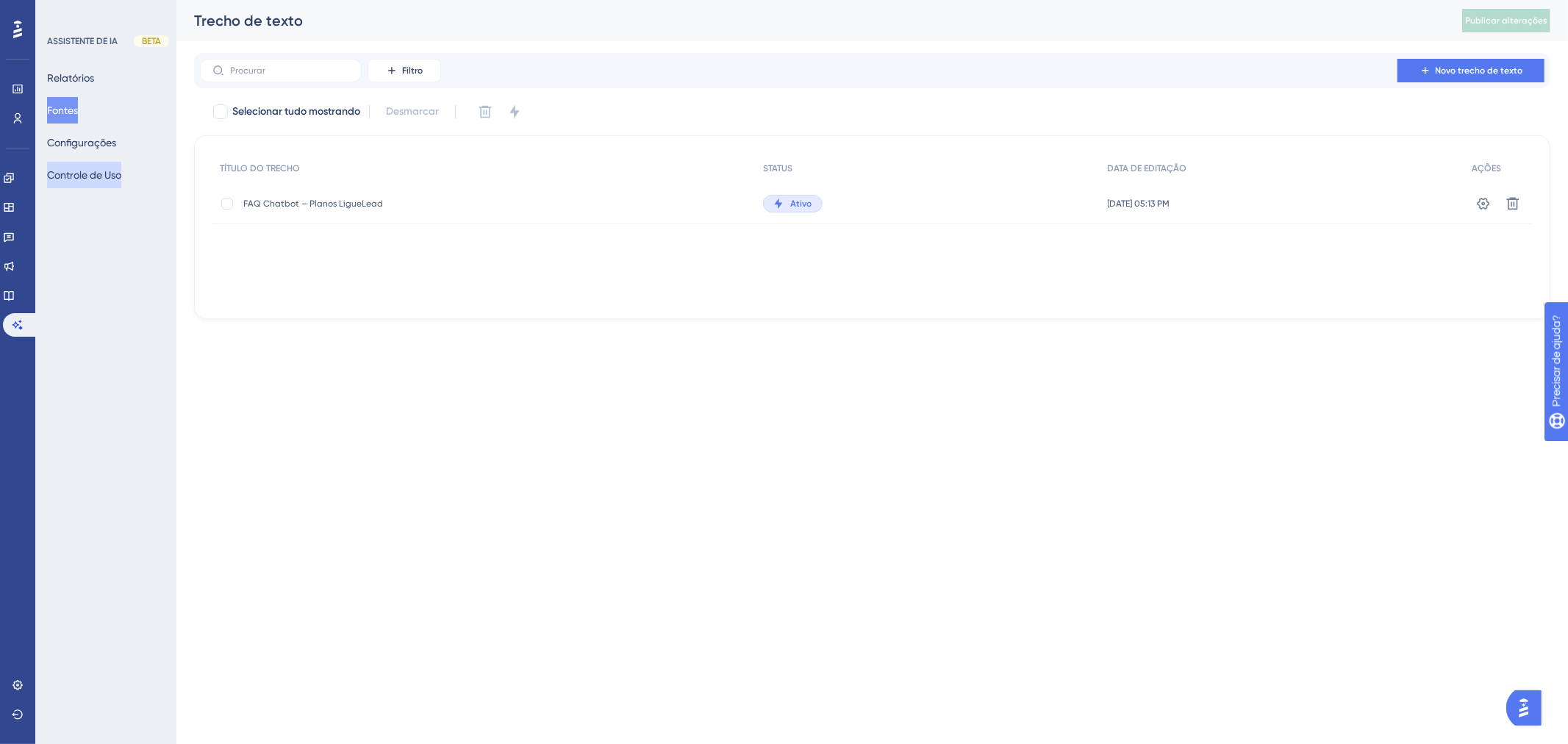
click at [105, 182] on font "Controle de Uso" at bounding box center [84, 175] width 74 height 17
click at [73, 140] on button "Settings" at bounding box center [66, 143] width 38 height 27
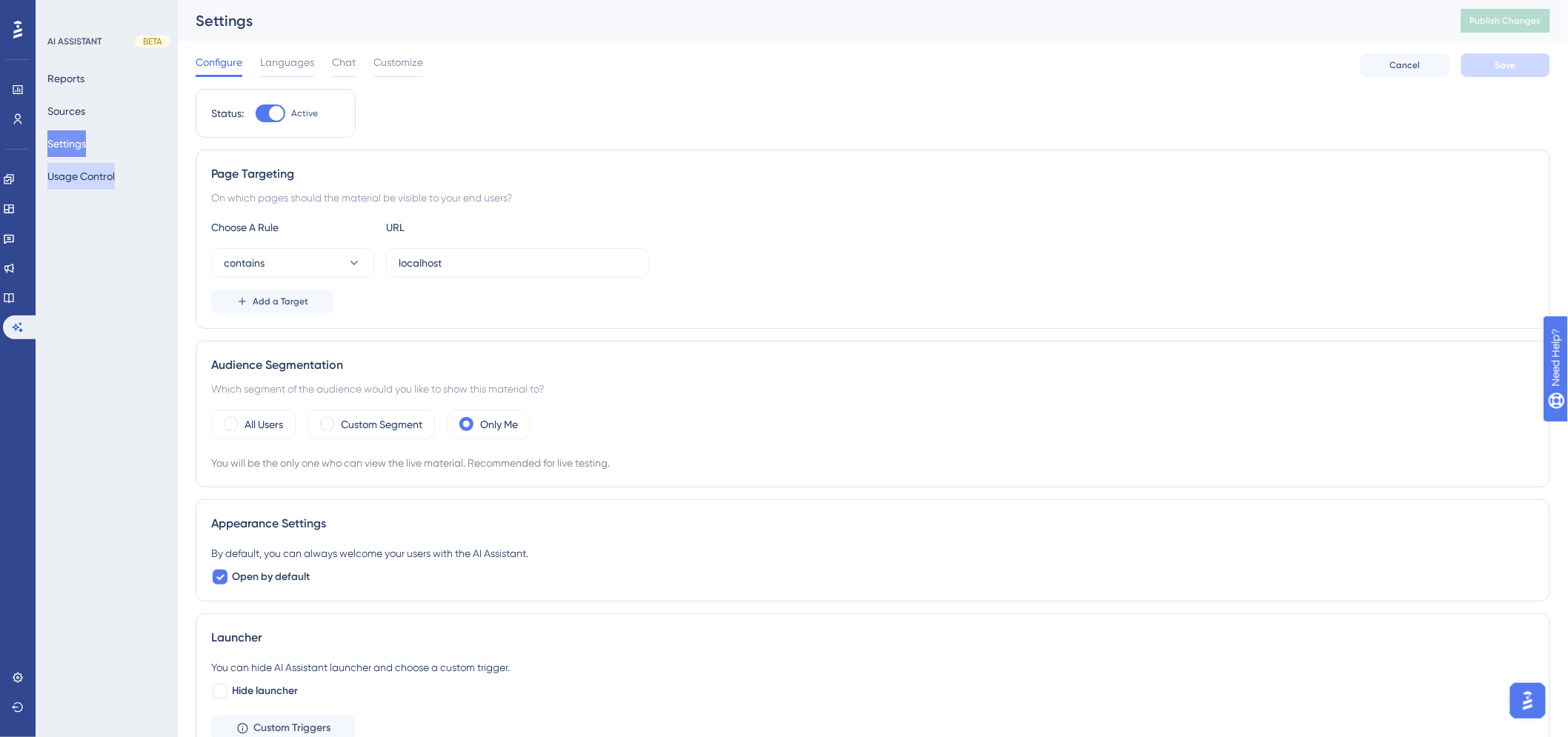
click at [80, 177] on button "Usage Control" at bounding box center [81, 177] width 68 height 27
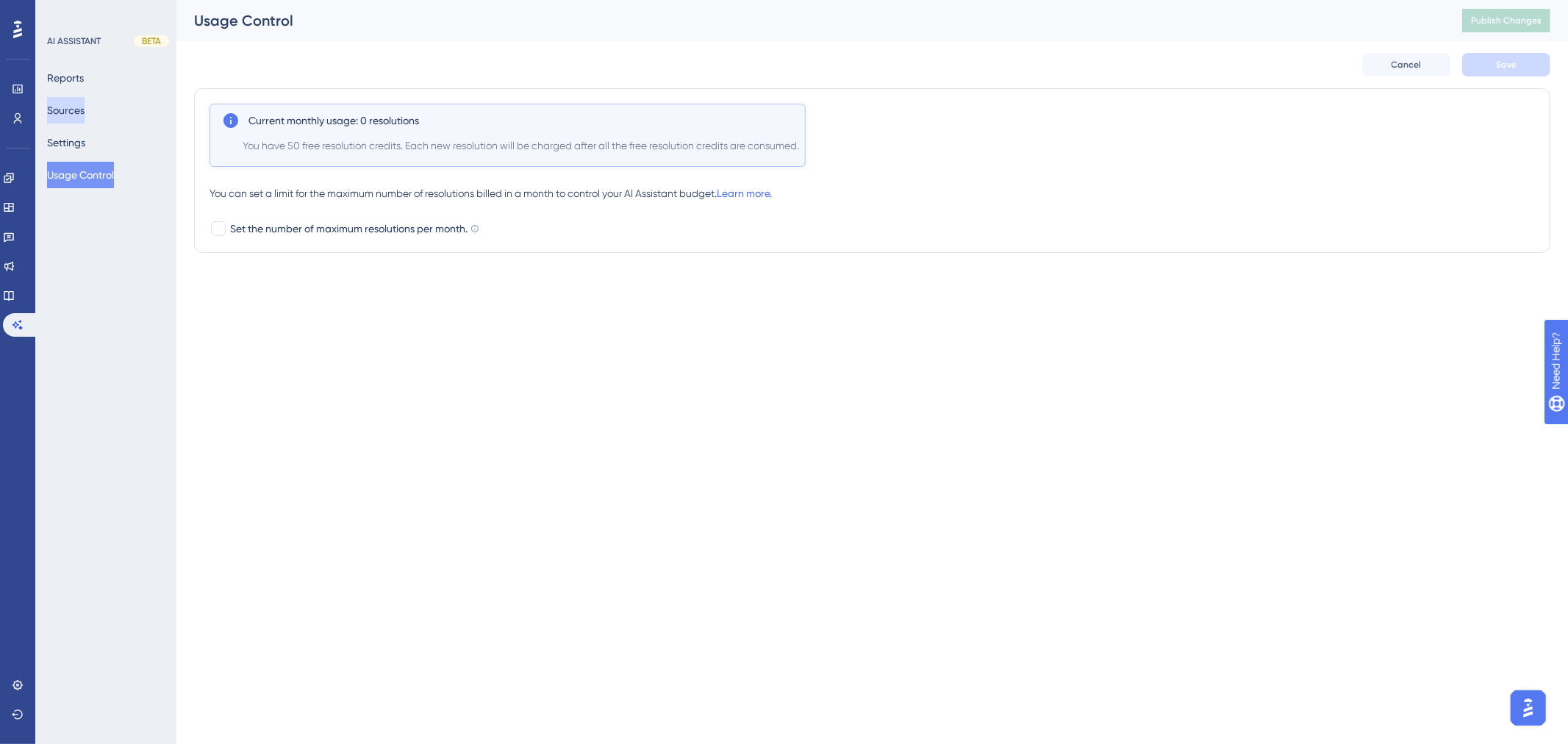
click at [81, 113] on button "Sources" at bounding box center [66, 111] width 37 height 27
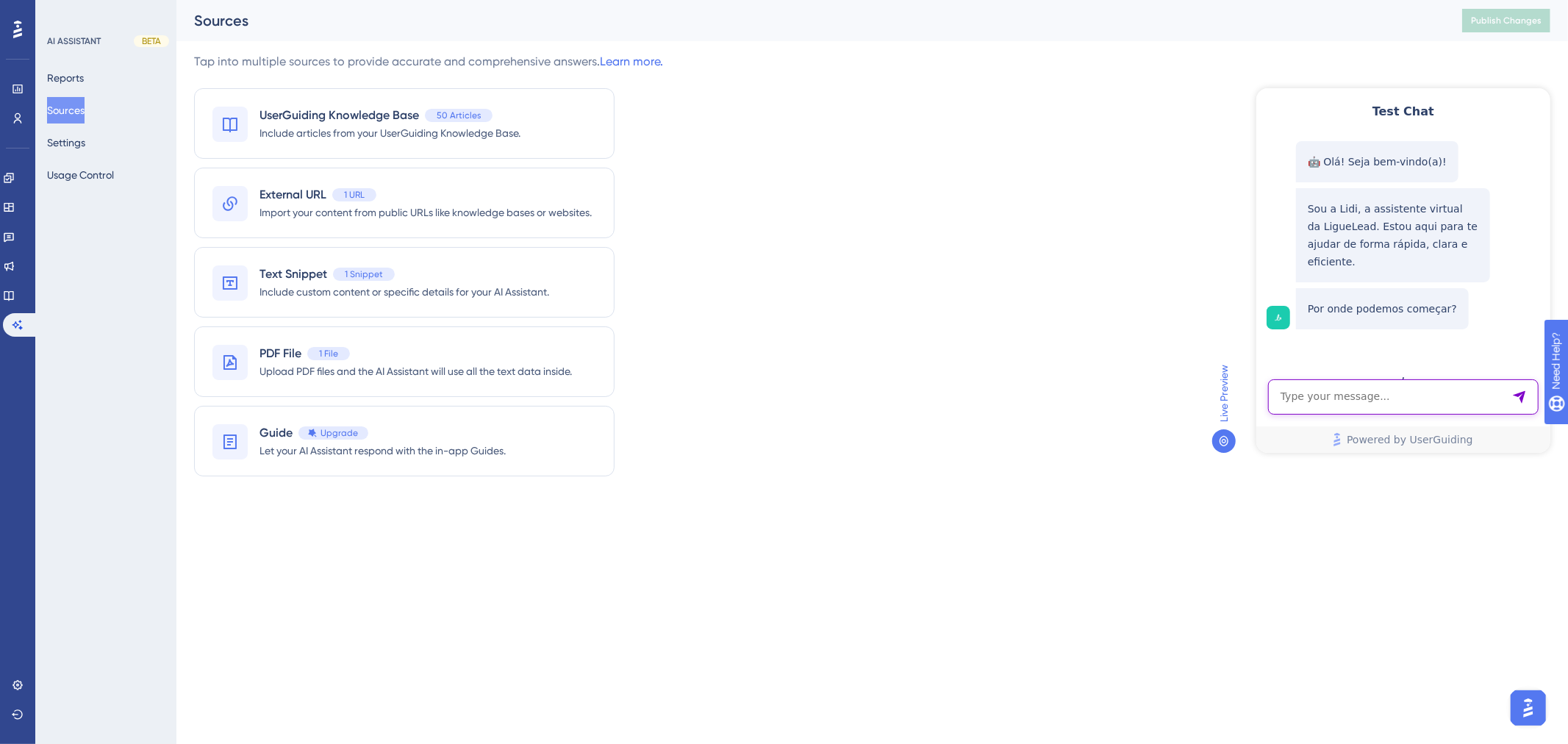
click at [1362, 391] on textarea "AI Assistant Text Input" at bounding box center [1403, 397] width 271 height 35
type textarea "quais planos"
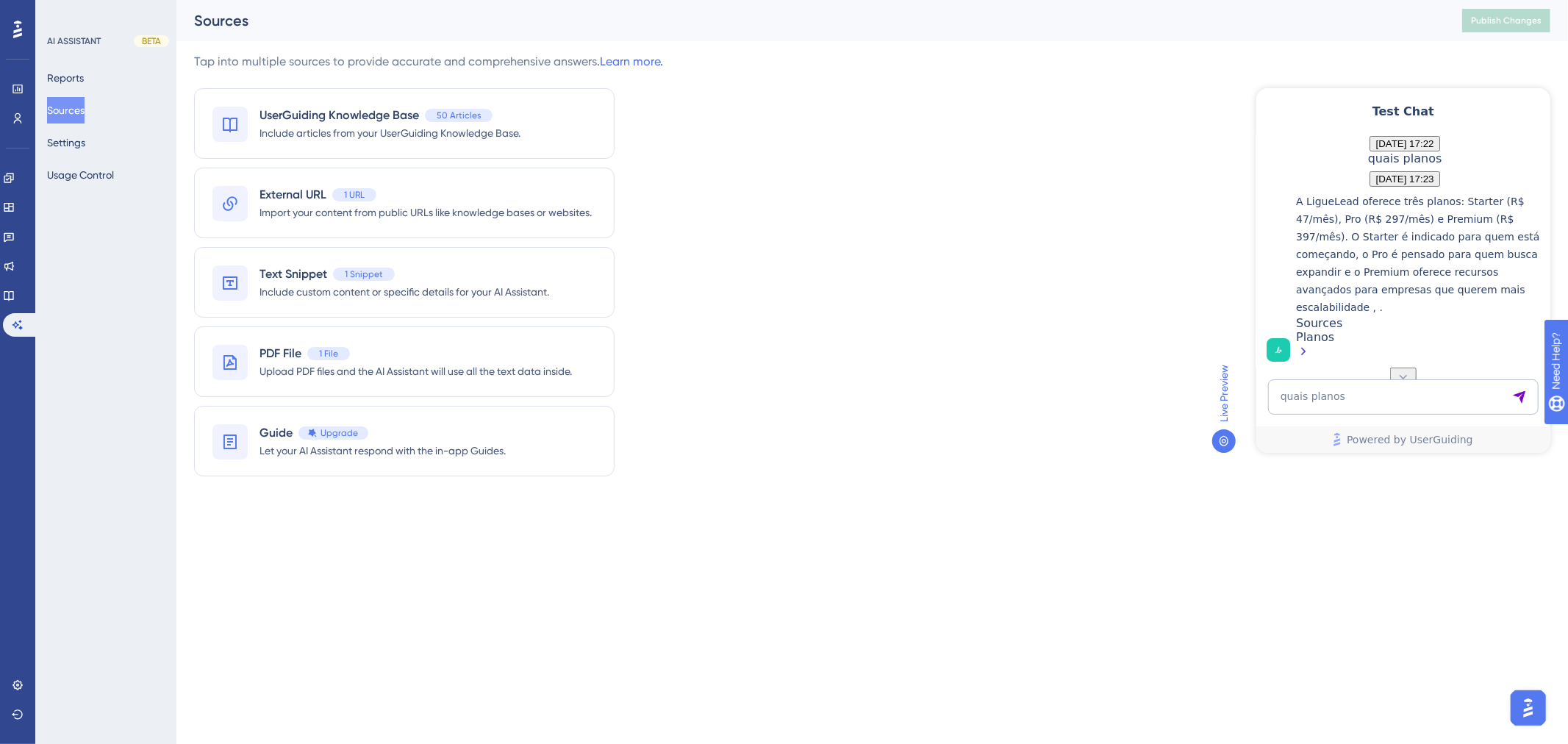
scroll to position [269, 0]
click at [1381, 392] on textarea "quais planos" at bounding box center [1403, 397] width 271 height 35
type textarea "agora quero saber de webhook"
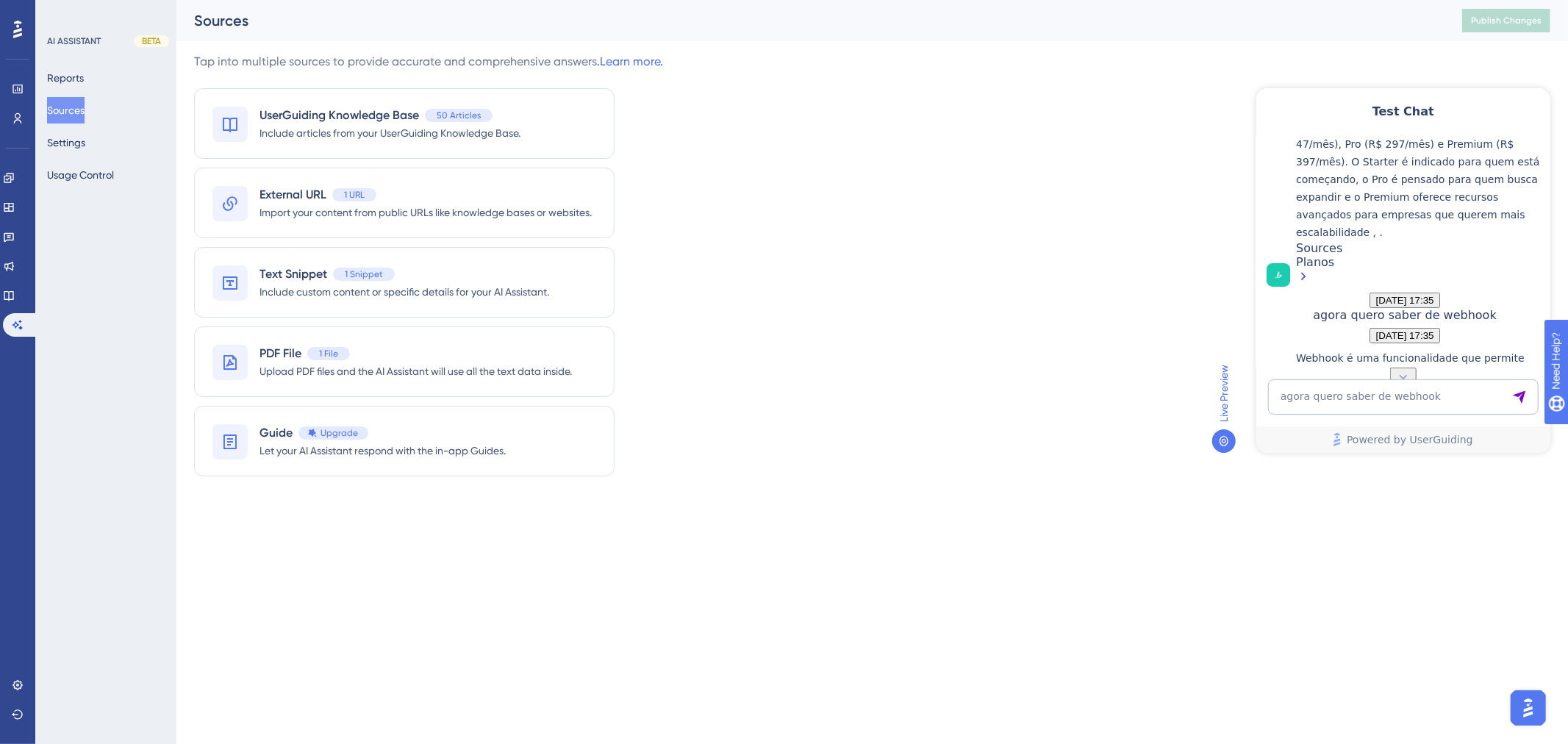
scroll to position [256, 0]
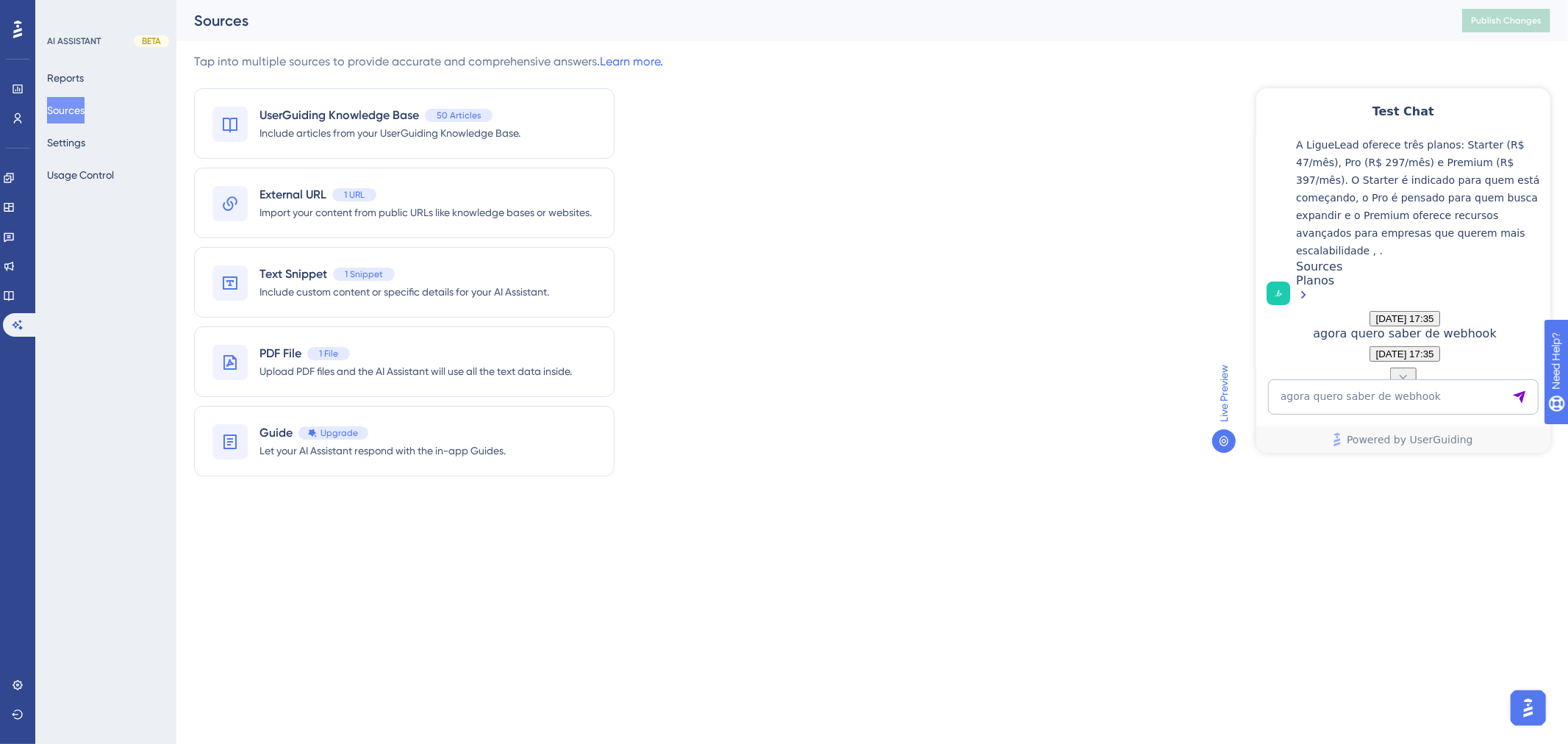
click at [1496, 242] on p "A LigueLead oferece três planos: Starter (R$ 47/mês), Pro (R$ 297/mês) e Premiu…" at bounding box center [1418, 197] width 247 height 124
click at [481, 294] on span "Include custom content or specific details for your AI Assistant." at bounding box center [404, 292] width 290 height 17
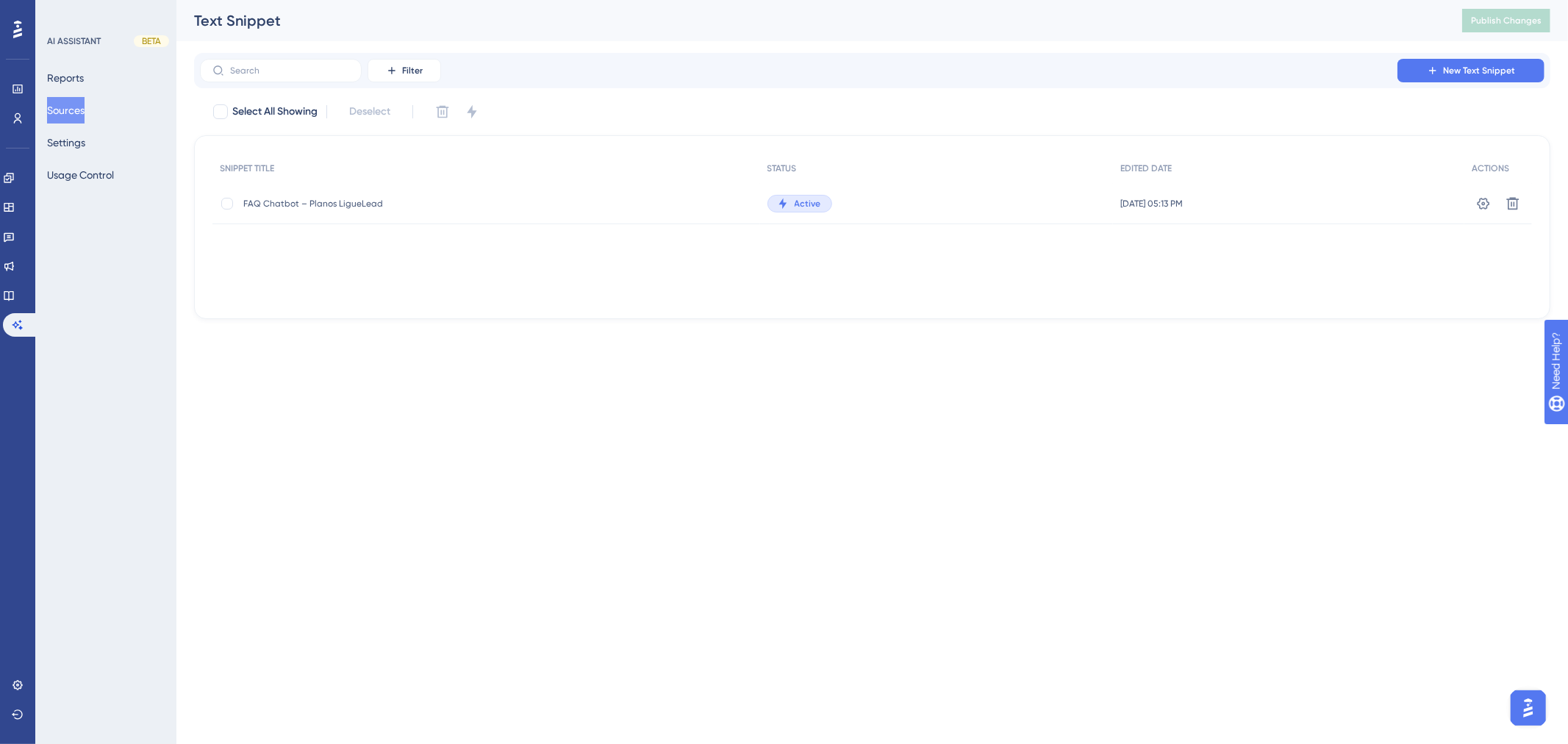
click at [424, 200] on span "FAQ Chatbot – Planos LigueLead" at bounding box center [361, 204] width 235 height 12
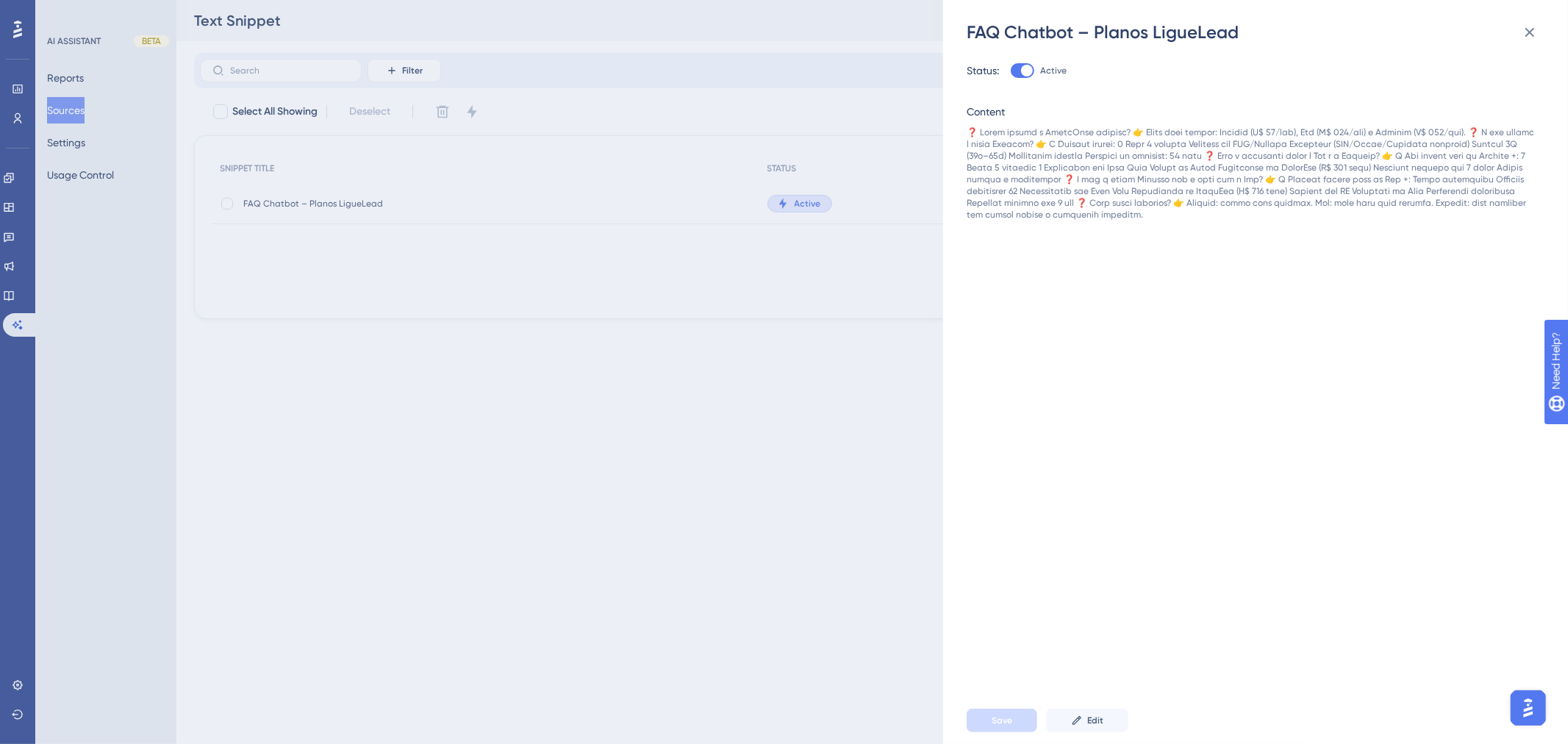
click at [637, 359] on div "FAQ Chatbot – Planos LigueLead Status: Active Content Save Edit" at bounding box center [784, 372] width 1568 height 744
